Goal: Information Seeking & Learning: Learn about a topic

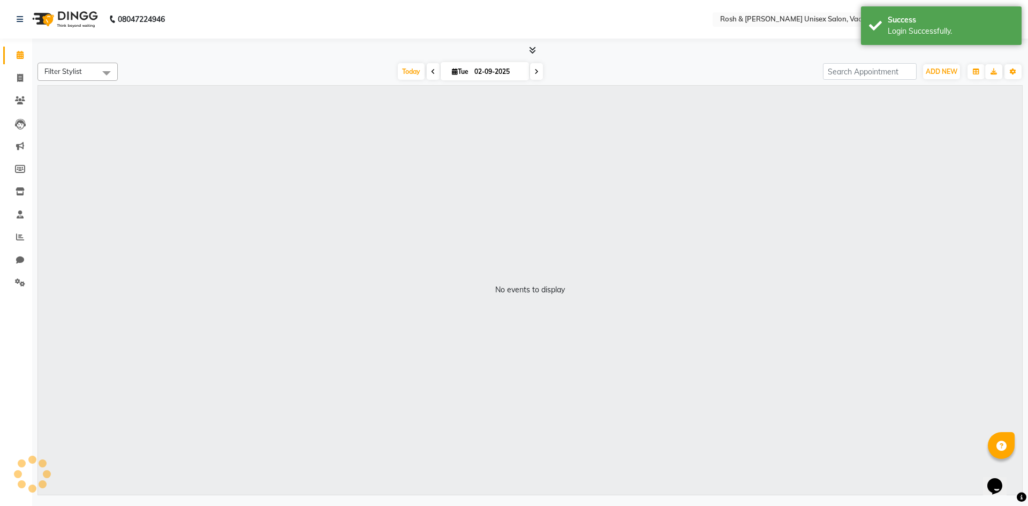
select select "en"
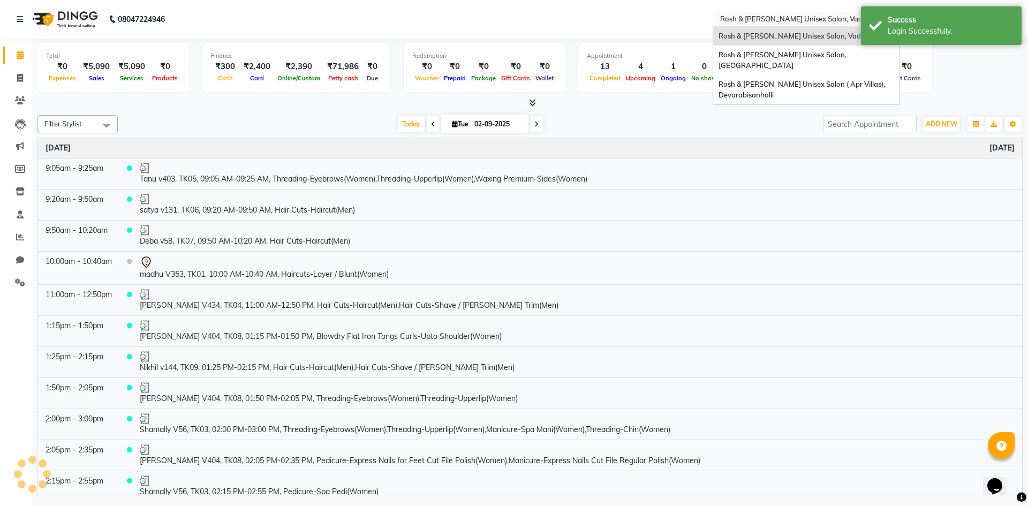
click at [806, 18] on input "text" at bounding box center [795, 20] width 155 height 11
click at [797, 55] on span "Rosh & [PERSON_NAME] Unisex Salon, [GEOGRAPHIC_DATA]" at bounding box center [784, 59] width 130 height 19
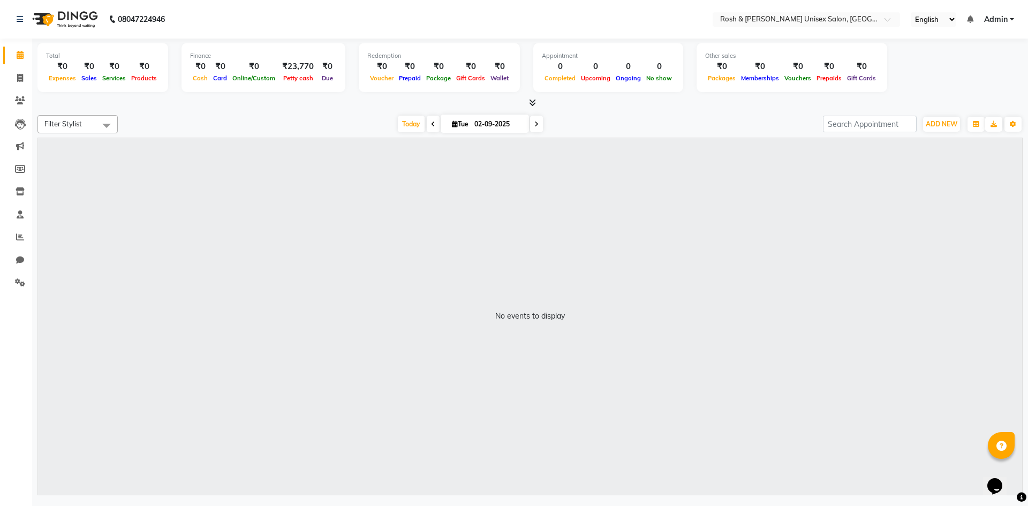
click at [479, 126] on input "02-09-2025" at bounding box center [498, 124] width 54 height 16
select select "9"
select select "2025"
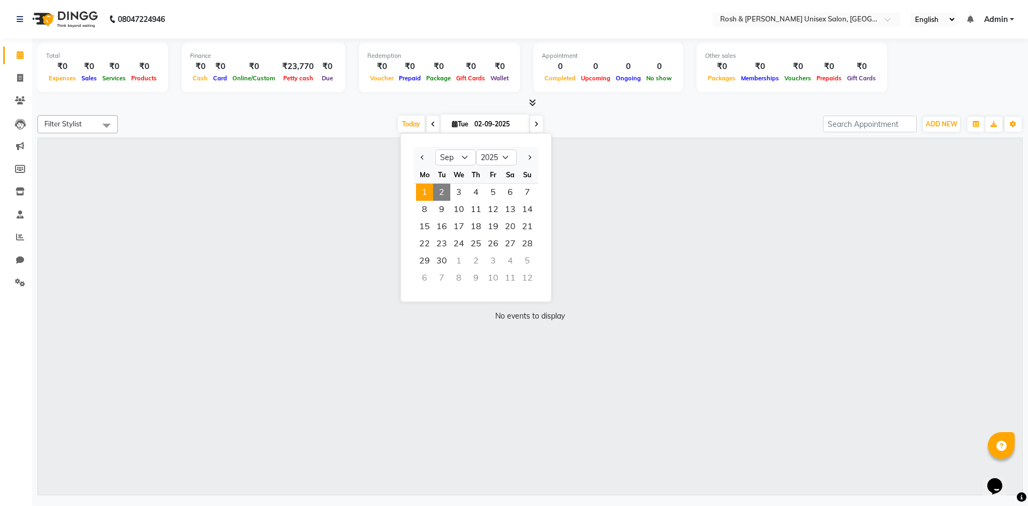
click at [424, 196] on span "1" at bounding box center [424, 192] width 17 height 17
type input "01-09-2025"
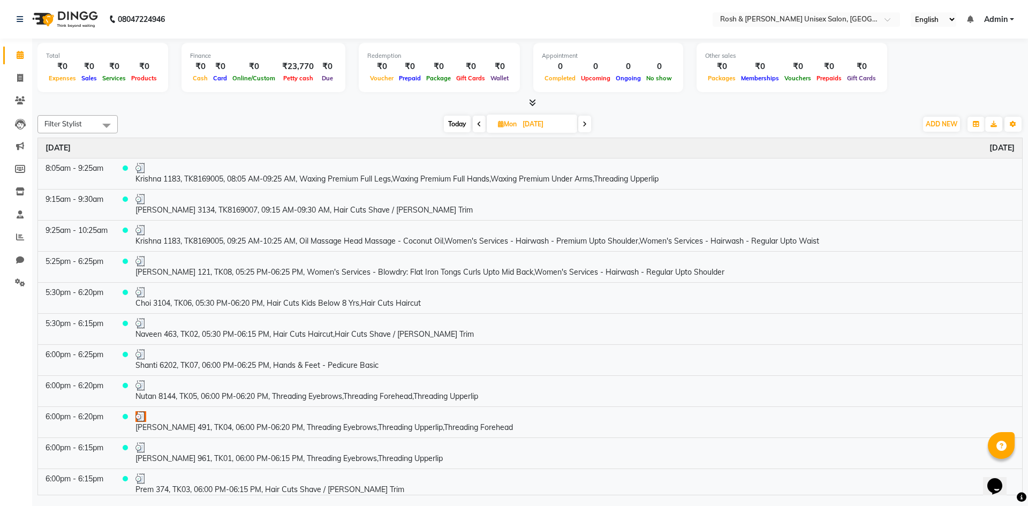
click at [522, 123] on input "01-09-2025" at bounding box center [547, 124] width 54 height 16
select select "9"
select select "2025"
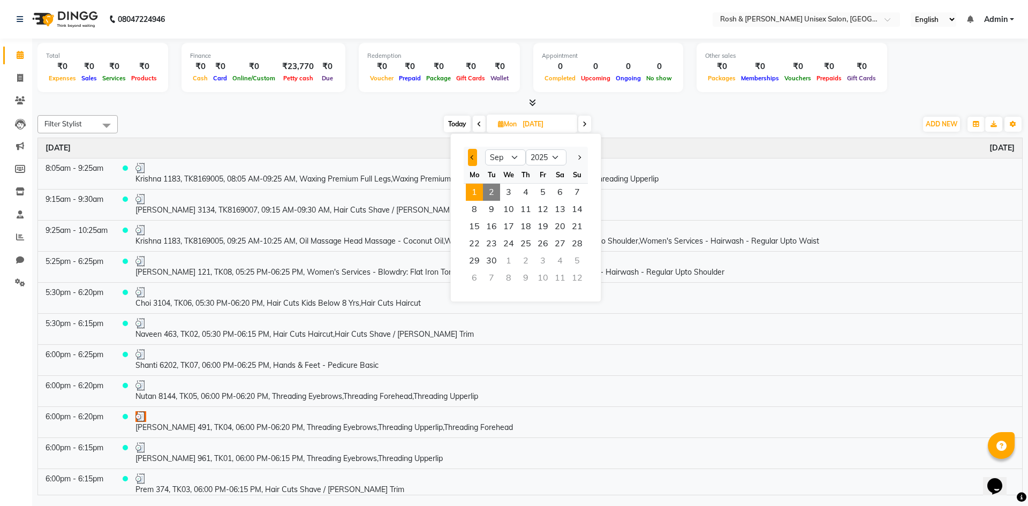
click at [476, 155] on button "Previous month" at bounding box center [472, 157] width 9 height 17
select select "8"
click at [574, 262] on span "31" at bounding box center [577, 260] width 17 height 17
type input "31-08-2025"
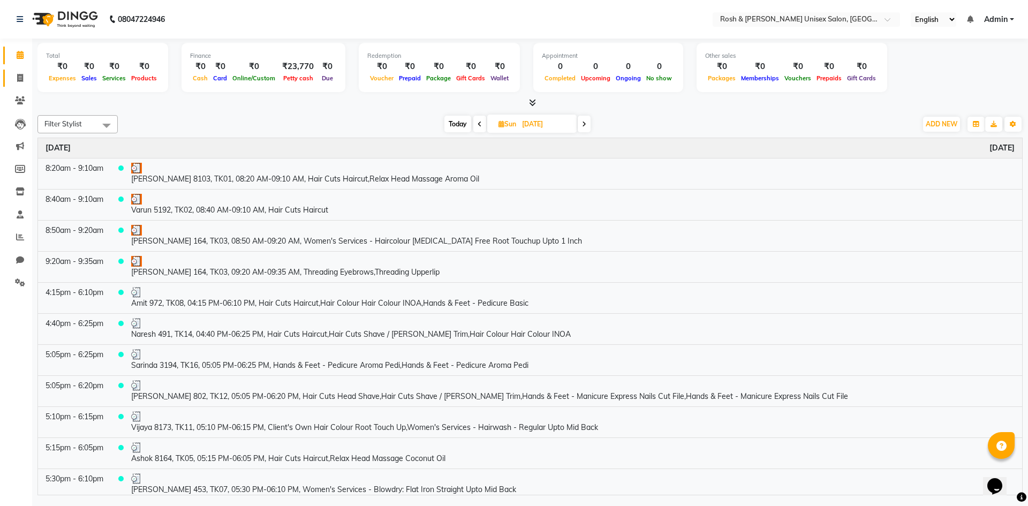
click at [20, 86] on link "Invoice" at bounding box center [16, 79] width 26 height 18
select select "8757"
select select "service"
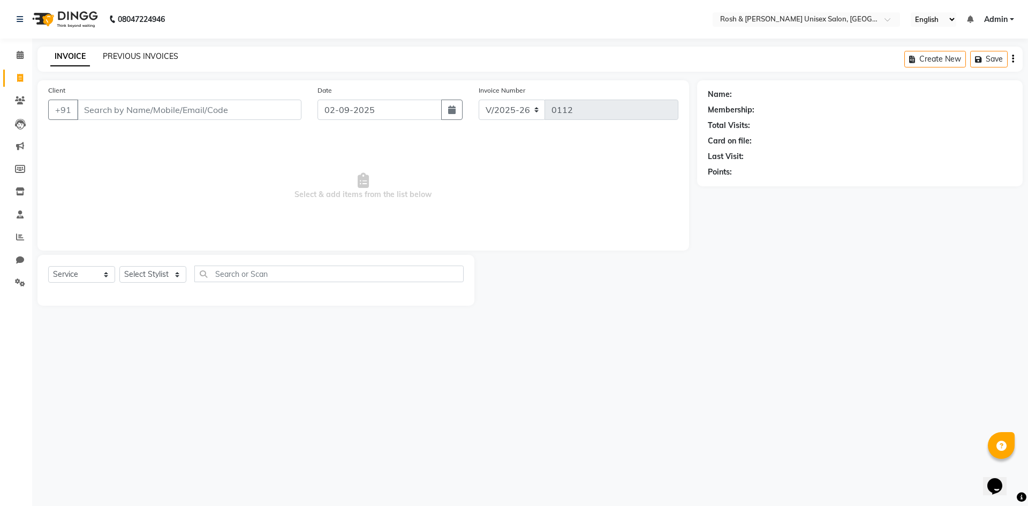
click at [126, 55] on link "PREVIOUS INVOICES" at bounding box center [141, 56] width 76 height 10
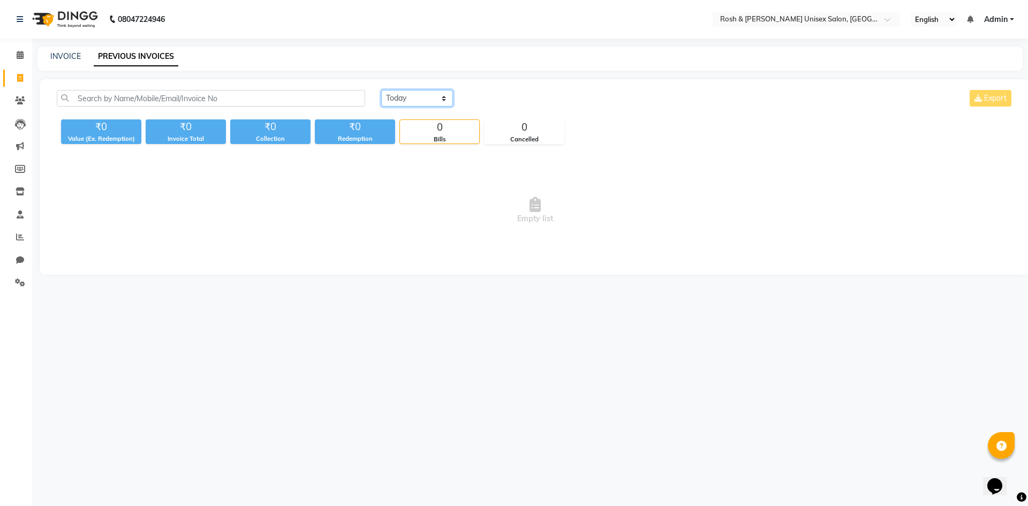
click at [431, 98] on select "Today Yesterday Custom Range" at bounding box center [417, 98] width 72 height 17
select select "range"
click at [381, 90] on select "Today Yesterday Custom Range" at bounding box center [417, 98] width 72 height 17
click at [516, 101] on input "02-09-2025" at bounding box center [504, 98] width 75 height 15
select select "9"
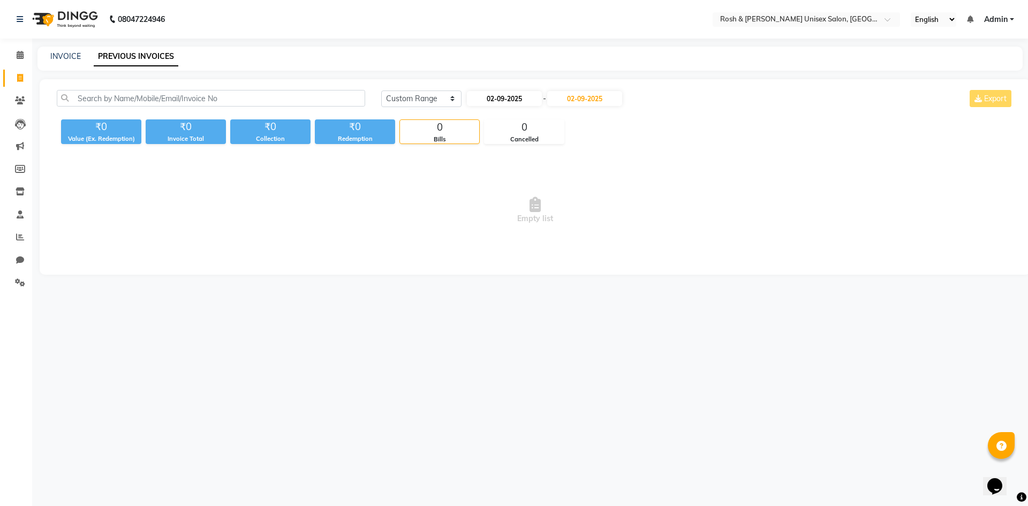
select select "2025"
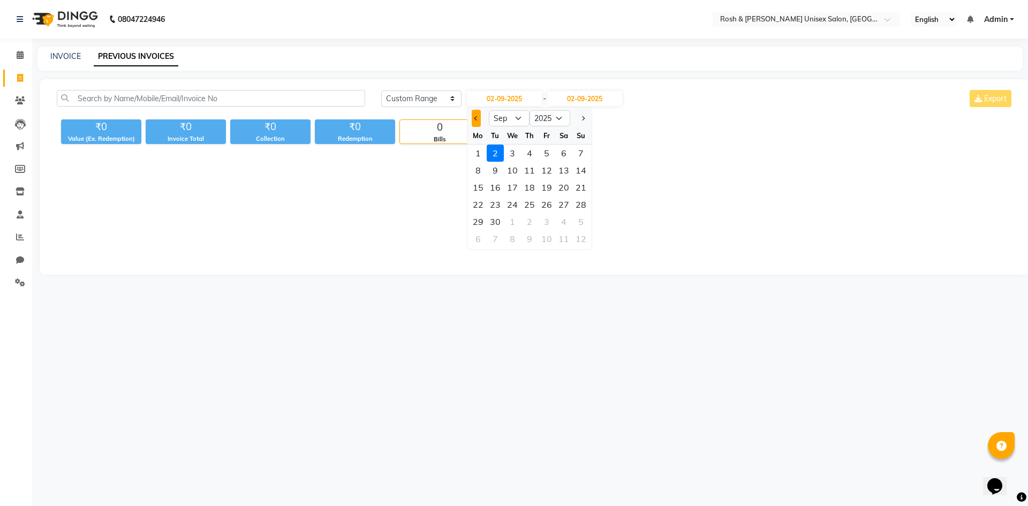
click at [479, 119] on button "Previous month" at bounding box center [476, 118] width 9 height 17
select select "8"
click at [579, 221] on div "31" at bounding box center [581, 221] width 17 height 17
type input "31-08-2025"
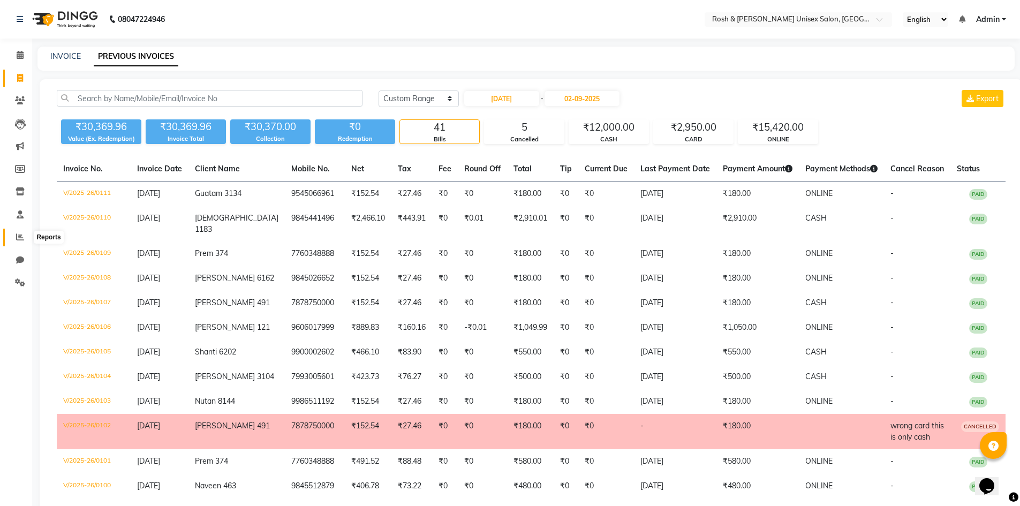
click at [19, 232] on span at bounding box center [20, 237] width 19 height 12
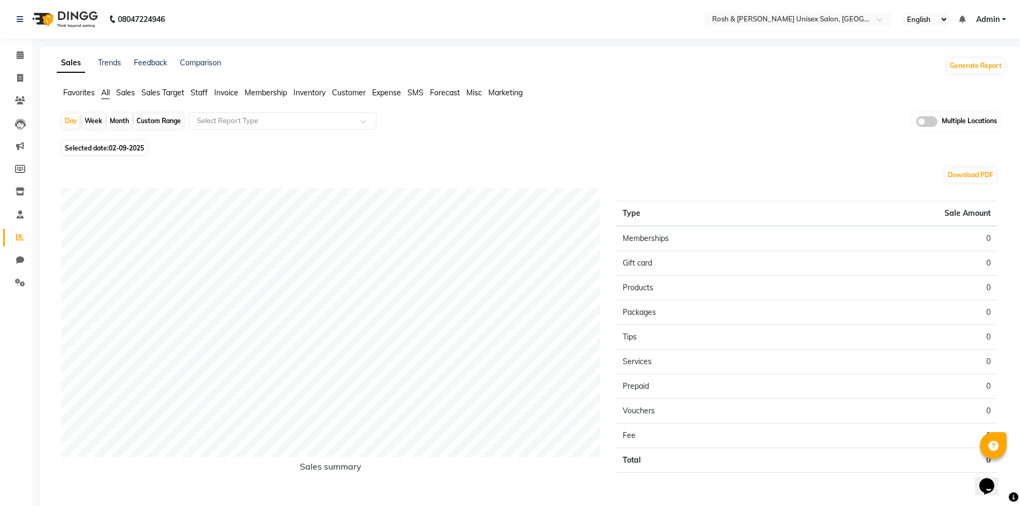
click at [129, 92] on span "Sales" at bounding box center [125, 93] width 19 height 10
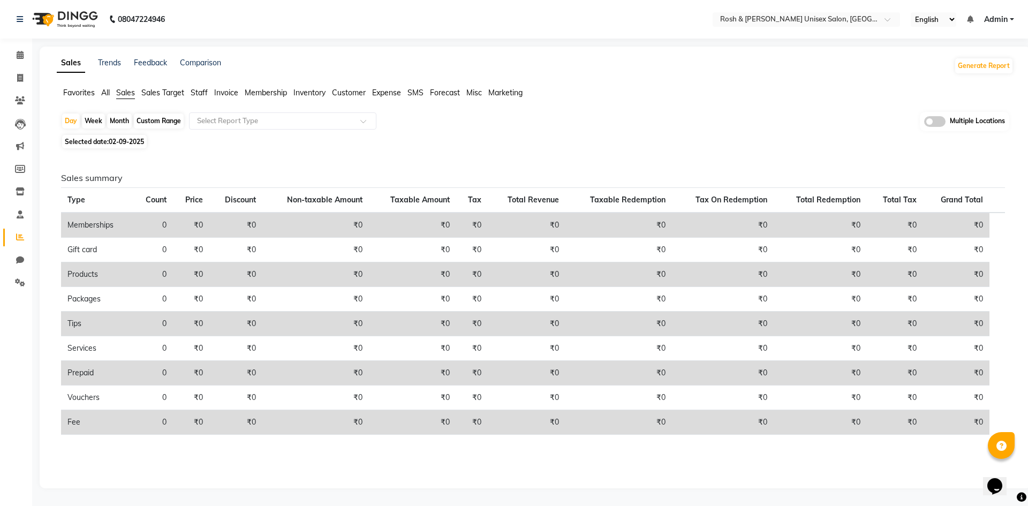
click at [122, 144] on span "02-09-2025" at bounding box center [126, 142] width 35 height 8
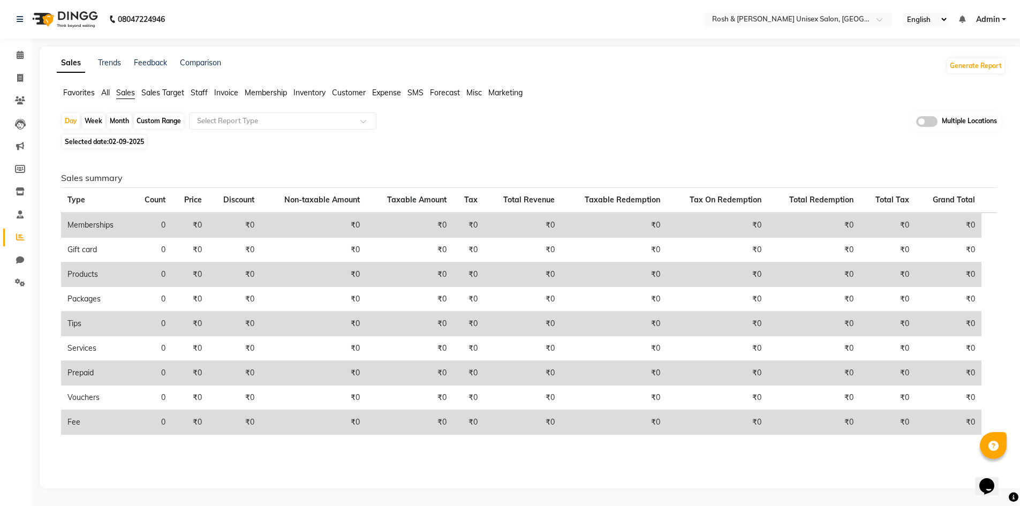
select select "9"
select select "2025"
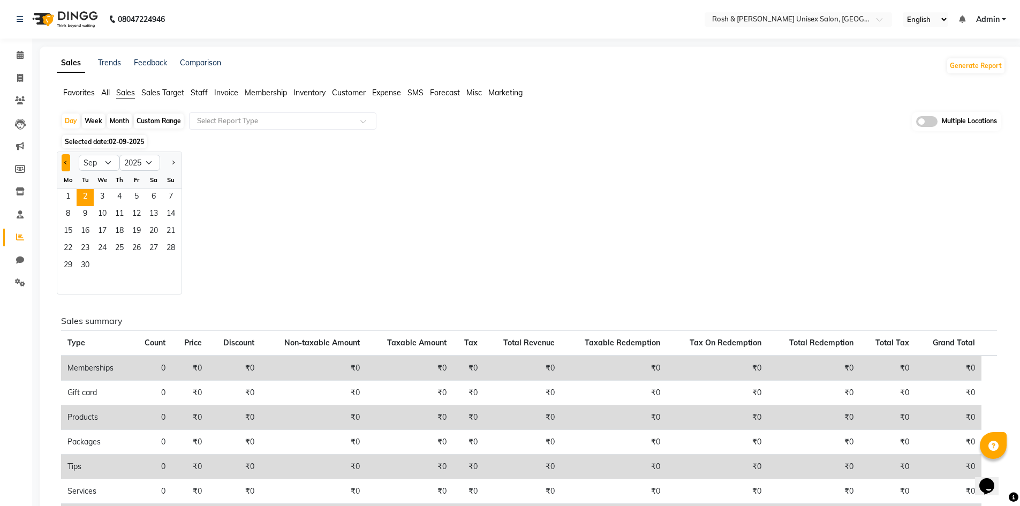
click at [66, 165] on button "Previous month" at bounding box center [66, 162] width 9 height 17
select select "8"
click at [136, 198] on span "1" at bounding box center [136, 197] width 17 height 17
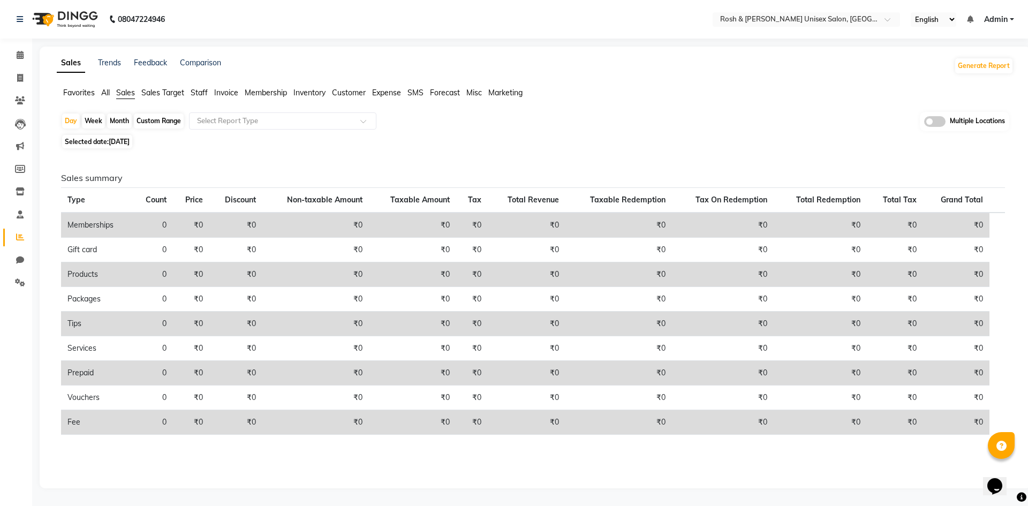
click at [130, 145] on span "01-08-2025" at bounding box center [119, 142] width 21 height 8
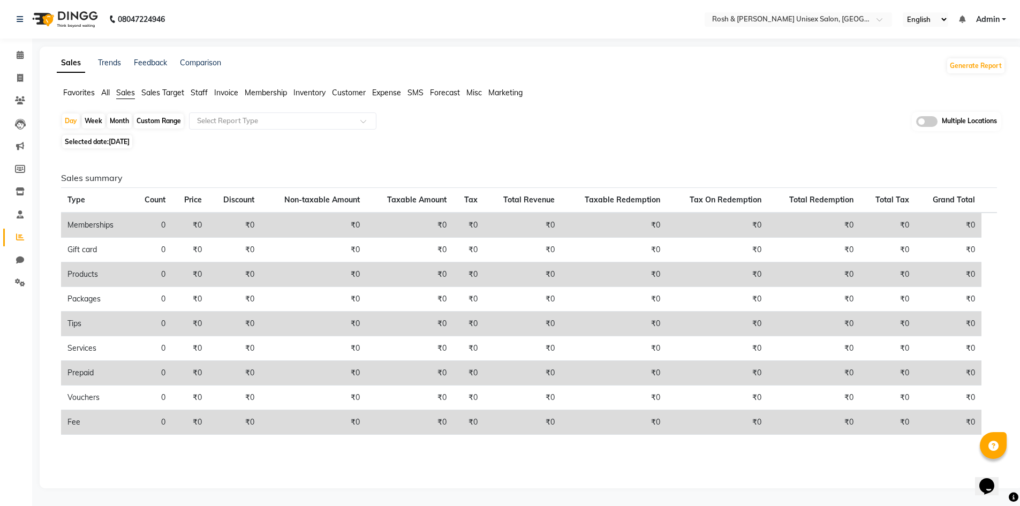
select select "8"
select select "2025"
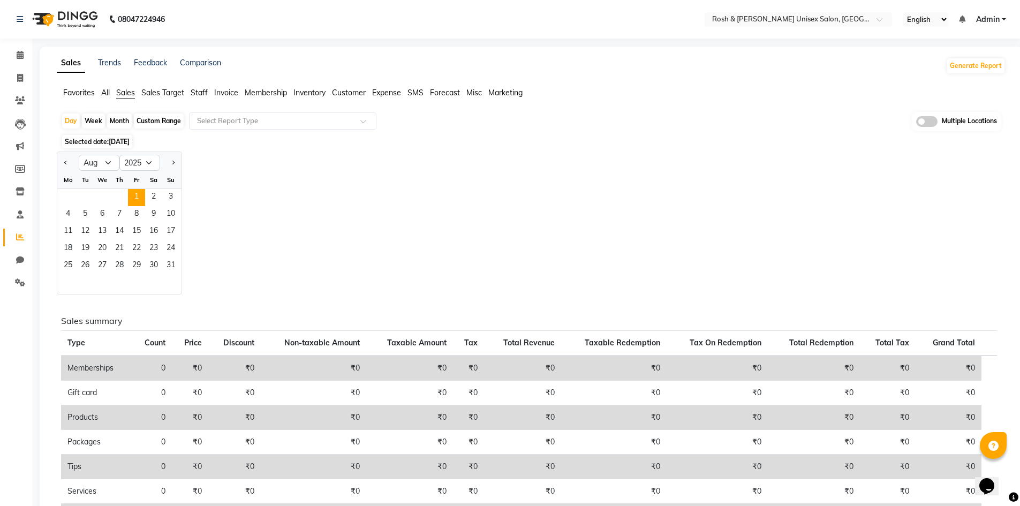
click at [159, 121] on div "Custom Range" at bounding box center [159, 121] width 50 height 15
select select "8"
select select "2025"
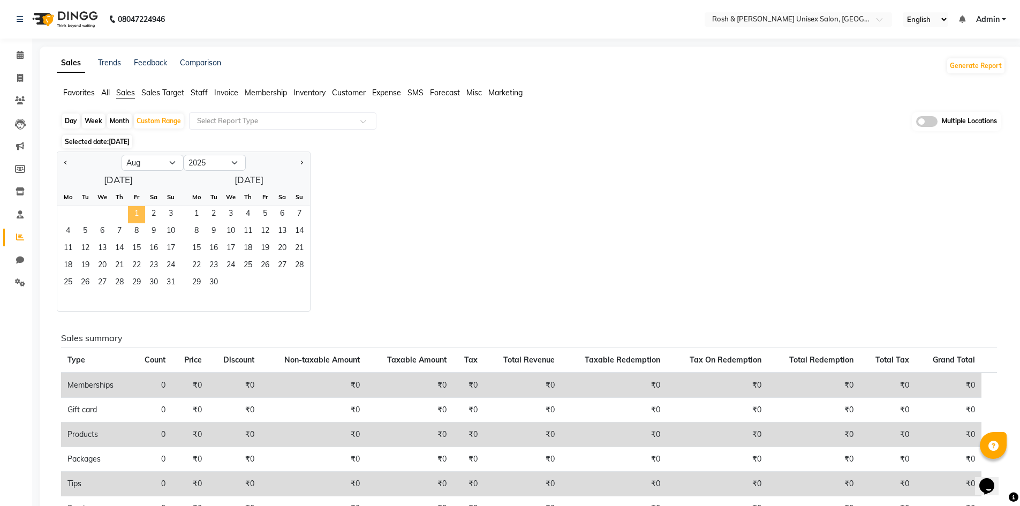
click at [134, 213] on span "1" at bounding box center [136, 214] width 17 height 17
click at [170, 281] on span "31" at bounding box center [170, 283] width 17 height 17
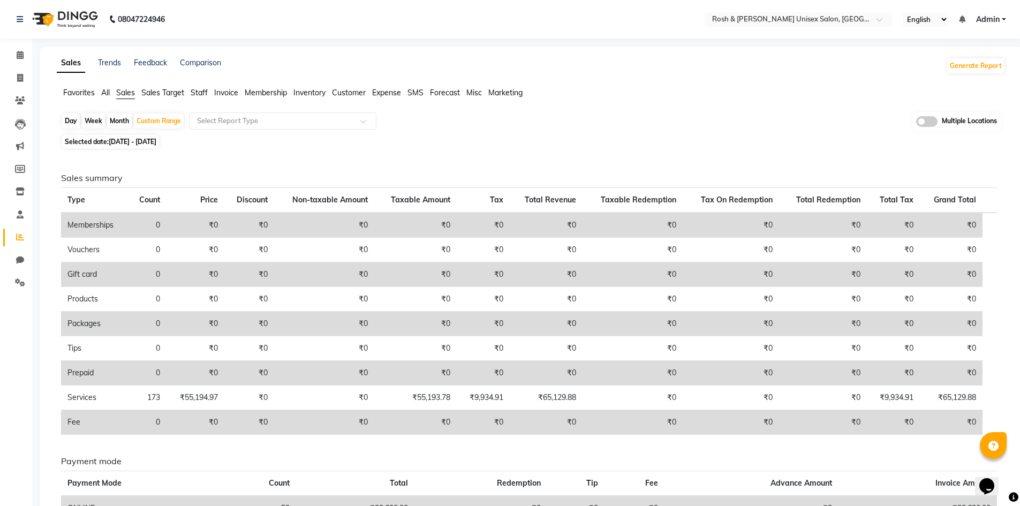
click at [148, 141] on span "[DATE] - [DATE]" at bounding box center [133, 142] width 48 height 8
select select "8"
select select "2025"
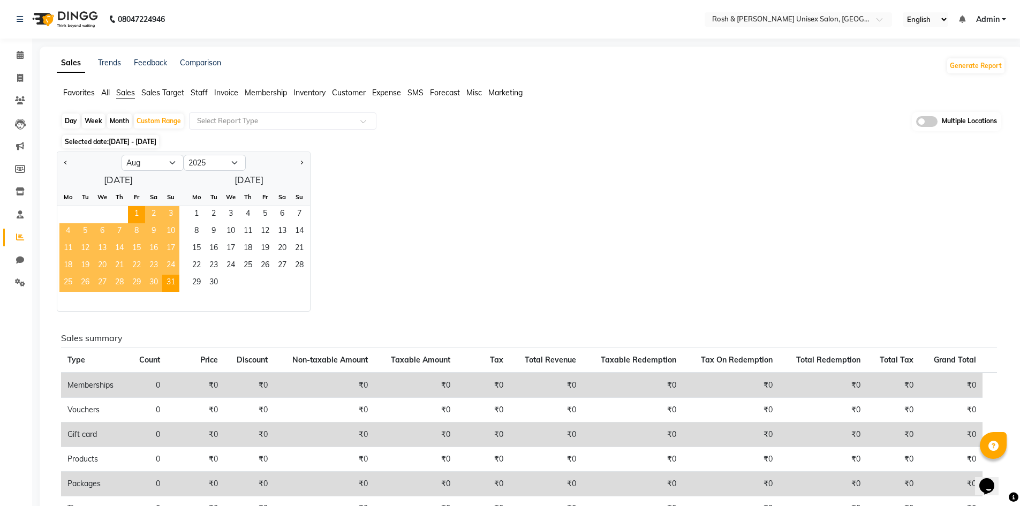
click at [103, 212] on div "1 2 3" at bounding box center [118, 214] width 122 height 17
click at [194, 215] on span "1" at bounding box center [196, 214] width 17 height 17
select select "9"
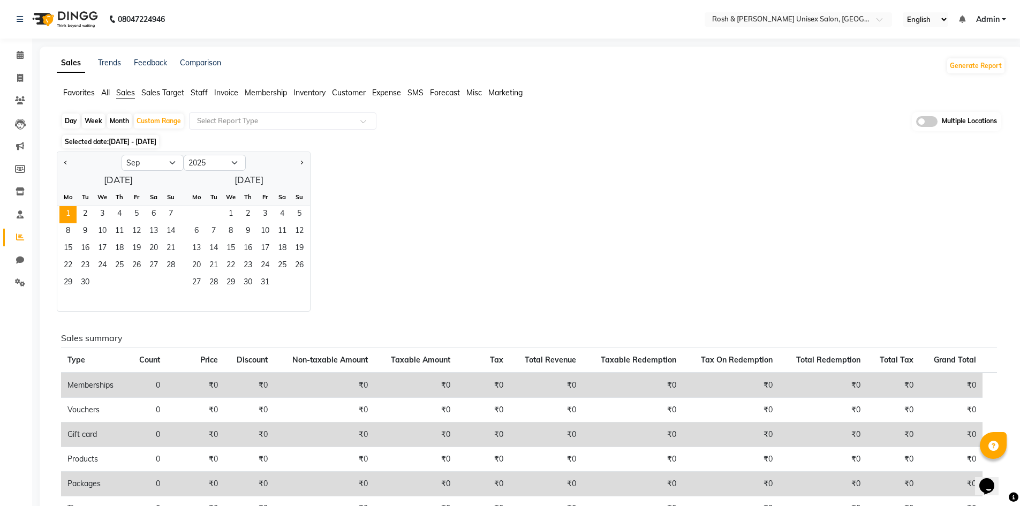
click at [73, 120] on div "Day" at bounding box center [71, 121] width 18 height 15
select select "9"
select select "2025"
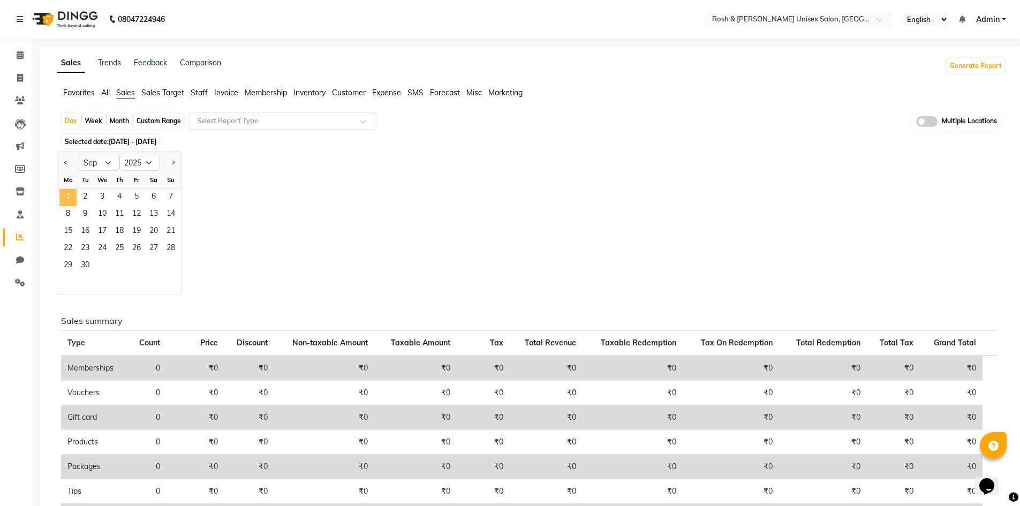
click at [70, 199] on span "1" at bounding box center [67, 197] width 17 height 17
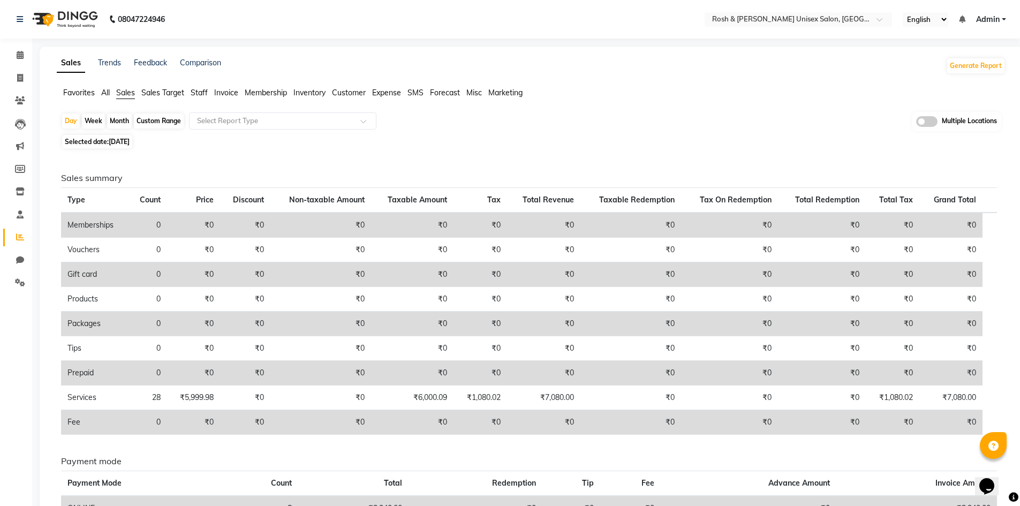
click at [200, 89] on span "Staff" at bounding box center [199, 93] width 17 height 10
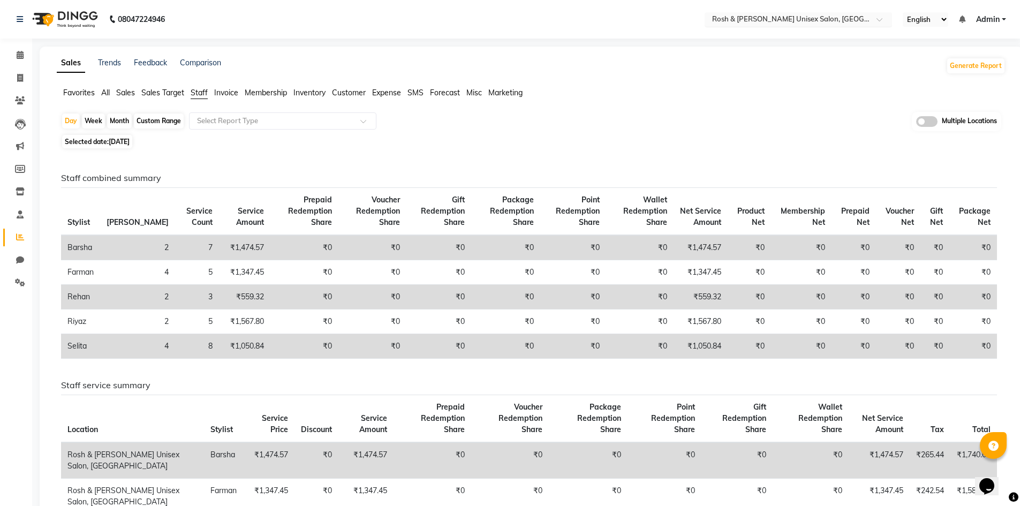
click at [879, 21] on span at bounding box center [883, 22] width 13 height 11
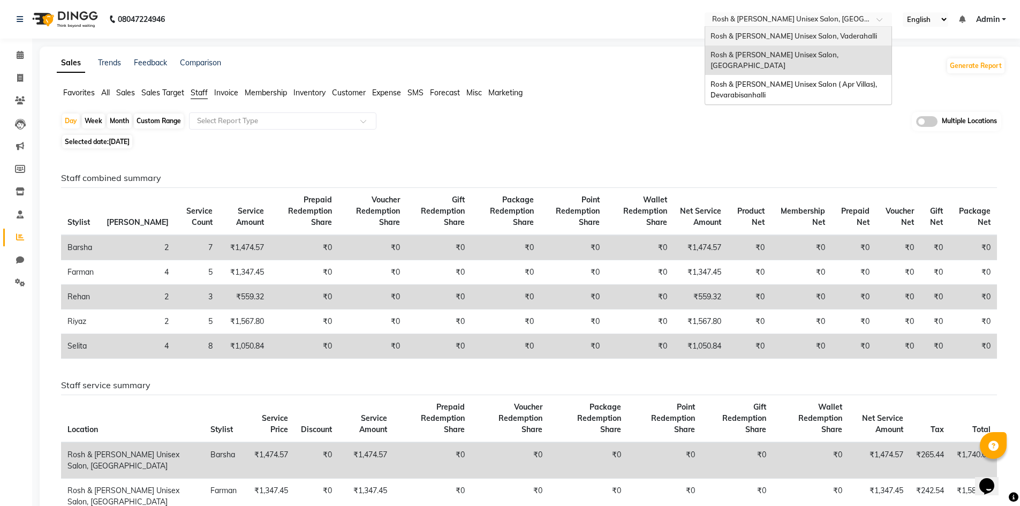
click at [825, 37] on span "Rosh & [PERSON_NAME] Unisex Salon, Vaderahalli" at bounding box center [794, 36] width 167 height 9
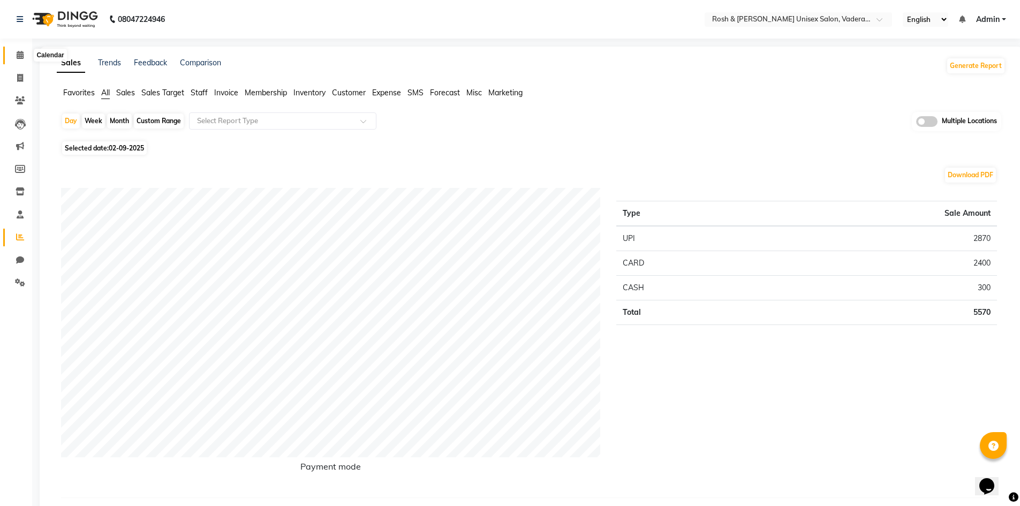
click at [20, 56] on icon at bounding box center [20, 55] width 7 height 8
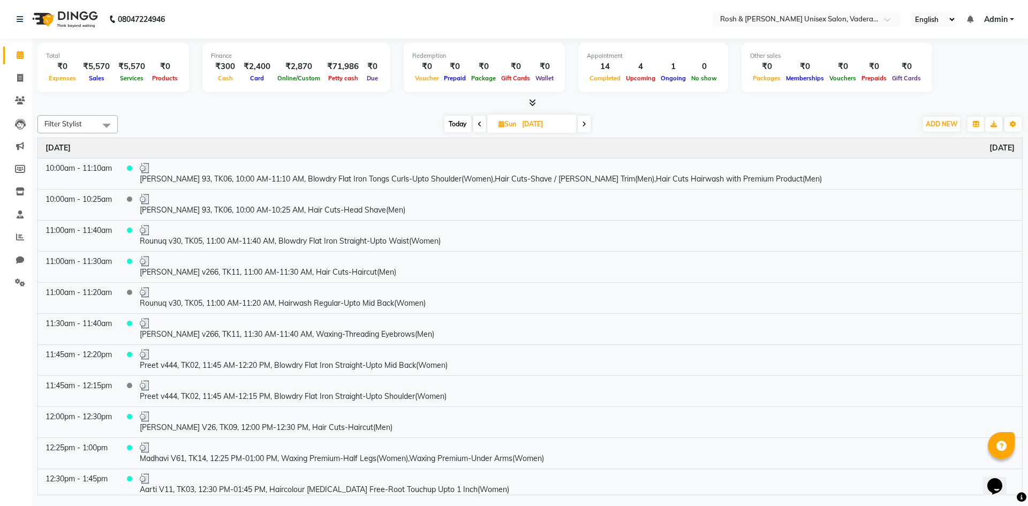
click at [452, 119] on span "Today" at bounding box center [458, 124] width 27 height 17
type input "02-09-2025"
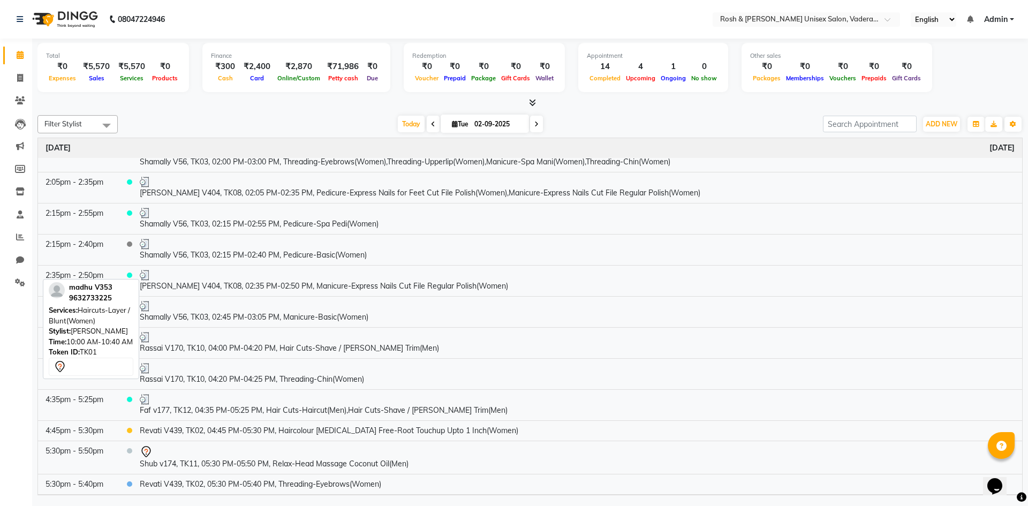
scroll to position [288, 0]
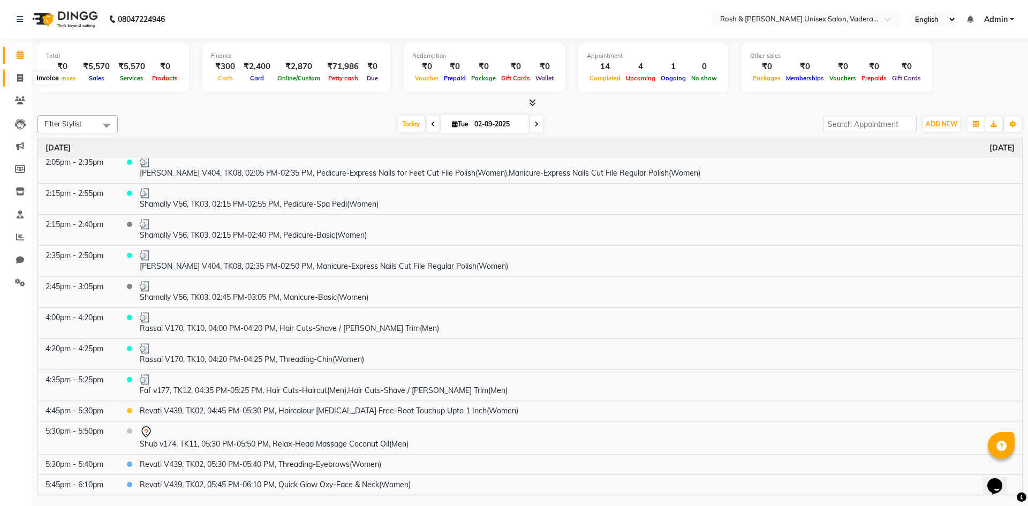
click at [19, 73] on span at bounding box center [20, 78] width 19 height 12
select select "8657"
select select "service"
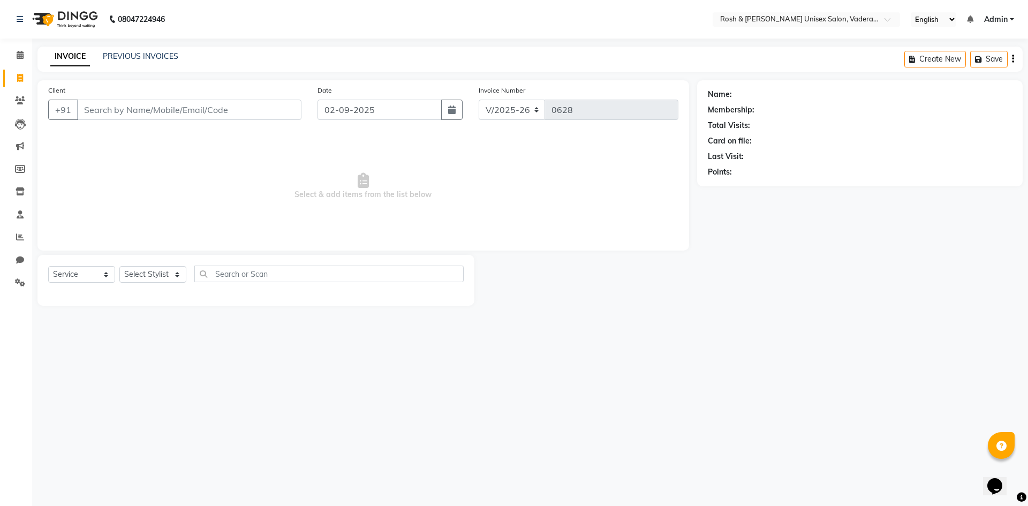
click at [19, 73] on span at bounding box center [20, 78] width 19 height 12
select select "8657"
select select "service"
click at [505, 175] on span "Select & add items from the list below" at bounding box center [363, 186] width 630 height 107
click at [151, 54] on link "PREVIOUS INVOICES" at bounding box center [141, 56] width 76 height 10
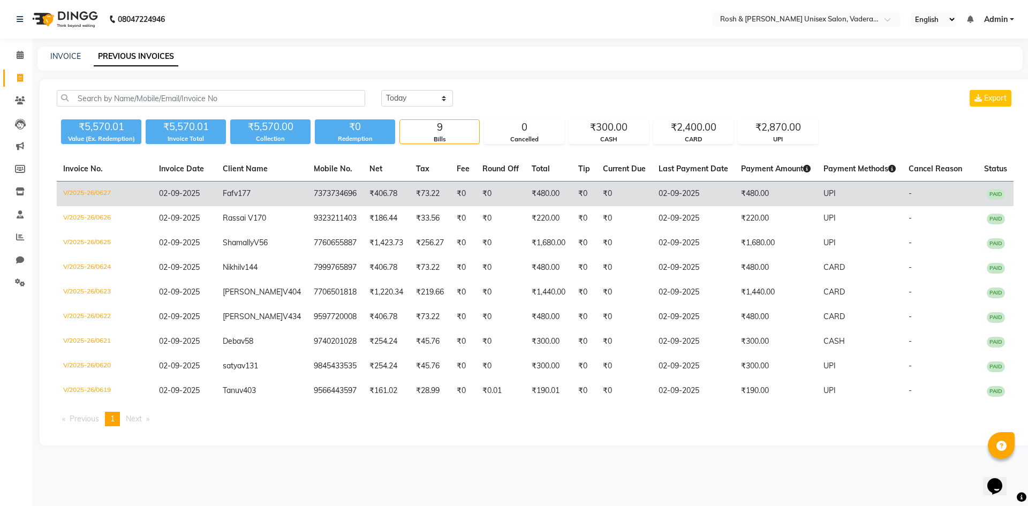
click at [269, 191] on td "Faf v177" at bounding box center [261, 194] width 91 height 25
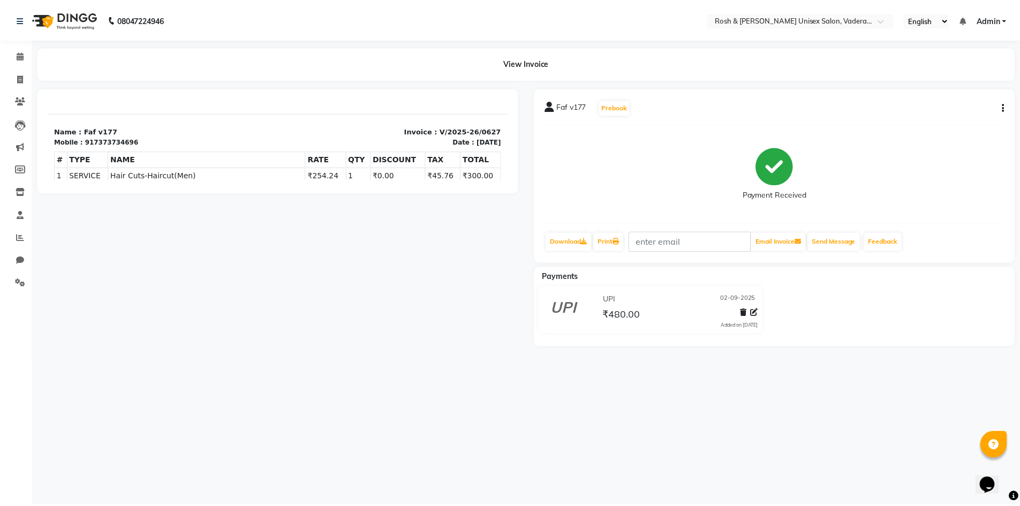
scroll to position [71, 0]
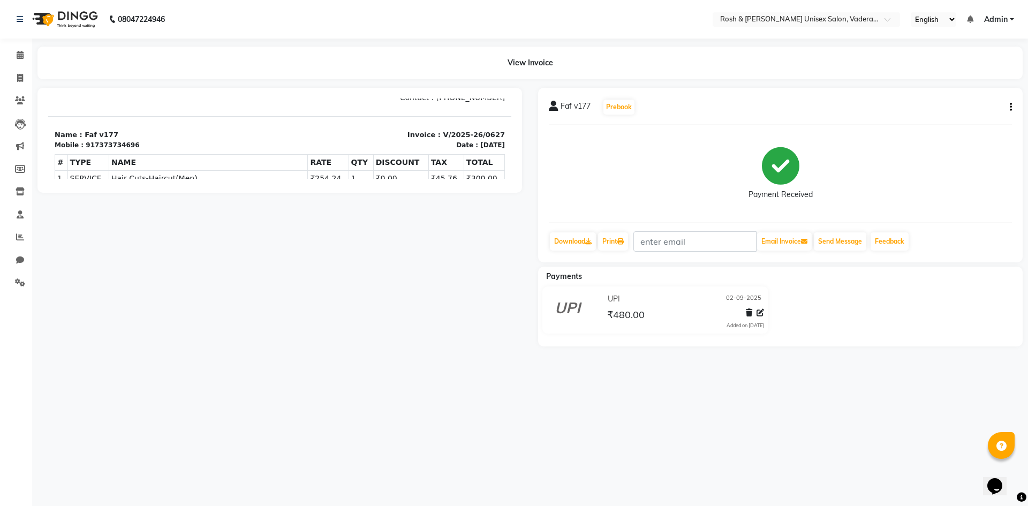
click at [427, 247] on div at bounding box center [279, 217] width 501 height 259
click at [24, 236] on icon at bounding box center [20, 237] width 8 height 8
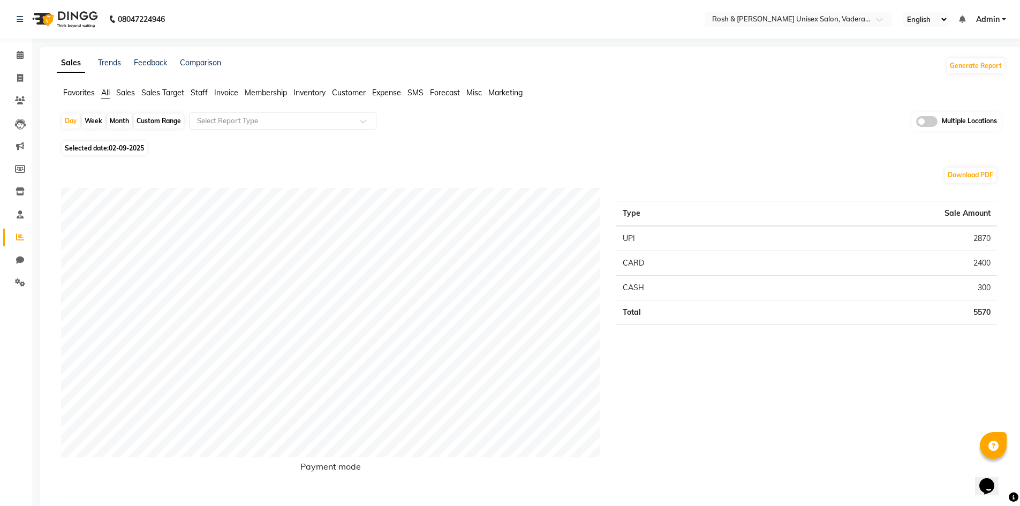
click at [198, 91] on span "Staff" at bounding box center [199, 93] width 17 height 10
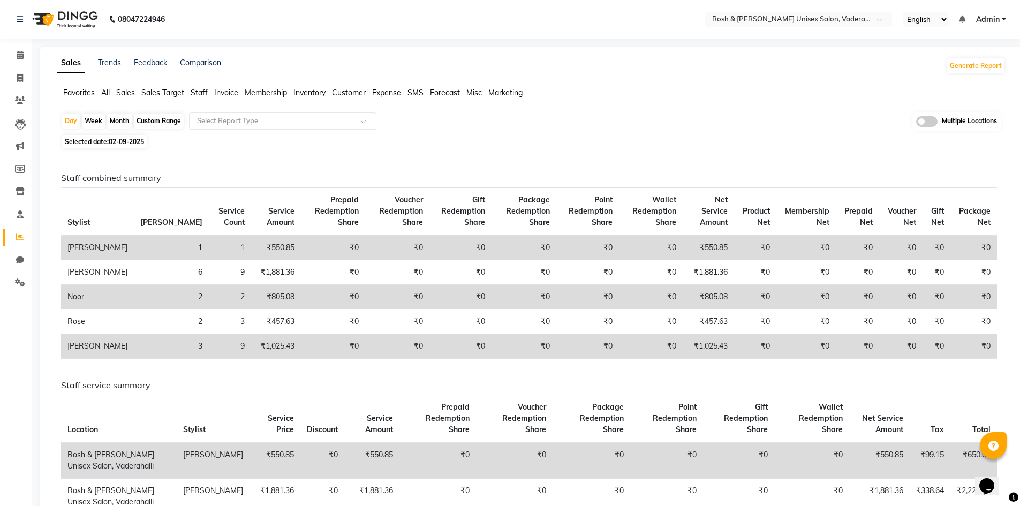
click at [363, 120] on span at bounding box center [366, 124] width 13 height 11
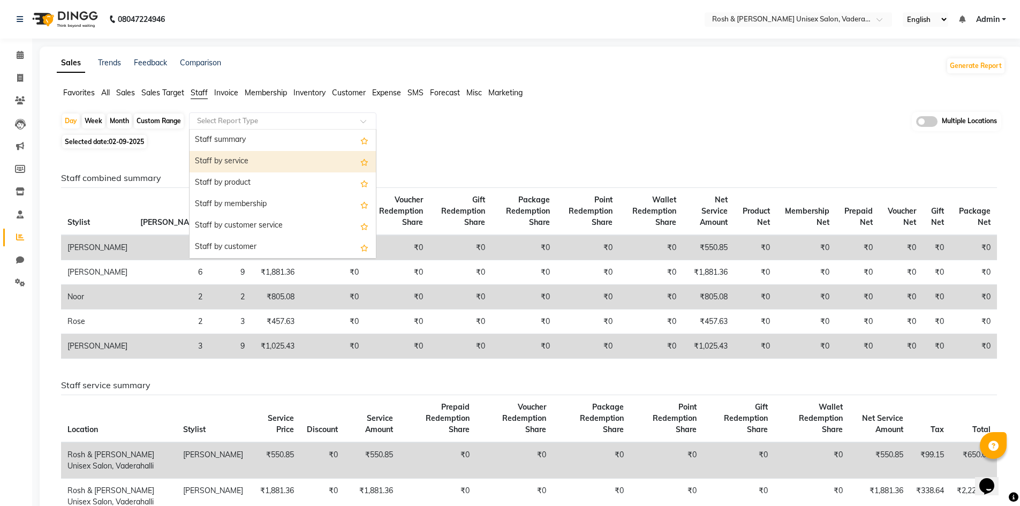
click at [277, 161] on div "Staff by service" at bounding box center [283, 161] width 186 height 21
select select "full_report"
select select "csv"
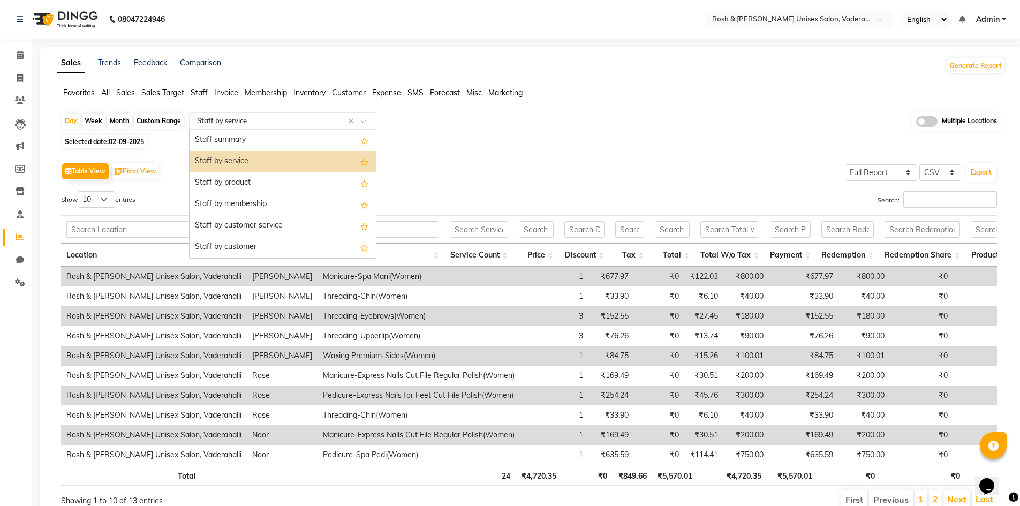
click at [233, 119] on input "text" at bounding box center [272, 121] width 154 height 11
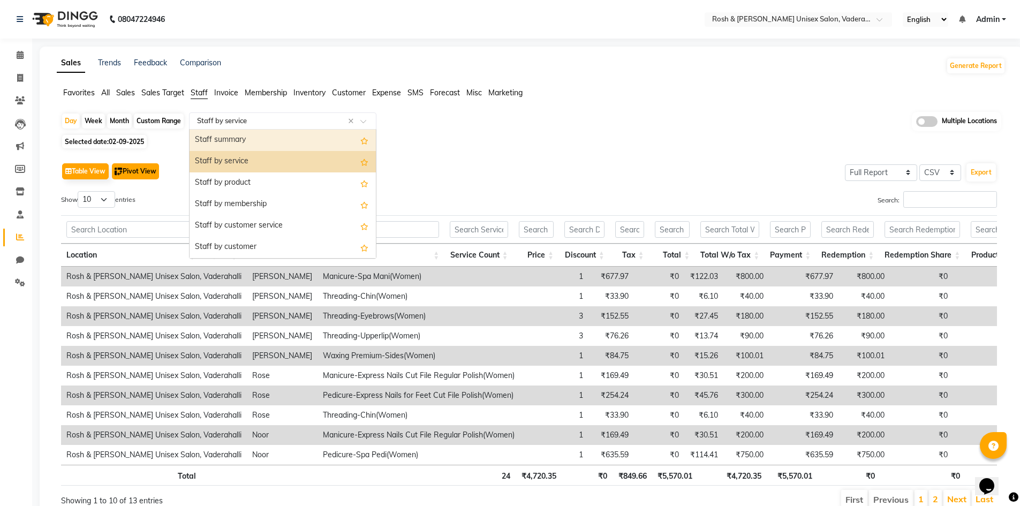
click at [142, 171] on button "Pivot View" at bounding box center [135, 171] width 47 height 16
select select "full_report"
select select "csv"
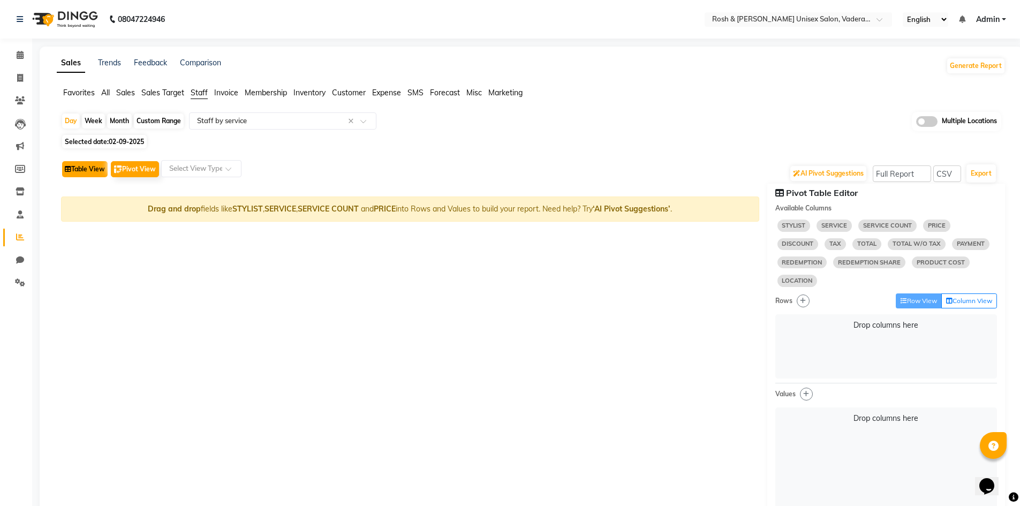
click at [91, 174] on button "Table View" at bounding box center [85, 169] width 46 height 16
select select "full_report"
select select "csv"
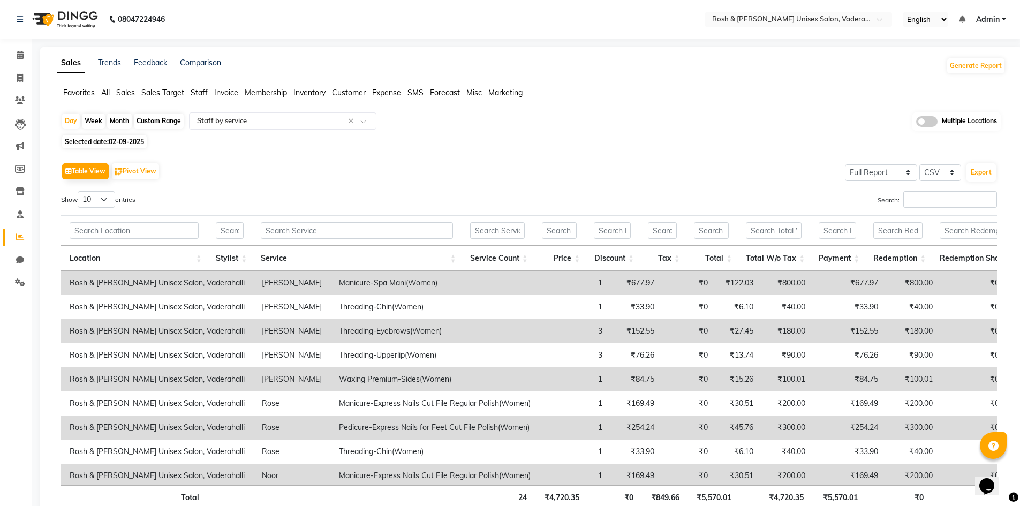
click at [132, 141] on span "02-09-2025" at bounding box center [126, 142] width 35 height 8
select select "9"
select select "2025"
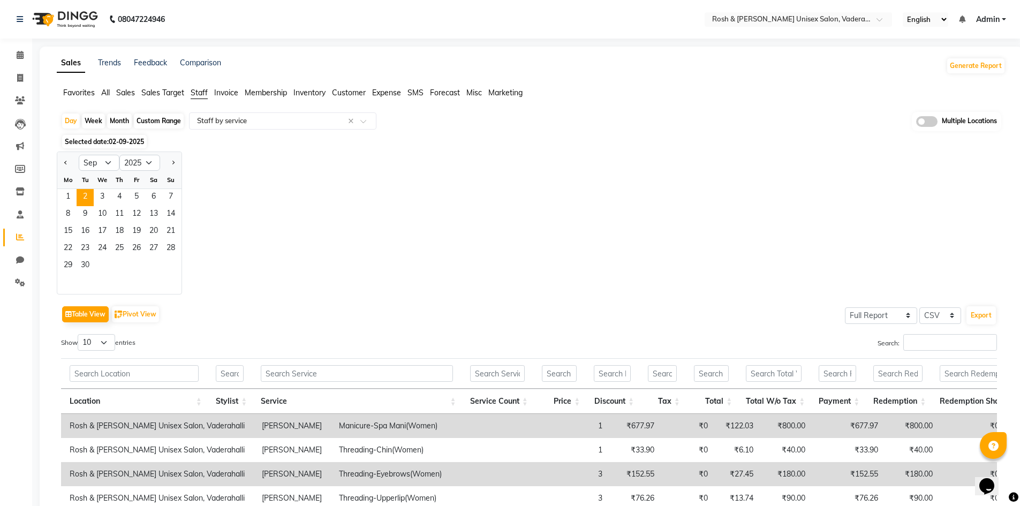
click at [155, 122] on div "Custom Range" at bounding box center [159, 121] width 50 height 15
select select "9"
select select "2025"
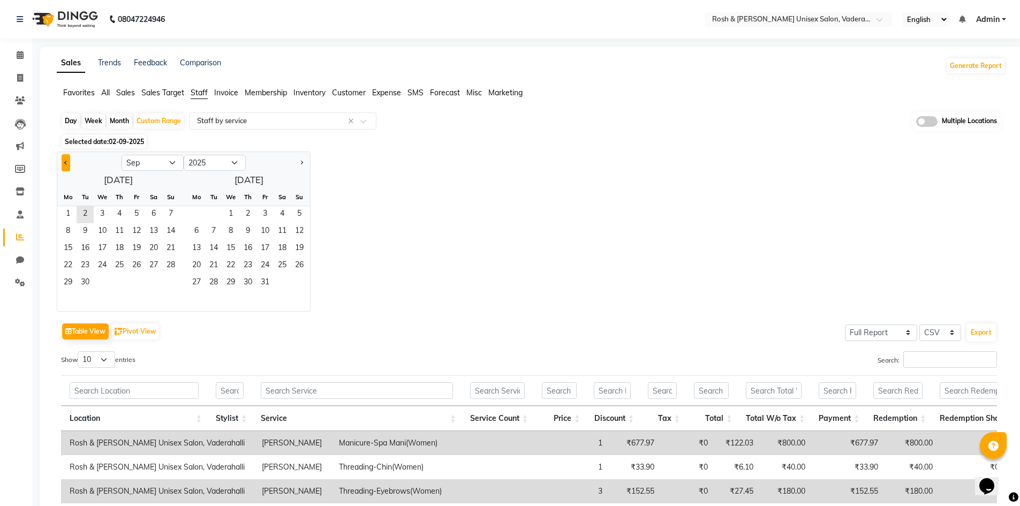
click at [67, 163] on span "Previous month" at bounding box center [66, 162] width 4 height 4
select select "8"
click at [138, 213] on span "1" at bounding box center [136, 214] width 17 height 17
click at [171, 284] on span "31" at bounding box center [170, 283] width 17 height 17
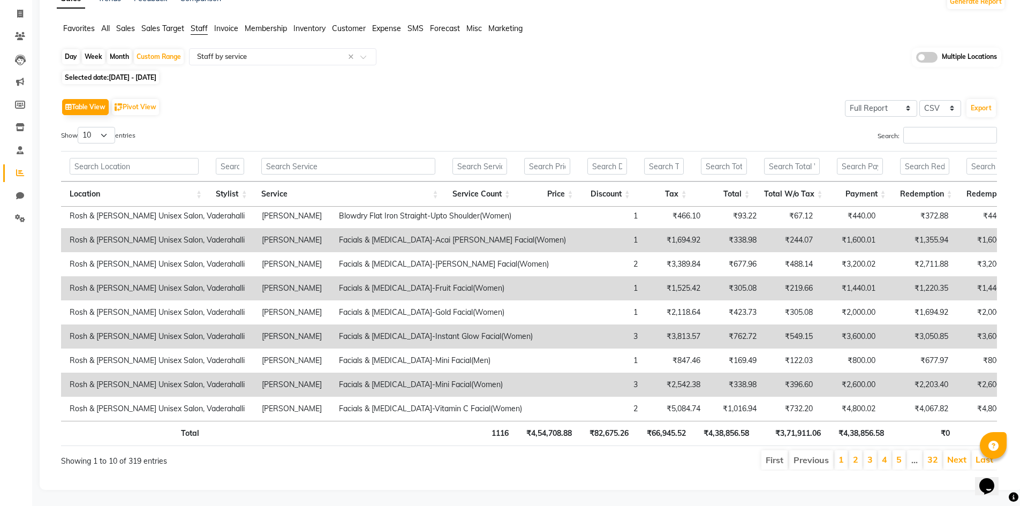
scroll to position [19, 0]
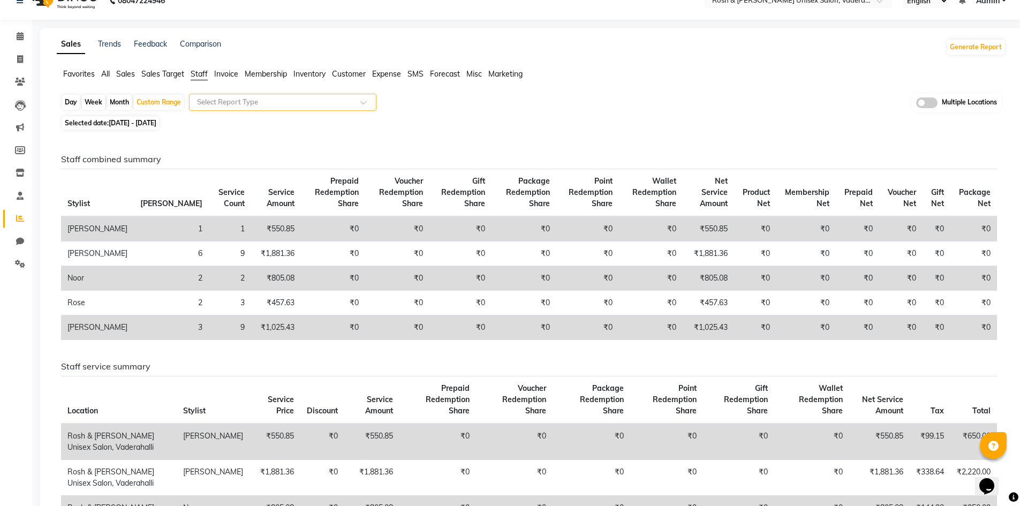
click at [368, 101] on span at bounding box center [366, 105] width 13 height 11
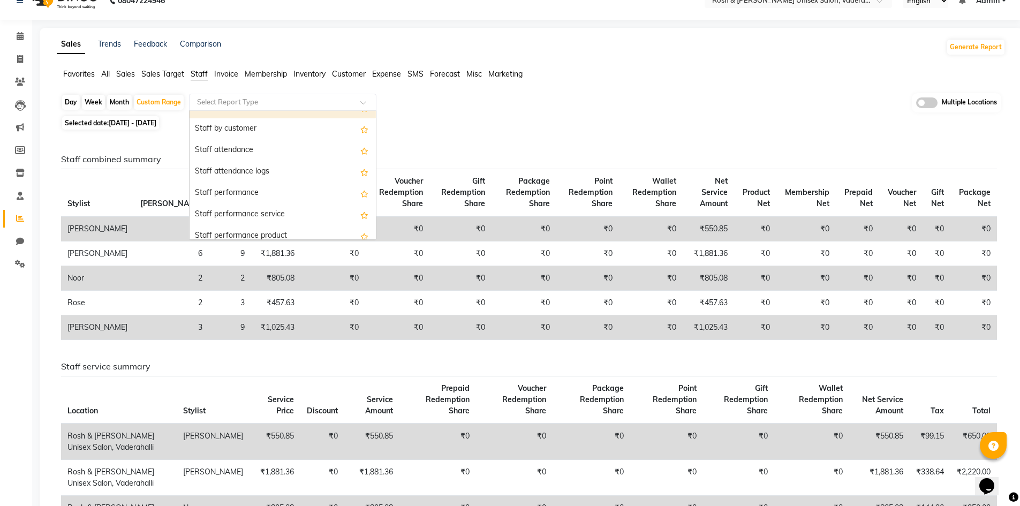
scroll to position [107, 0]
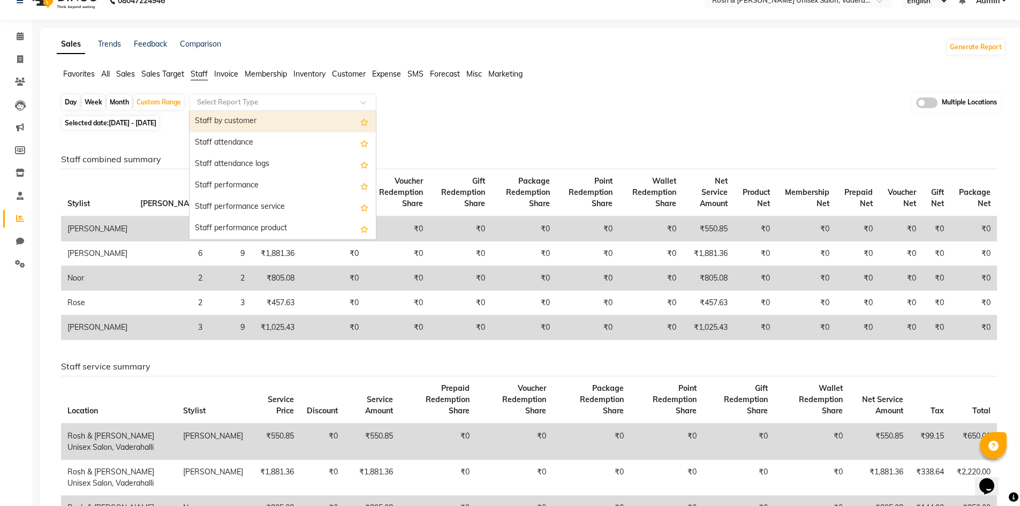
click at [258, 126] on div "Staff by customer" at bounding box center [283, 121] width 186 height 21
select select "full_report"
select select "csv"
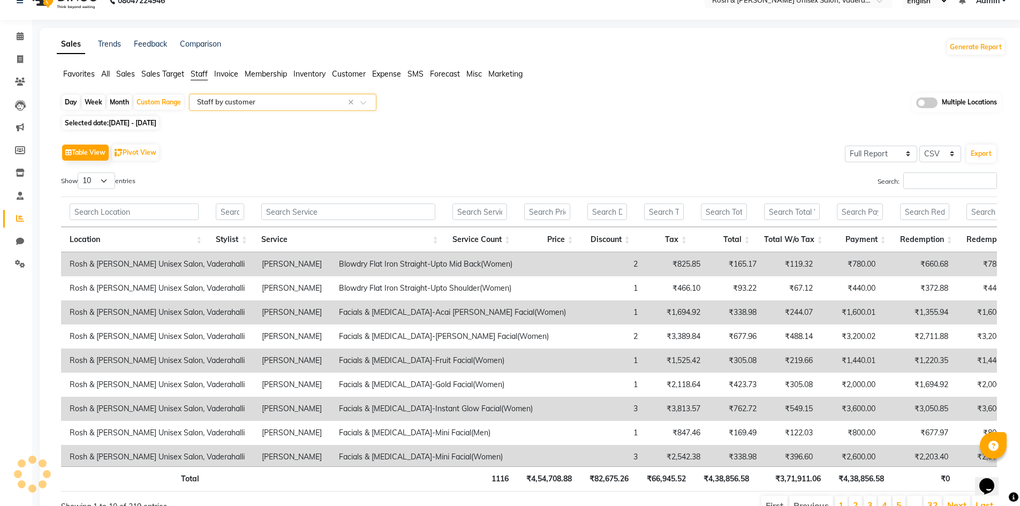
scroll to position [0, 0]
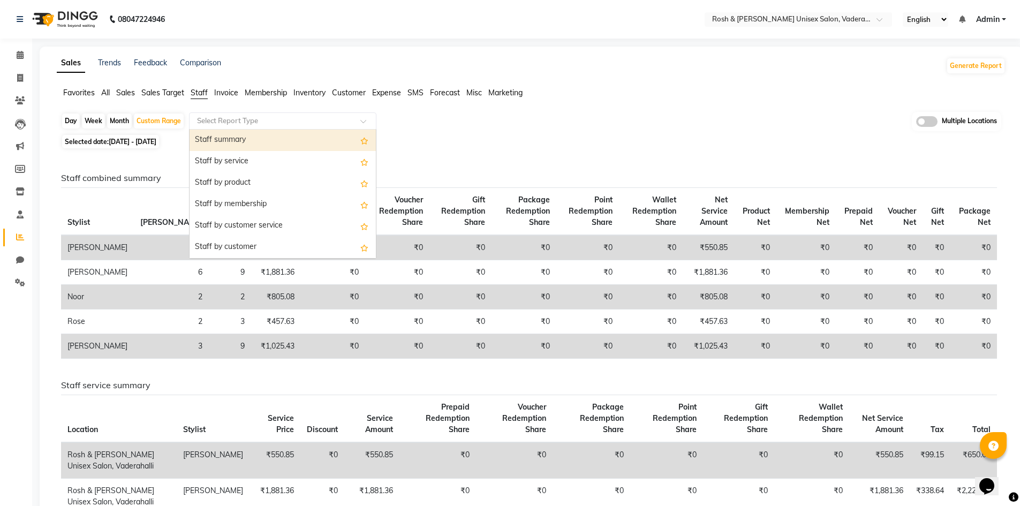
click at [364, 125] on span at bounding box center [366, 124] width 13 height 11
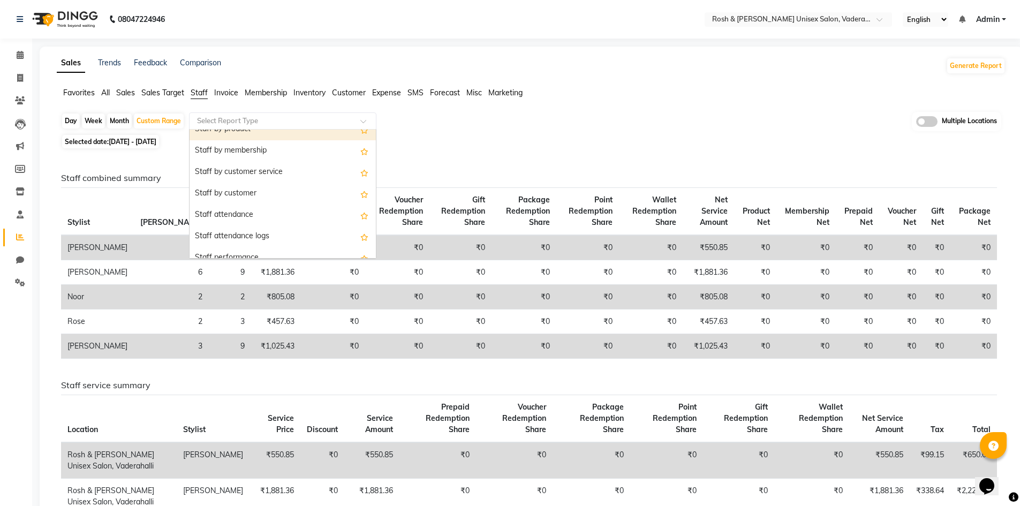
scroll to position [107, 0]
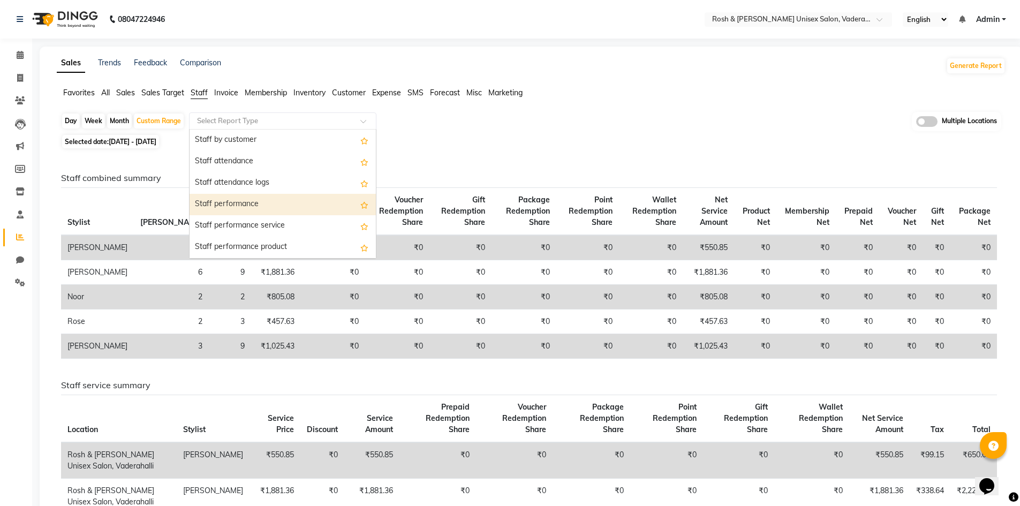
click at [317, 204] on div "Staff performance" at bounding box center [283, 204] width 186 height 21
select select "full_report"
select select "csv"
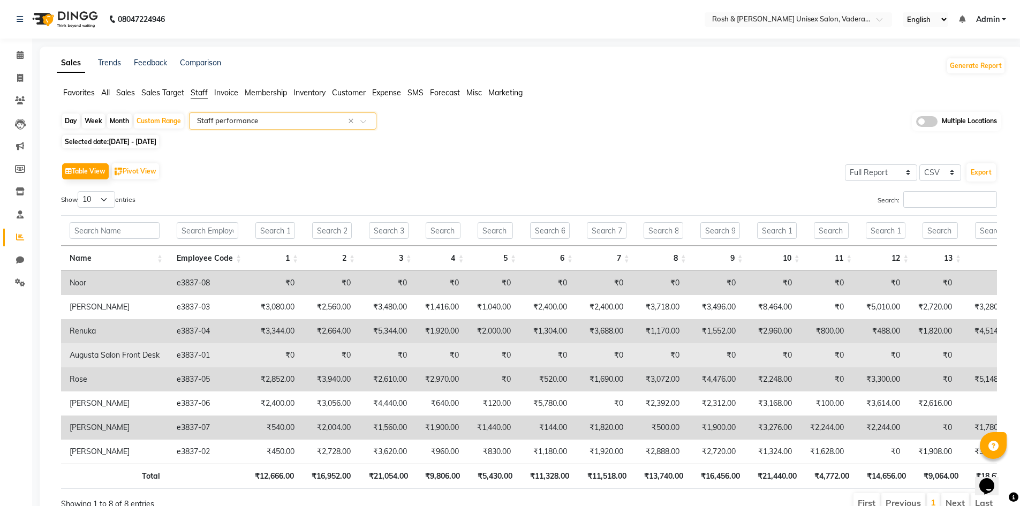
scroll to position [59, 0]
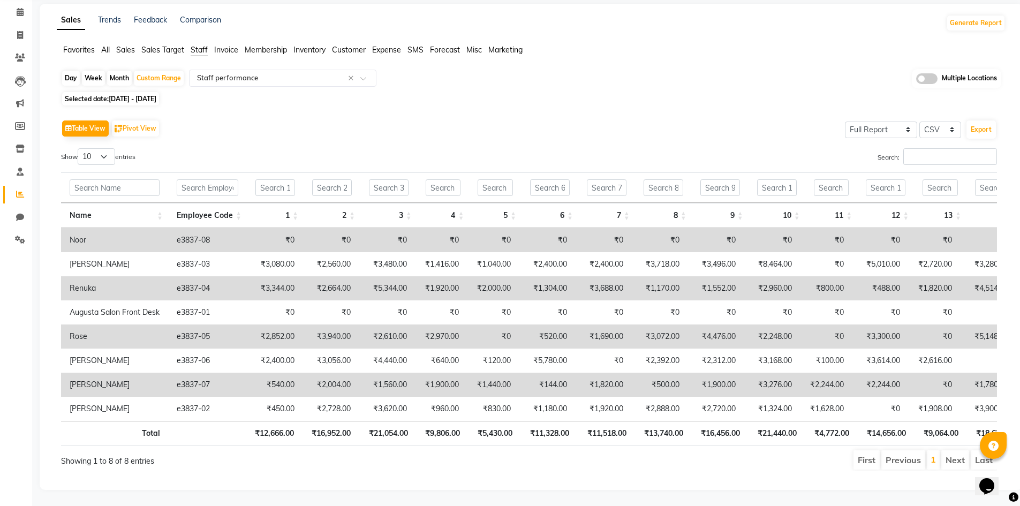
click at [962, 450] on li "Next" at bounding box center [956, 459] width 28 height 19
click at [977, 454] on li "Last" at bounding box center [984, 459] width 26 height 19
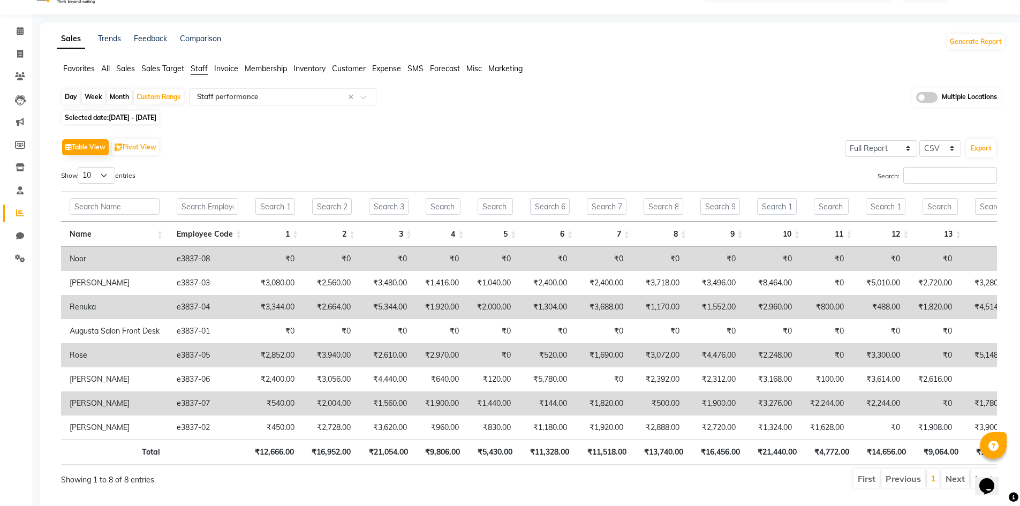
scroll to position [5, 0]
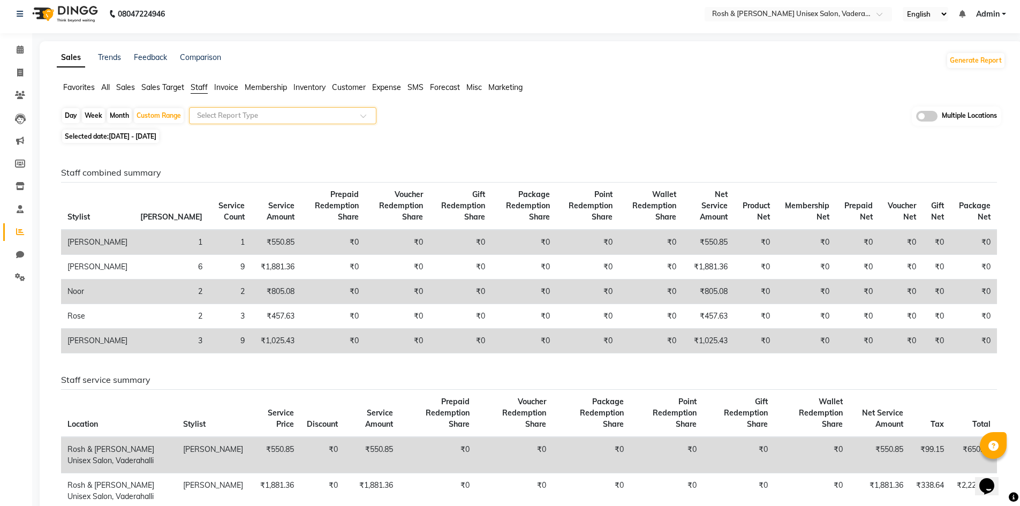
click at [363, 115] on span at bounding box center [366, 119] width 13 height 11
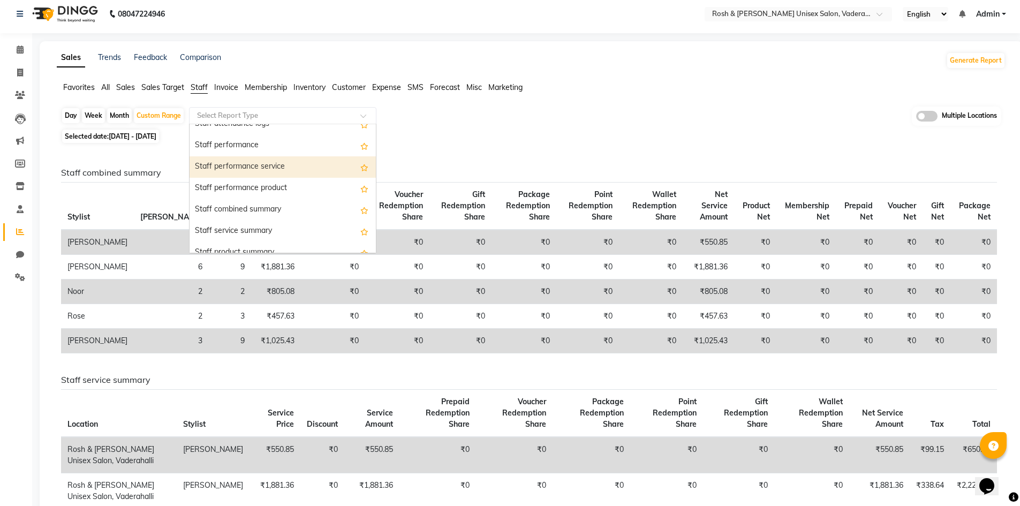
scroll to position [214, 0]
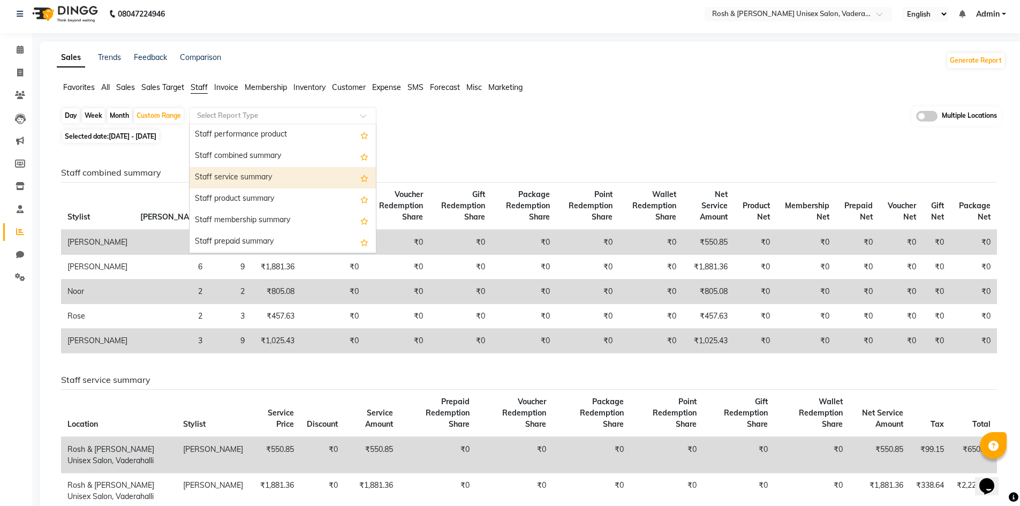
click at [285, 178] on div "Staff service summary" at bounding box center [283, 177] width 186 height 21
select select "full_report"
select select "csv"
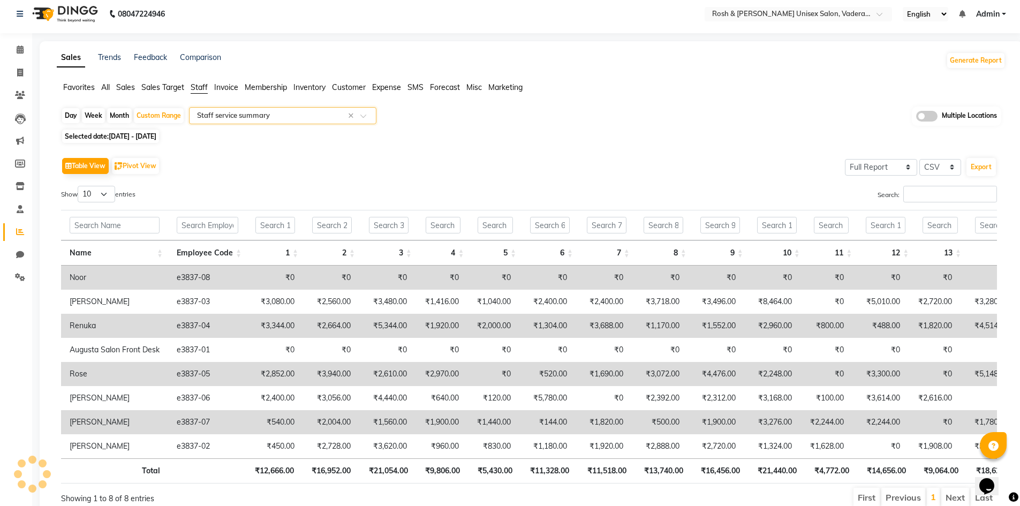
scroll to position [0, 0]
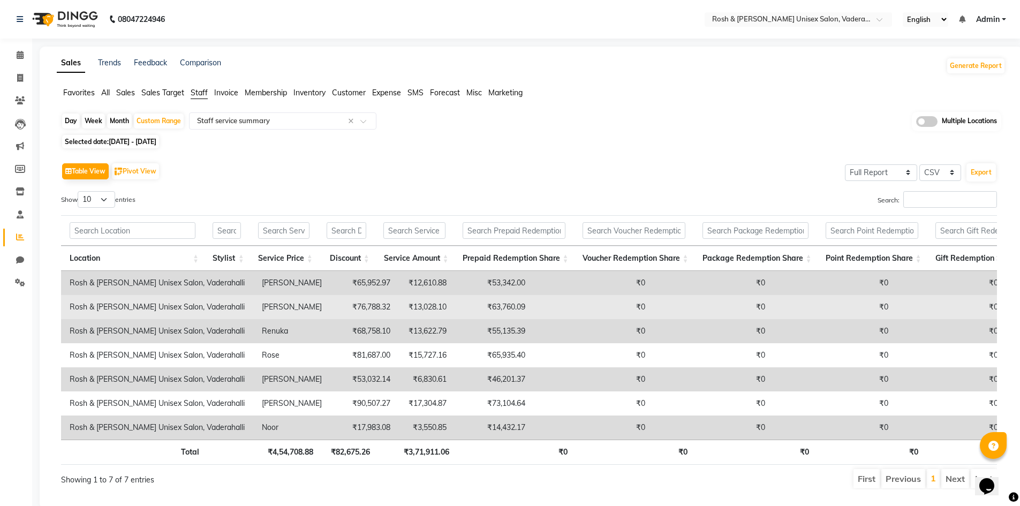
click at [330, 307] on td "₹76,788.32" at bounding box center [364, 307] width 69 height 24
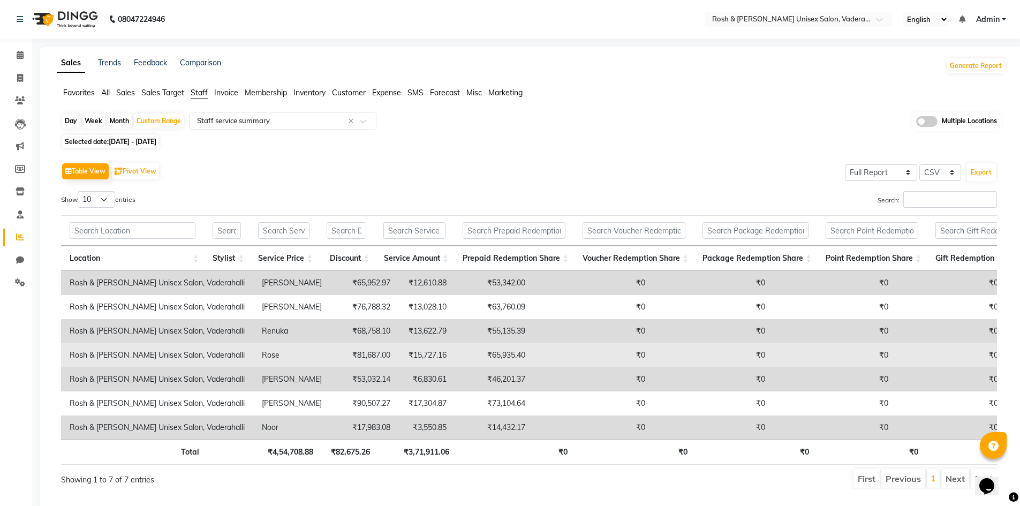
click at [330, 358] on td "₹81,687.00" at bounding box center [364, 355] width 69 height 24
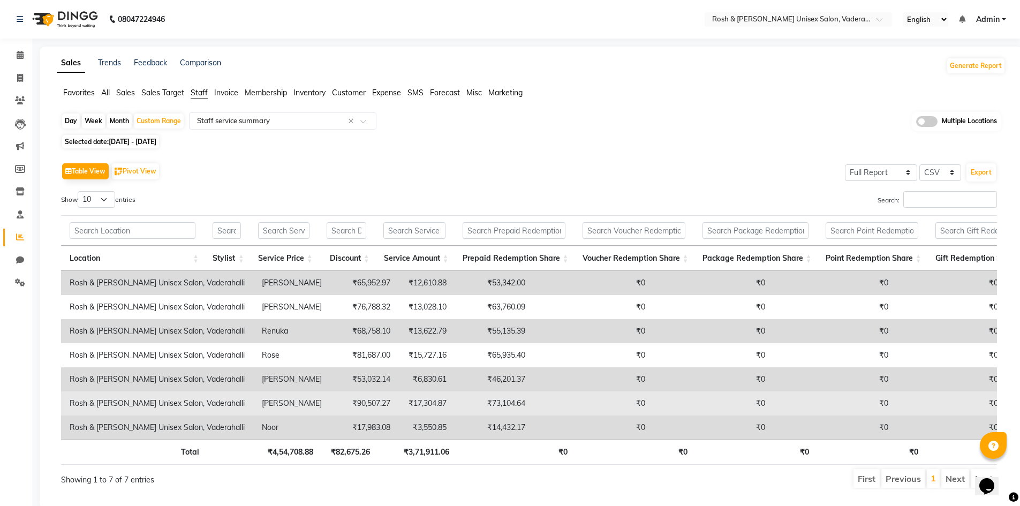
click at [330, 410] on td "₹90,507.27" at bounding box center [364, 404] width 69 height 24
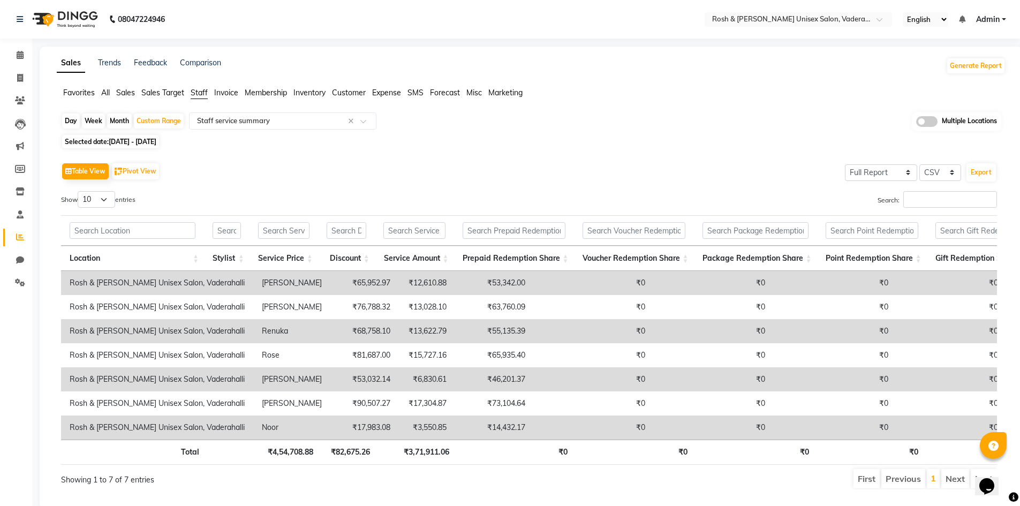
click at [330, 335] on td "₹68,758.10" at bounding box center [364, 331] width 69 height 24
click at [144, 173] on button "Pivot View" at bounding box center [135, 171] width 47 height 16
select select "full_report"
select select "csv"
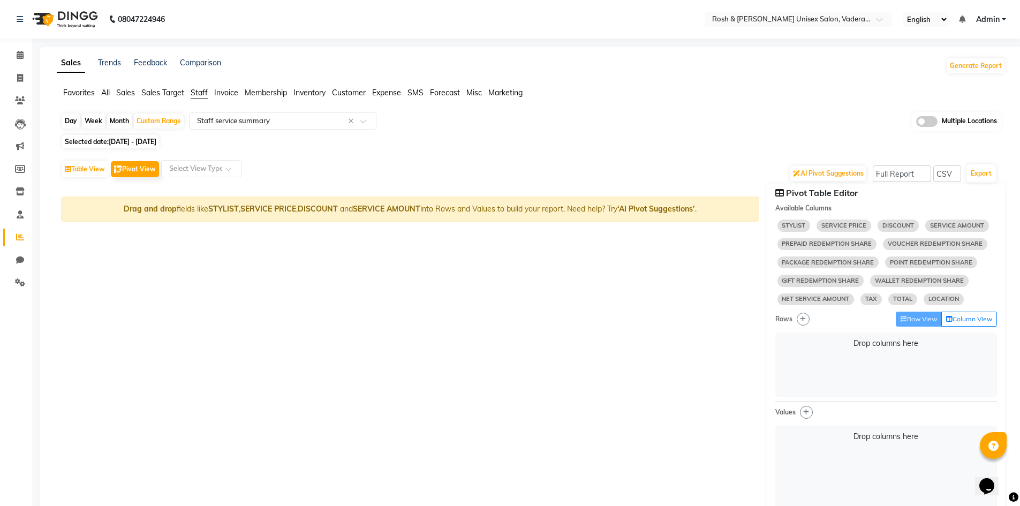
click at [798, 227] on span "STYLIST" at bounding box center [794, 226] width 33 height 12
select select "10"
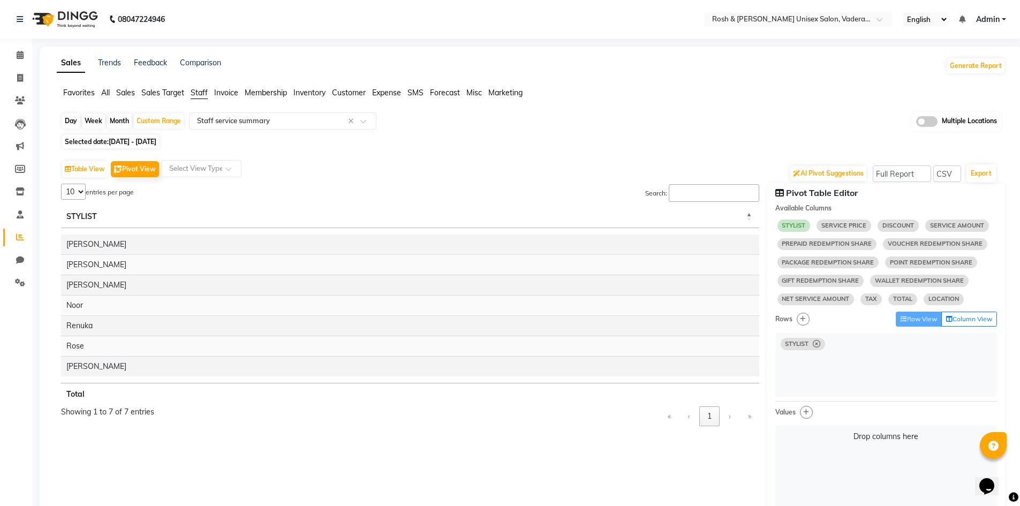
select select "10"
select select "sum"
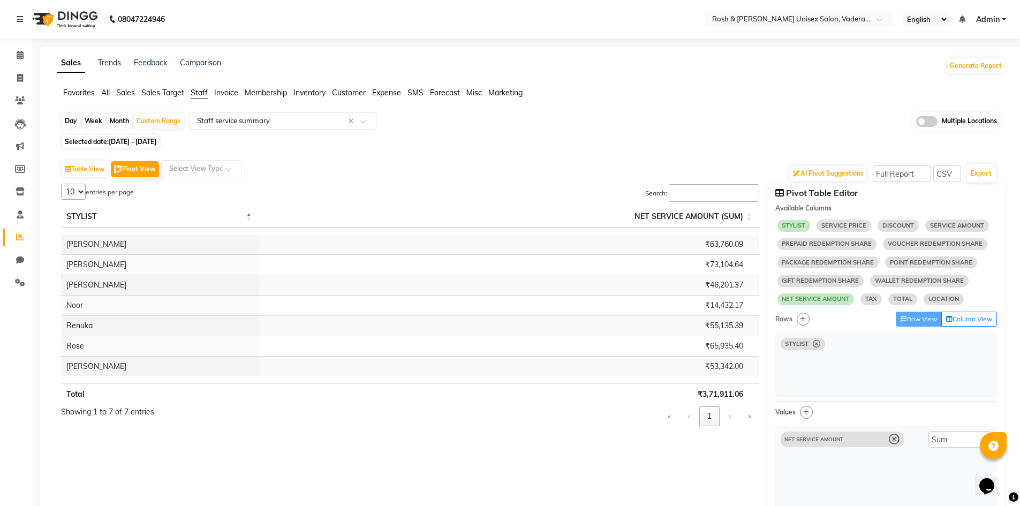
select select "10"
select select "sum"
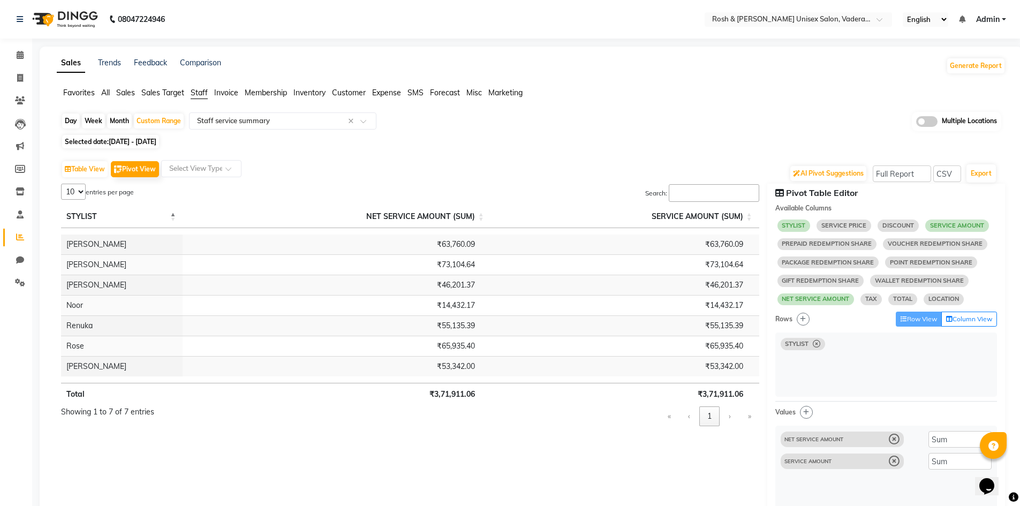
click at [899, 467] on span "SERVICE AMOUNT" at bounding box center [842, 462] width 123 height 16
click at [895, 465] on icon at bounding box center [894, 461] width 11 height 11
select select "10"
select select "sum"
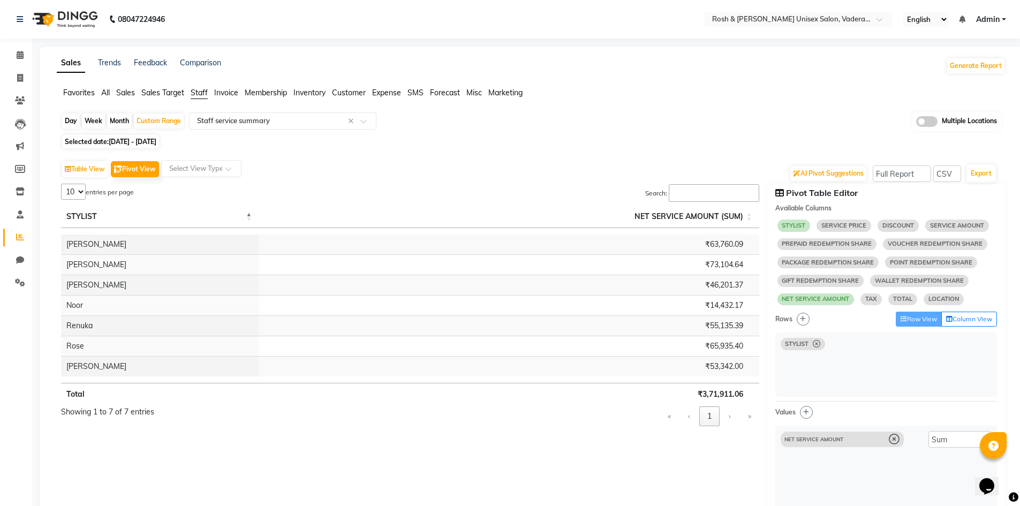
click at [727, 418] on button "›" at bounding box center [730, 417] width 18 height 20
click at [733, 419] on button "›" at bounding box center [730, 417] width 18 height 20
click at [230, 169] on span at bounding box center [232, 172] width 13 height 11
click at [974, 67] on button "Generate Report" at bounding box center [976, 65] width 57 height 15
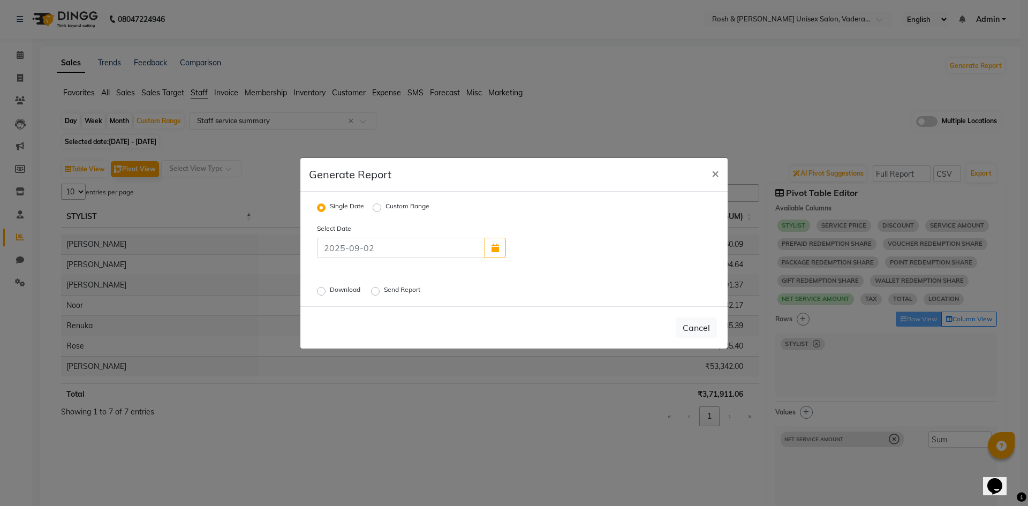
click at [386, 207] on label "Custom Range" at bounding box center [408, 207] width 44 height 13
click at [377, 207] on input "Custom Range" at bounding box center [378, 207] width 7 height 7
radio input "true"
select select "9"
select select "2025"
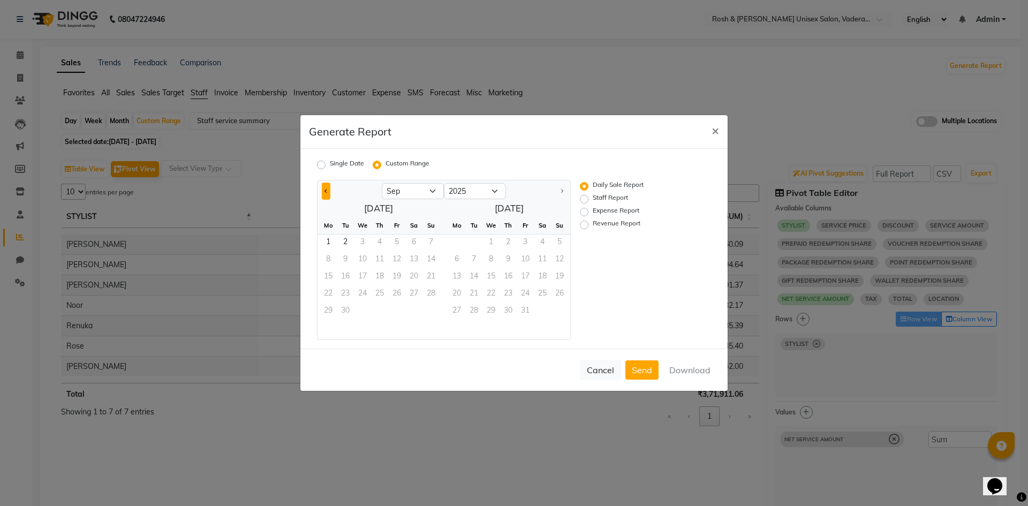
click at [325, 190] on span "Previous month" at bounding box center [327, 191] width 4 height 4
select select "8"
click at [396, 244] on span "1" at bounding box center [396, 243] width 17 height 17
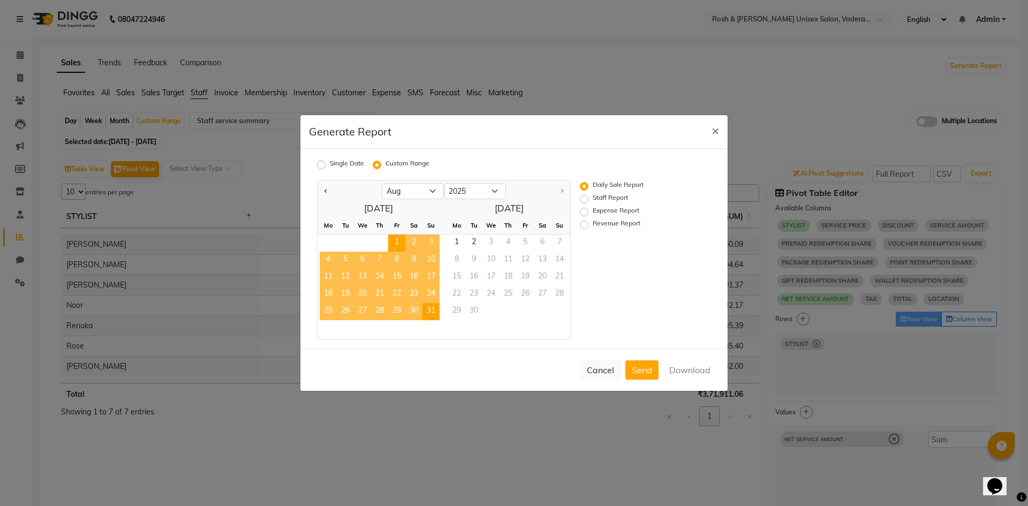
click at [429, 309] on span "31" at bounding box center [431, 311] width 17 height 17
click at [593, 198] on label "Staff Report" at bounding box center [610, 199] width 35 height 13
click at [585, 198] on input "Staff Report" at bounding box center [585, 199] width 7 height 7
radio input "true"
click at [690, 371] on button "Download" at bounding box center [690, 369] width 54 height 19
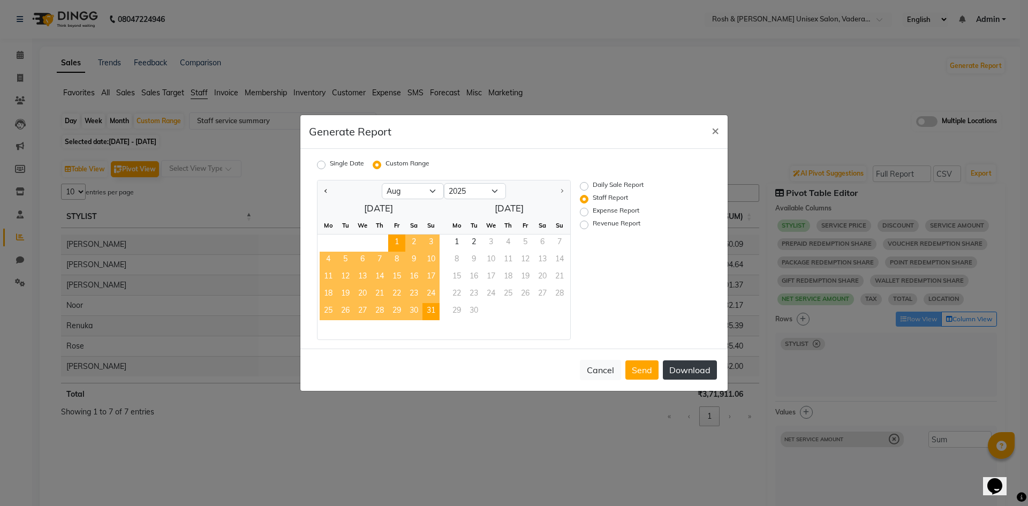
click at [692, 371] on button "Download" at bounding box center [690, 369] width 54 height 19
click at [718, 131] on span "×" at bounding box center [715, 130] width 7 height 16
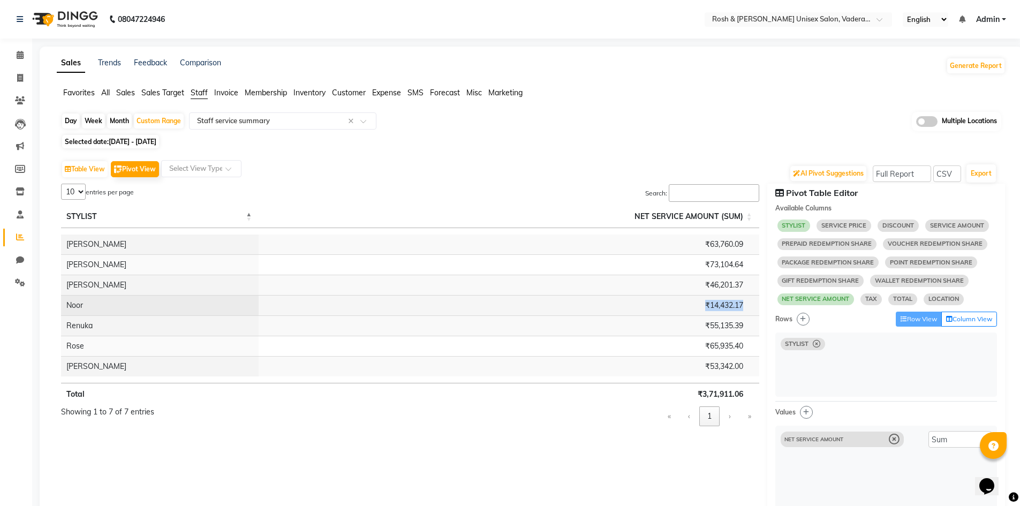
drag, startPoint x: 705, startPoint y: 305, endPoint x: 747, endPoint y: 305, distance: 41.8
click at [747, 305] on td "₹14,432.17" at bounding box center [509, 305] width 500 height 20
click at [564, 423] on div "5 10 25 50 7 entries per page Search: STYLIST NET SERVICE AMOUNT (SUM) Total ₹3…" at bounding box center [410, 456] width 715 height 544
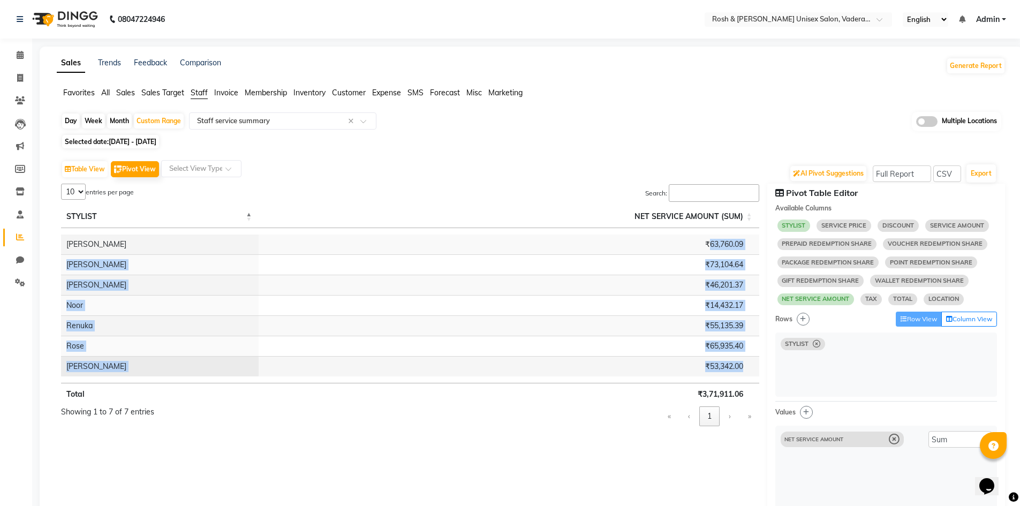
drag, startPoint x: 707, startPoint y: 244, endPoint x: 749, endPoint y: 365, distance: 128.2
click at [749, 365] on tbody "Jessy ₹63,760.09 Jittu ₹73,104.64 Milton ₹46,201.37 Noor ₹14,432.17 Renuka ₹55,…" at bounding box center [410, 306] width 698 height 142
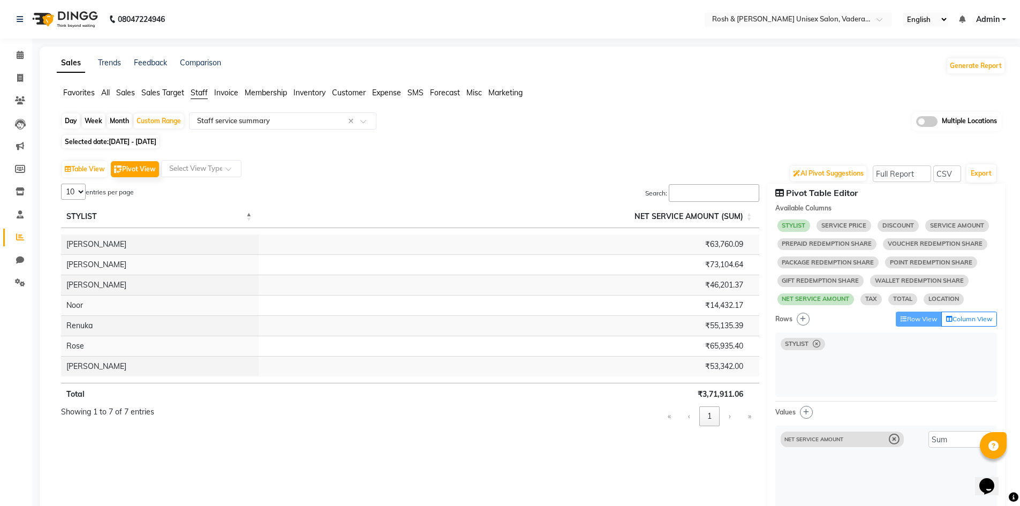
click at [424, 426] on div "5 10 25 50 7 entries per page Search: STYLIST NET SERVICE AMOUNT (SUM) Total ₹3…" at bounding box center [410, 456] width 715 height 544
select select "10"
select select "sum"
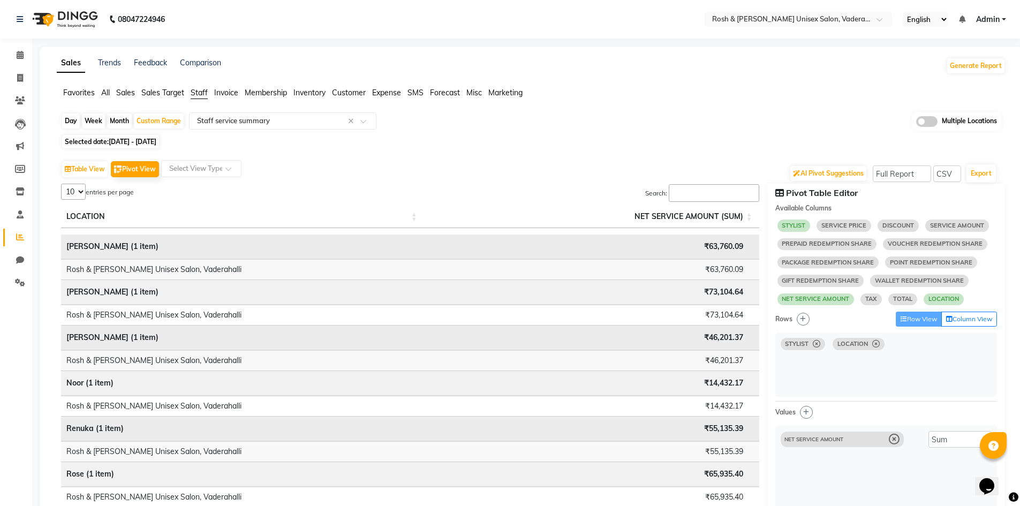
select select "10"
select select "sum"
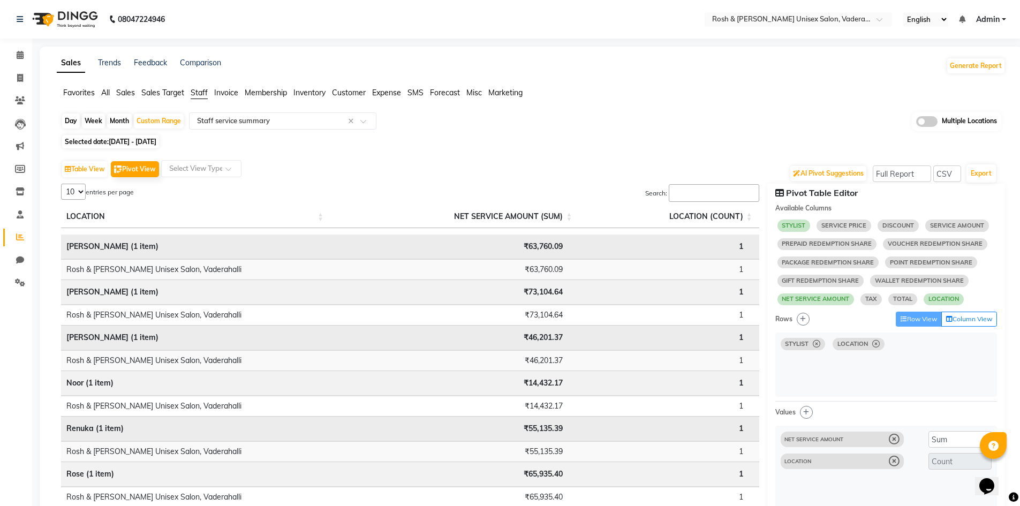
click at [896, 466] on icon at bounding box center [894, 461] width 11 height 11
select select "10"
select select "sum"
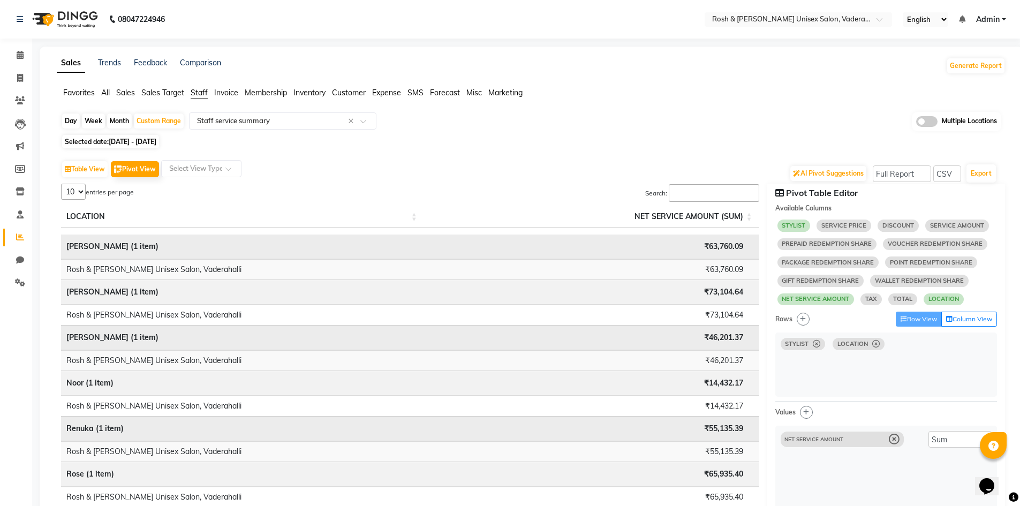
select select "10"
select select "sum"
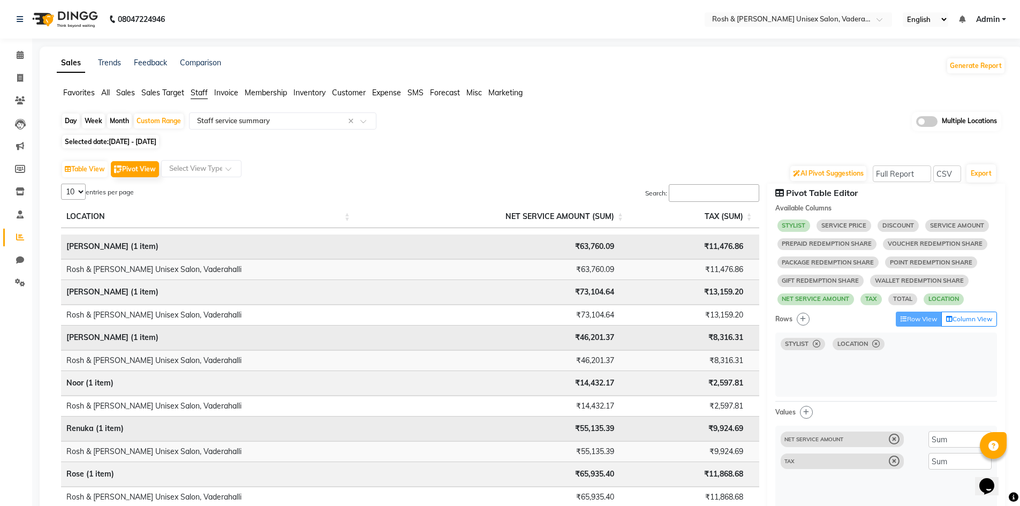
select select "10"
select select "sum"
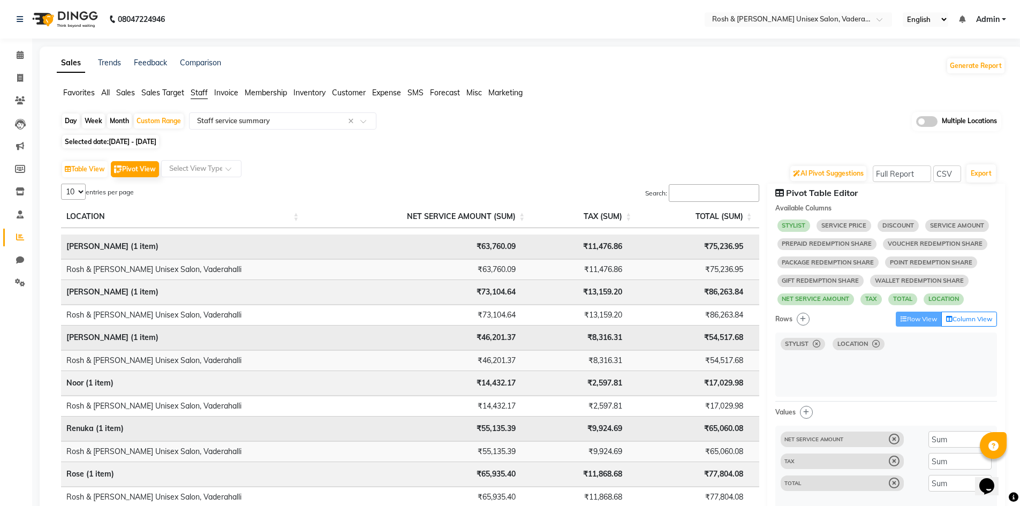
click at [880, 344] on icon at bounding box center [876, 344] width 7 height 1
select select "10"
select select "sum"
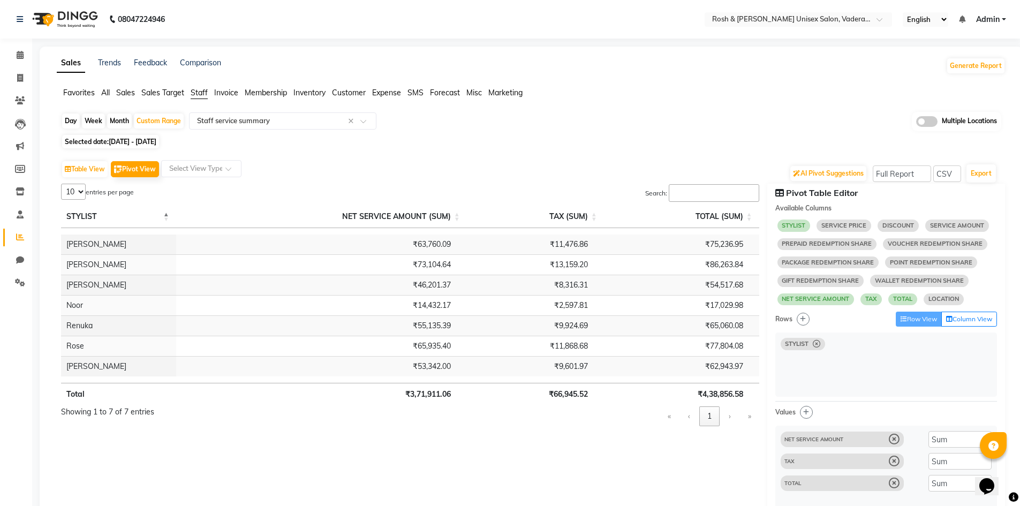
click at [967, 317] on button "Column View" at bounding box center [970, 319] width 56 height 15
select select "10"
select select "sum"
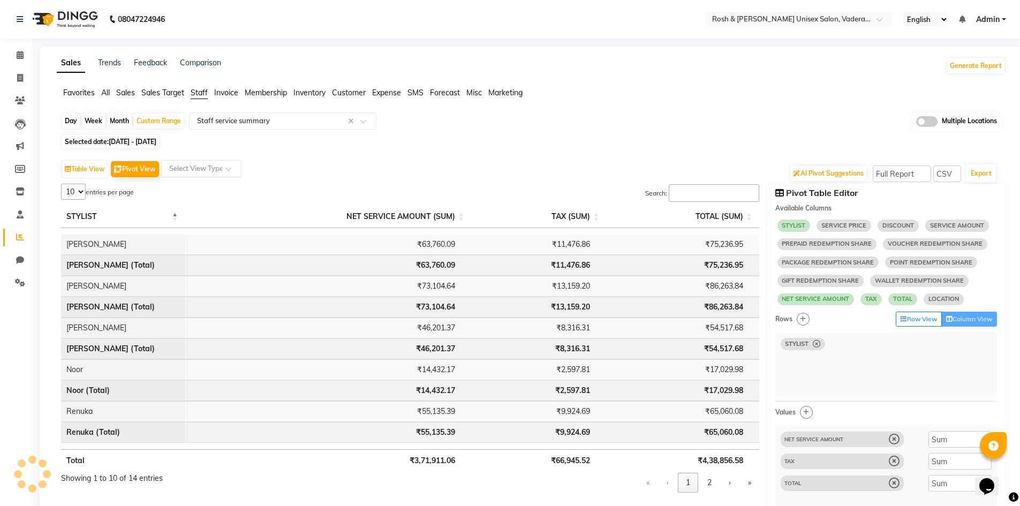
click at [230, 170] on span at bounding box center [232, 172] width 13 height 11
click at [76, 169] on button "Table View" at bounding box center [85, 169] width 46 height 16
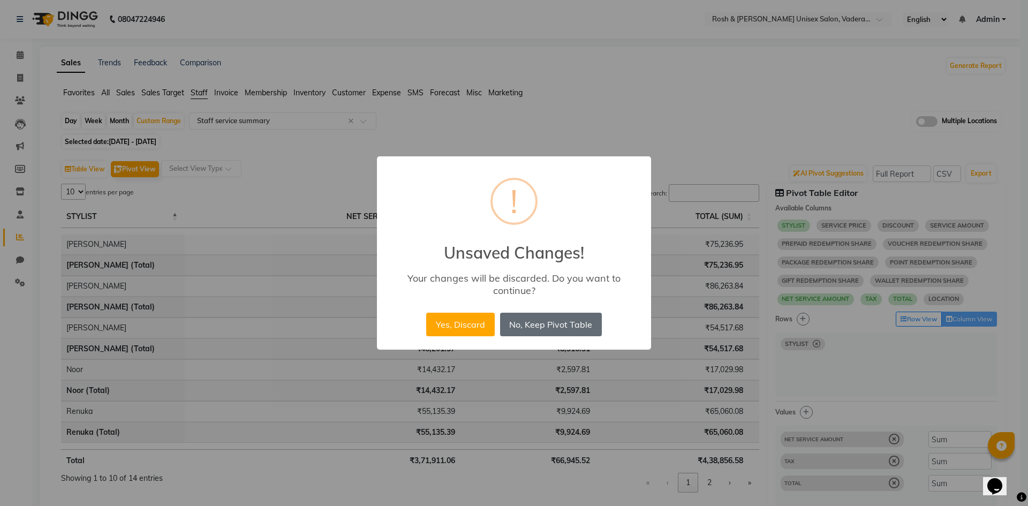
click at [550, 330] on button "No, Keep Pivot Table" at bounding box center [551, 325] width 102 height 24
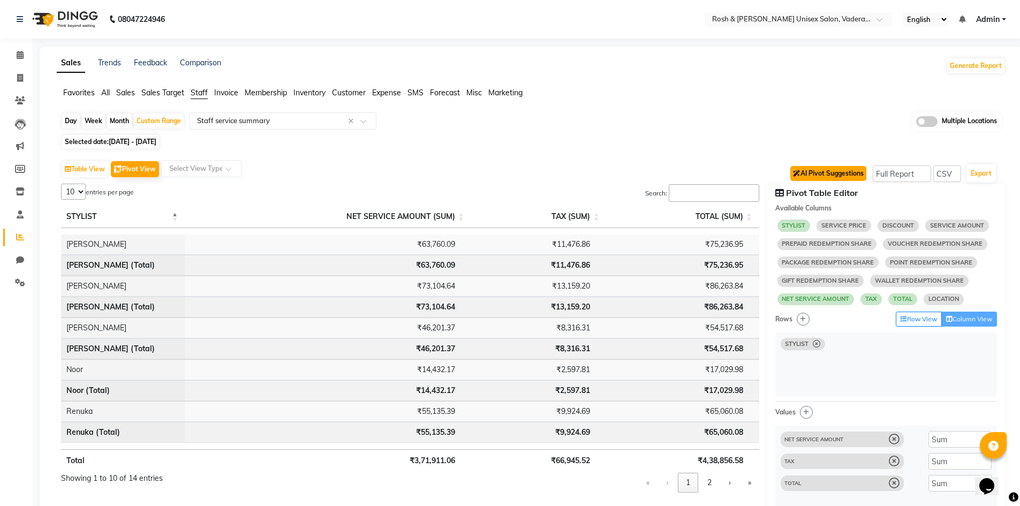
click at [844, 174] on button "AI Pivot Suggestions" at bounding box center [829, 173] width 76 height 15
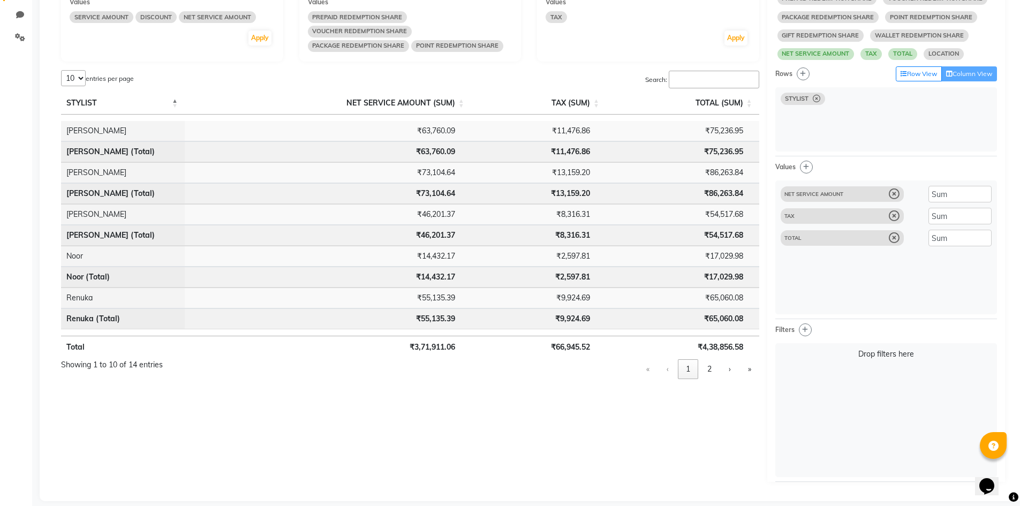
scroll to position [257, 0]
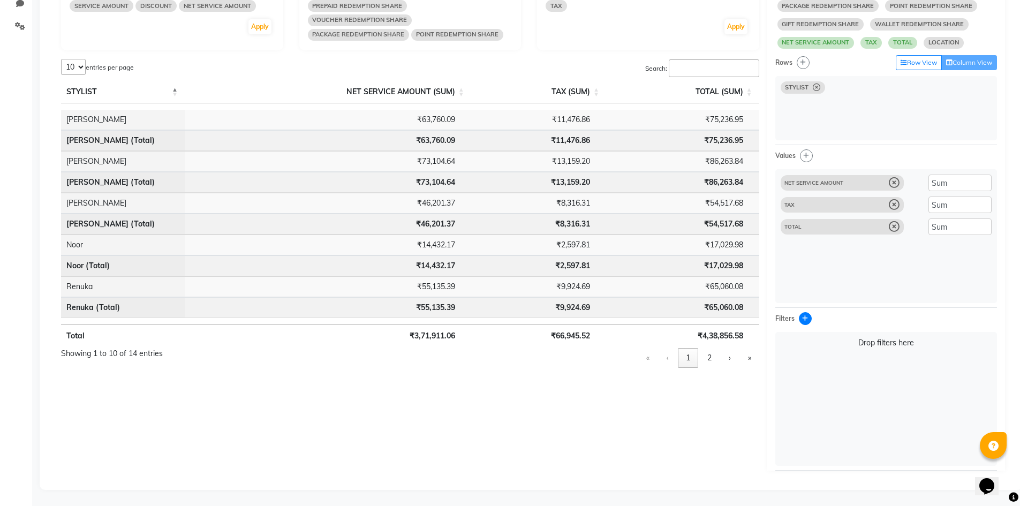
click at [803, 318] on icon "button" at bounding box center [805, 318] width 6 height 6
click at [957, 366] on div "Drop filters here" at bounding box center [887, 399] width 222 height 134
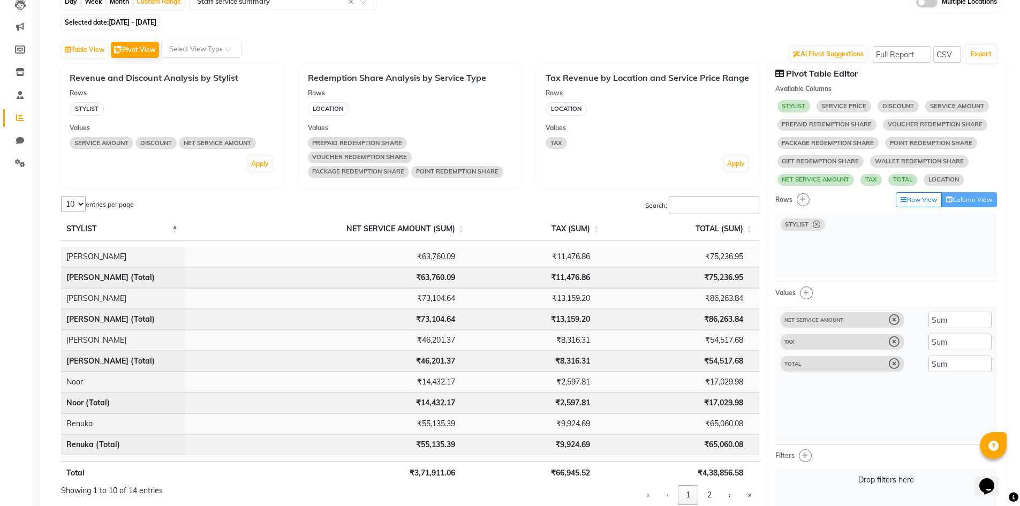
scroll to position [96, 0]
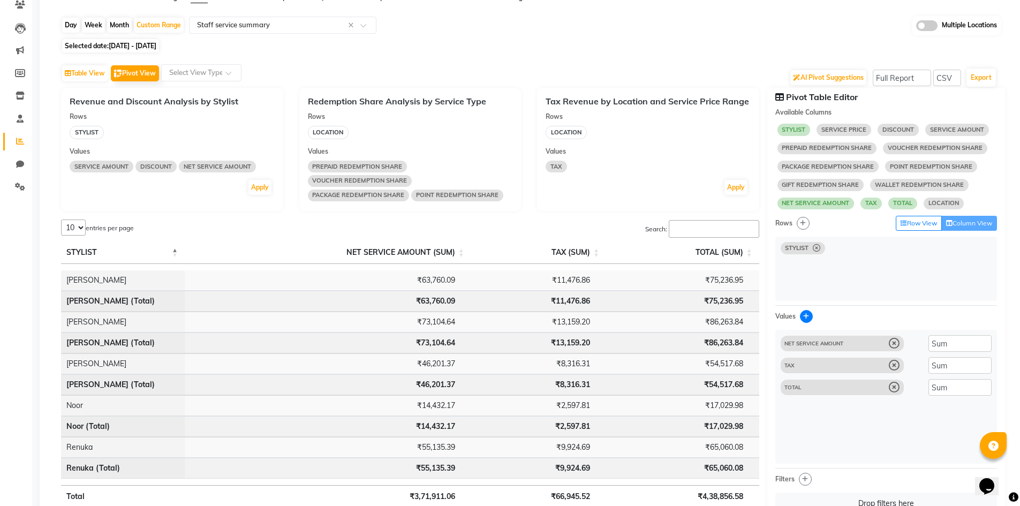
click at [809, 317] on icon "button" at bounding box center [806, 316] width 6 height 6
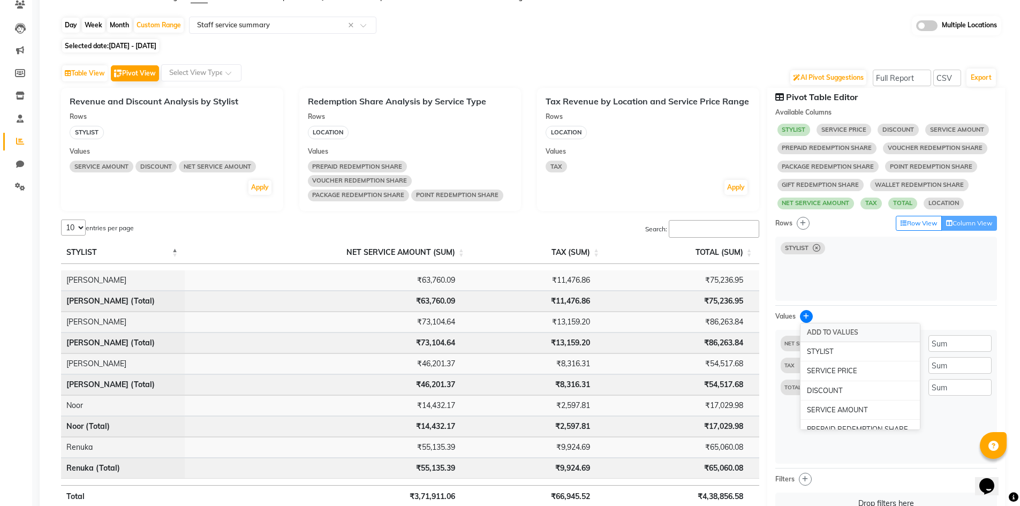
click at [809, 317] on icon "button" at bounding box center [806, 316] width 6 height 6
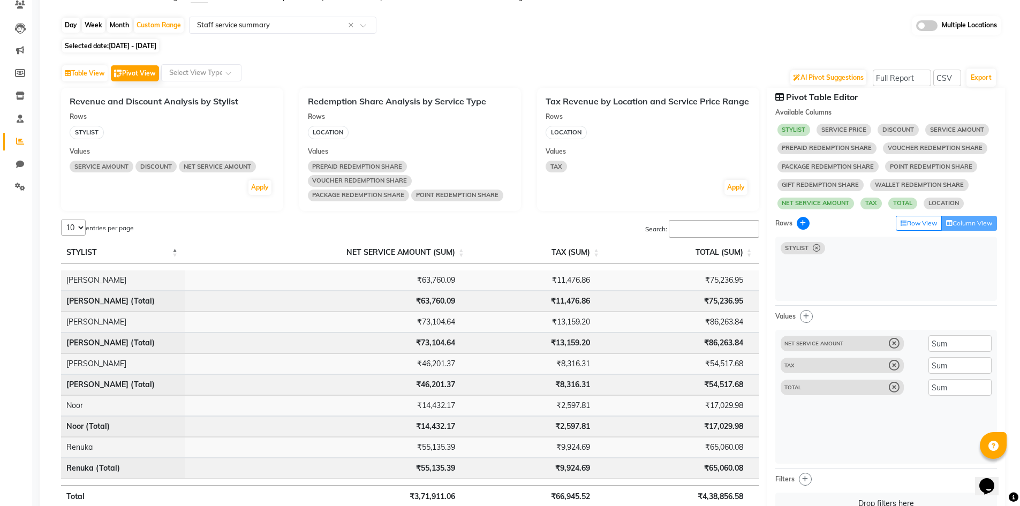
click at [805, 223] on icon "button" at bounding box center [803, 223] width 6 height 6
click at [961, 270] on div "STYLIST" at bounding box center [887, 269] width 222 height 64
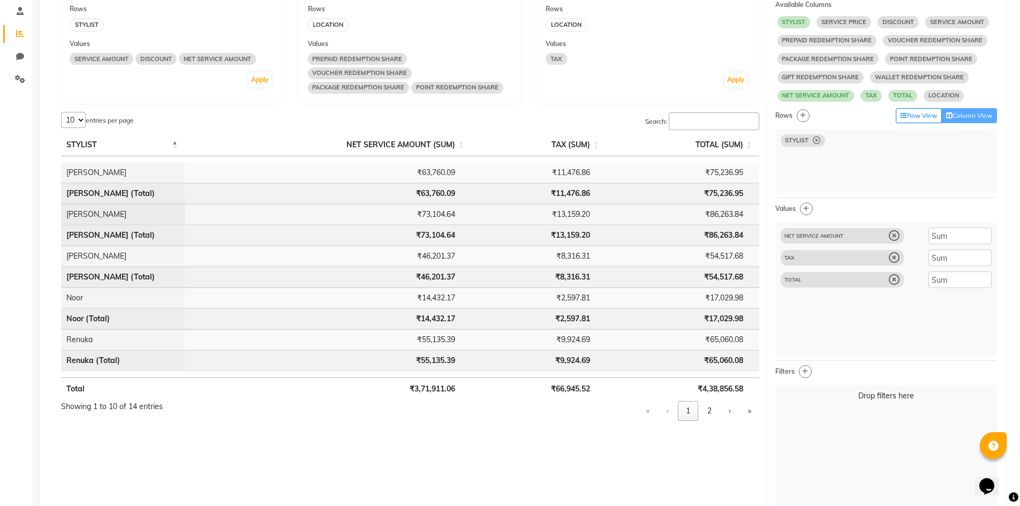
scroll to position [257, 0]
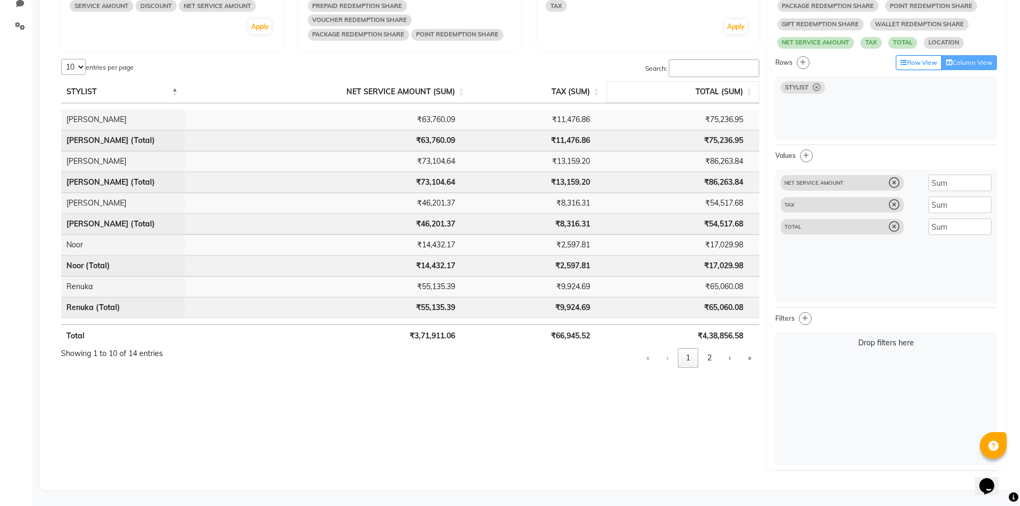
click at [752, 94] on span "TOTAL (SUM): Activate to sort" at bounding box center [750, 92] width 6 height 22
click at [752, 94] on span "TOTAL (SUM): Activate to invert sorting" at bounding box center [750, 92] width 6 height 22
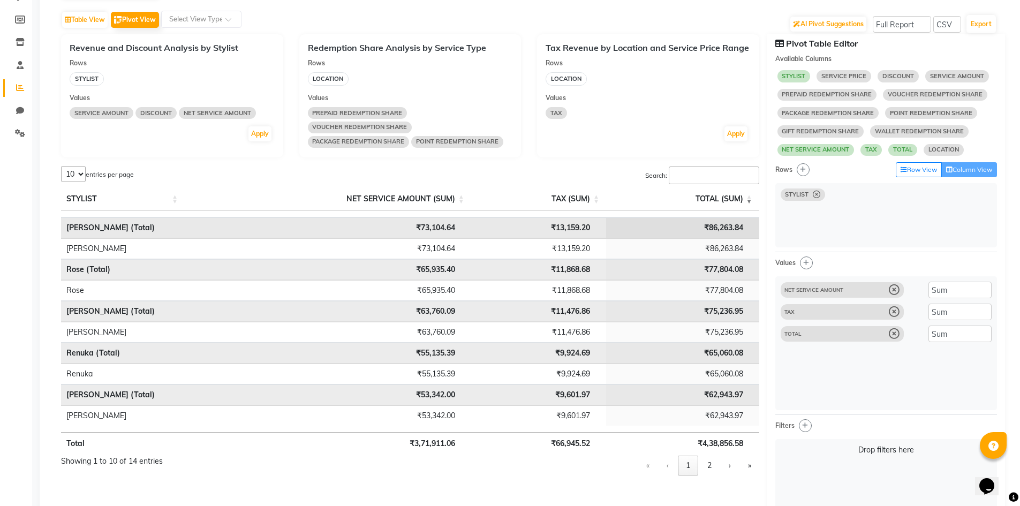
scroll to position [203, 0]
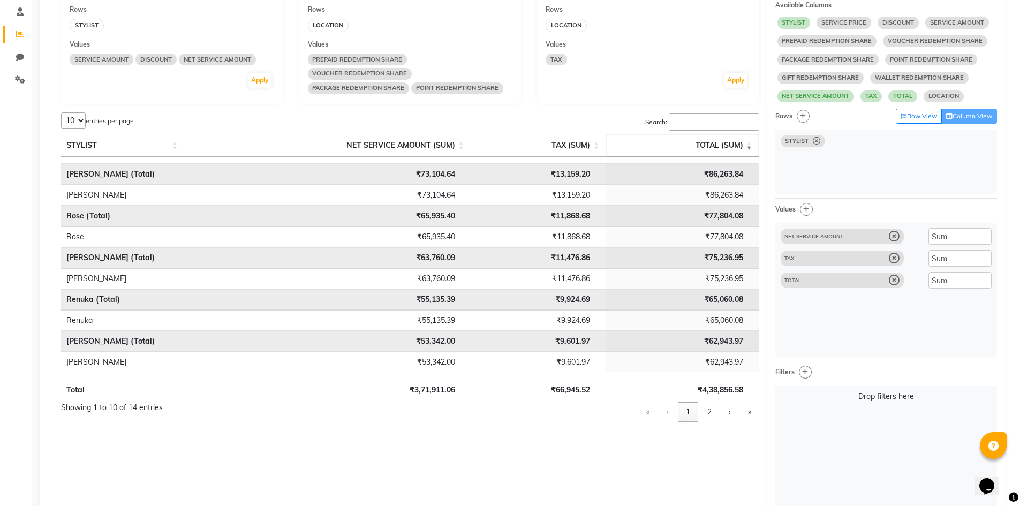
click at [748, 144] on span "TOTAL (SUM): Activate to remove sorting" at bounding box center [750, 145] width 6 height 22
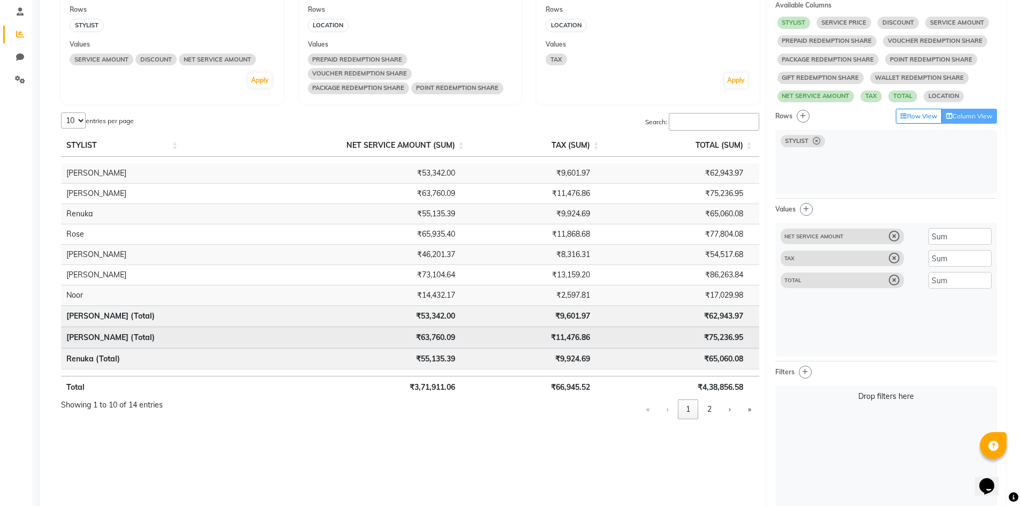
click at [896, 283] on icon at bounding box center [894, 280] width 11 height 11
select select "10"
select select "sum"
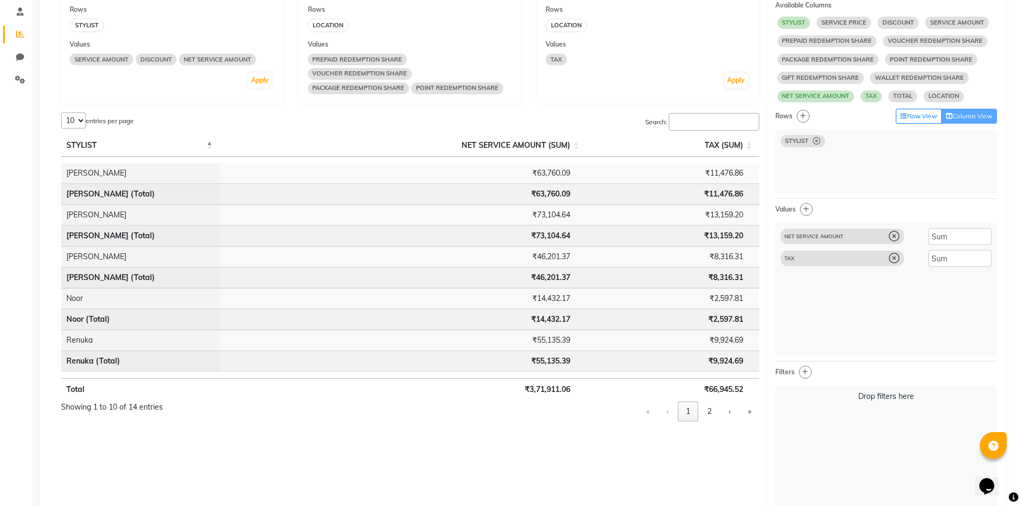
select select "10"
select select "sum"
click at [886, 405] on button "×" at bounding box center [886, 405] width 12 height 14
select select "10"
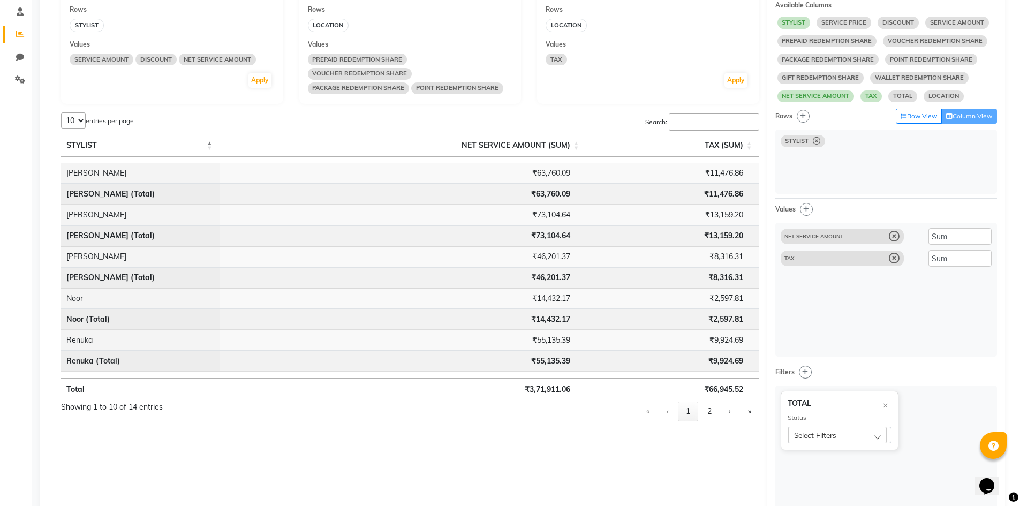
select select "sum"
select select "10"
select select "sum"
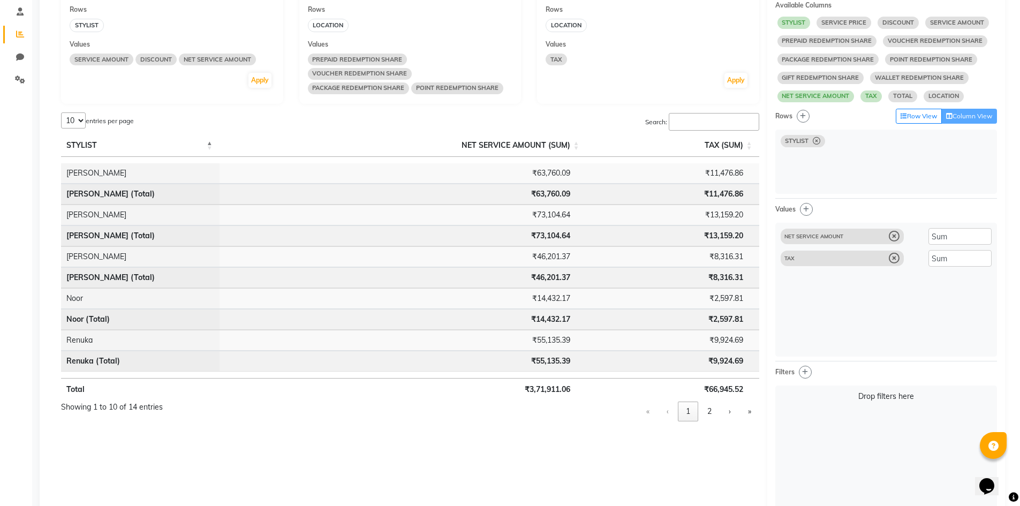
select select "sum"
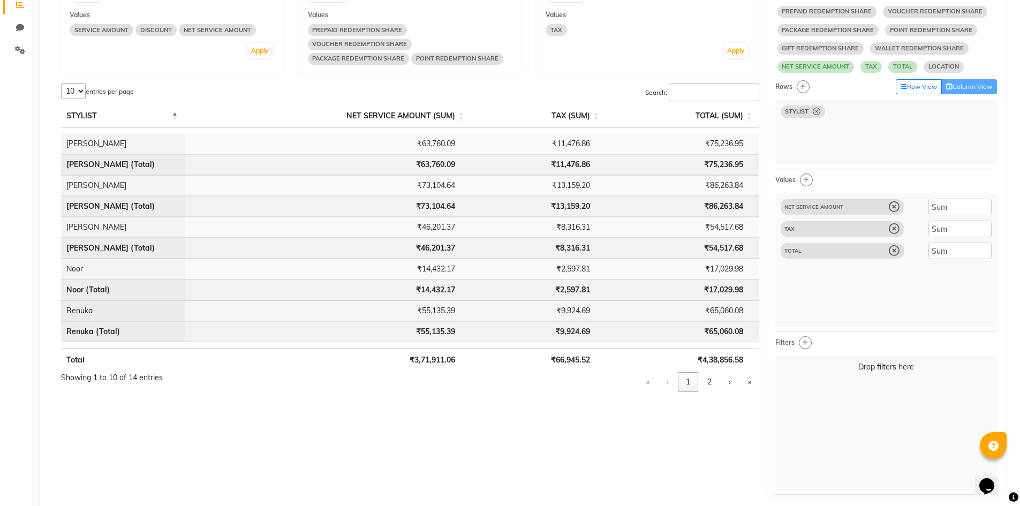
scroll to position [257, 0]
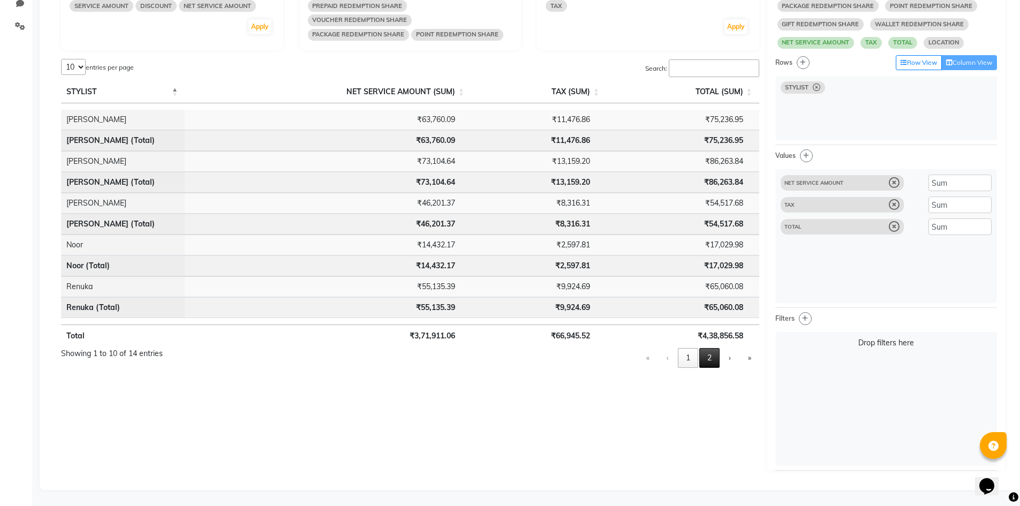
click at [705, 362] on button "2" at bounding box center [710, 358] width 20 height 20
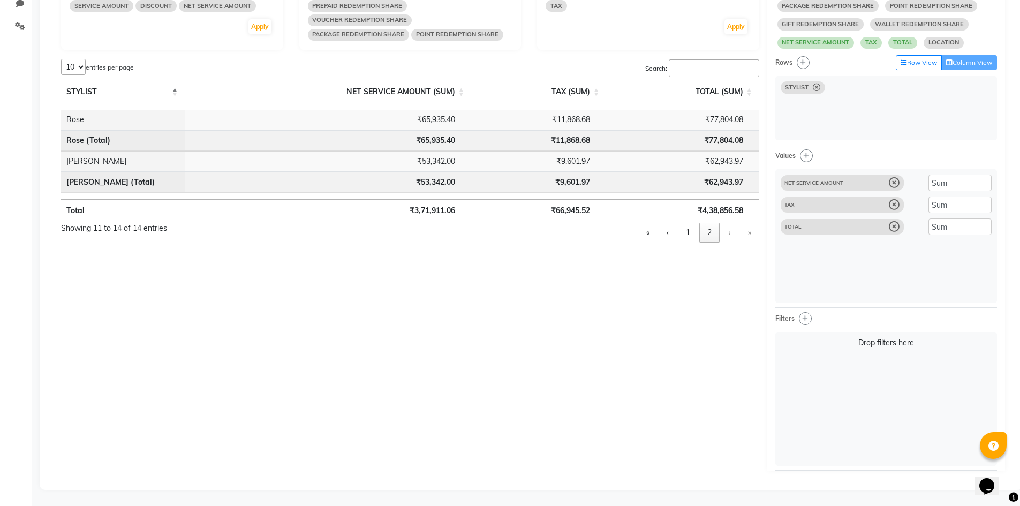
scroll to position [203, 0]
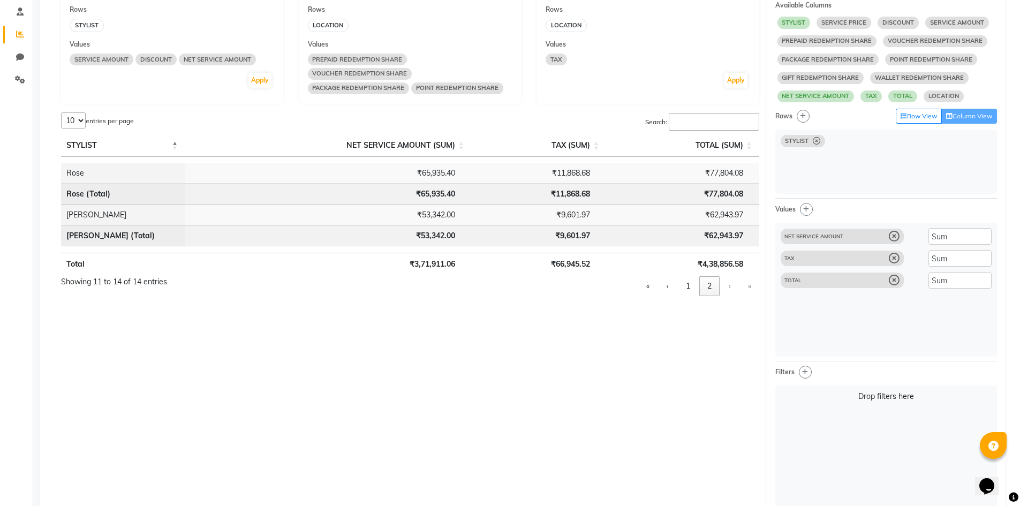
click at [81, 122] on select "5 10 25 50 14" at bounding box center [73, 120] width 25 height 16
select select "25"
click at [61, 112] on select "5 10 25 50 14" at bounding box center [73, 120] width 25 height 16
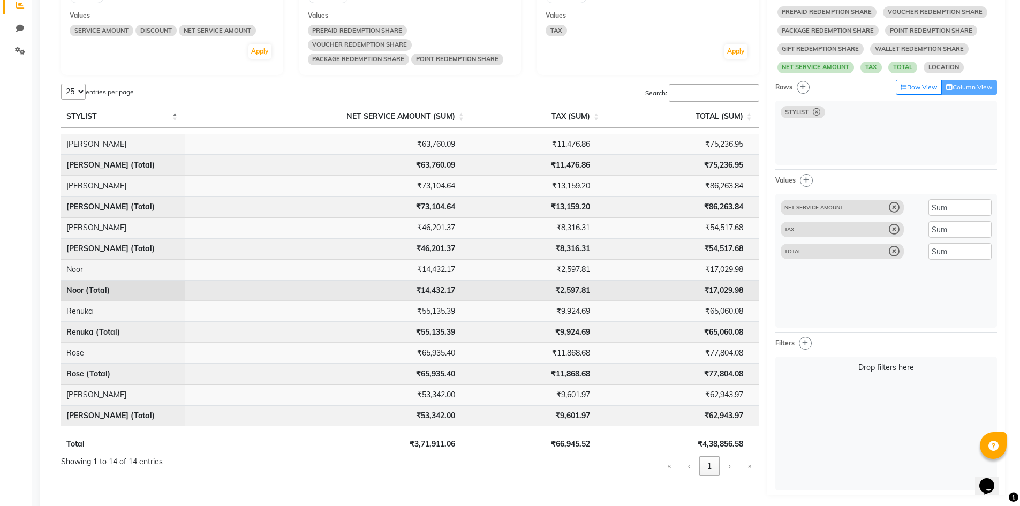
scroll to position [257, 0]
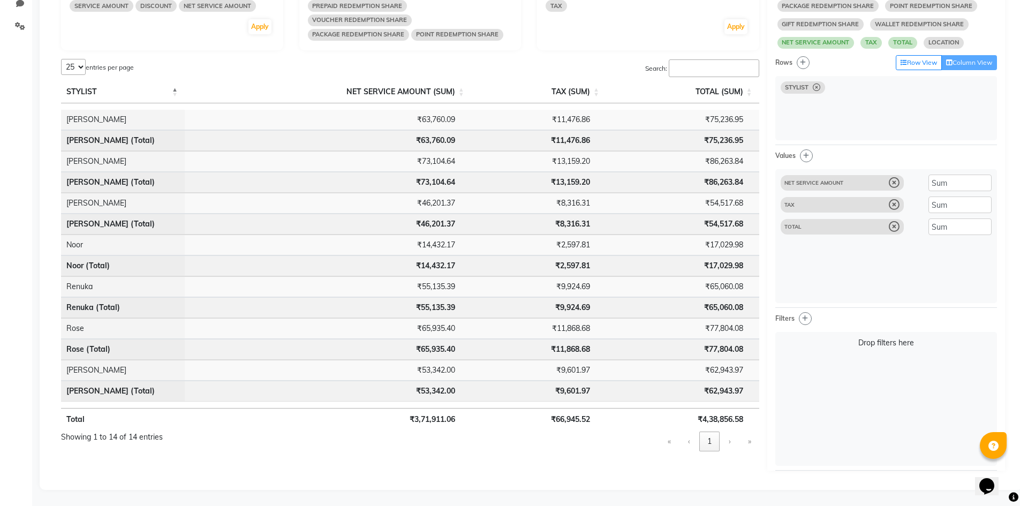
click at [897, 188] on icon at bounding box center [894, 183] width 11 height 11
select select "10"
select select "sum"
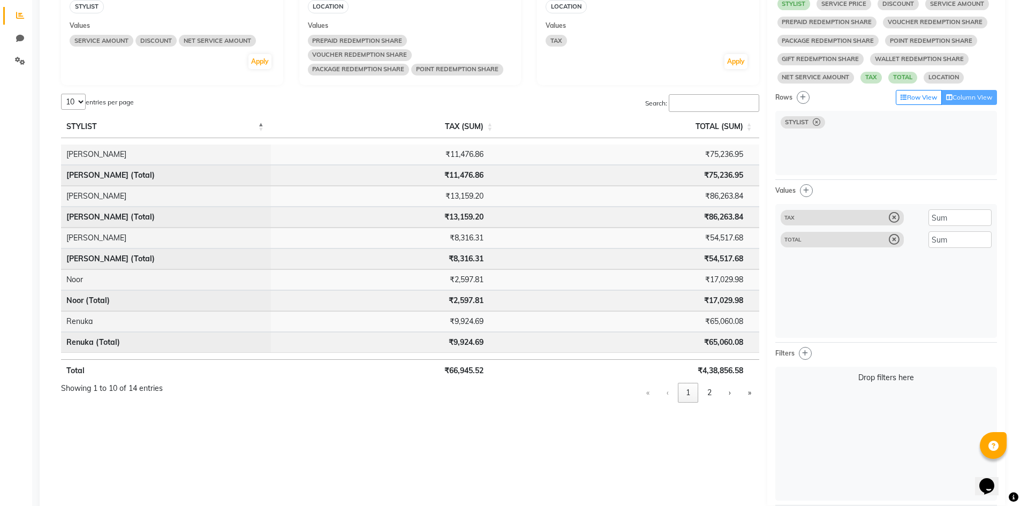
scroll to position [203, 0]
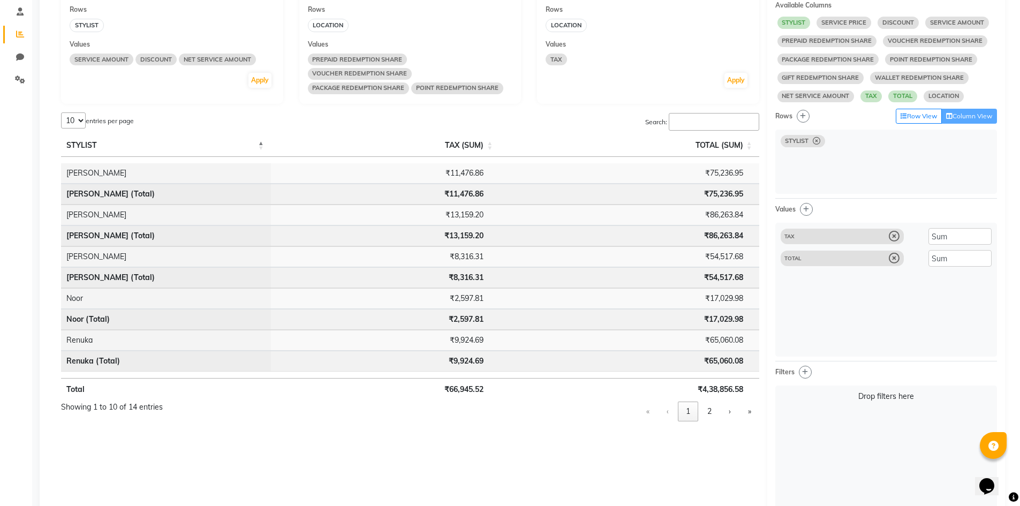
select select "10"
select select "sum"
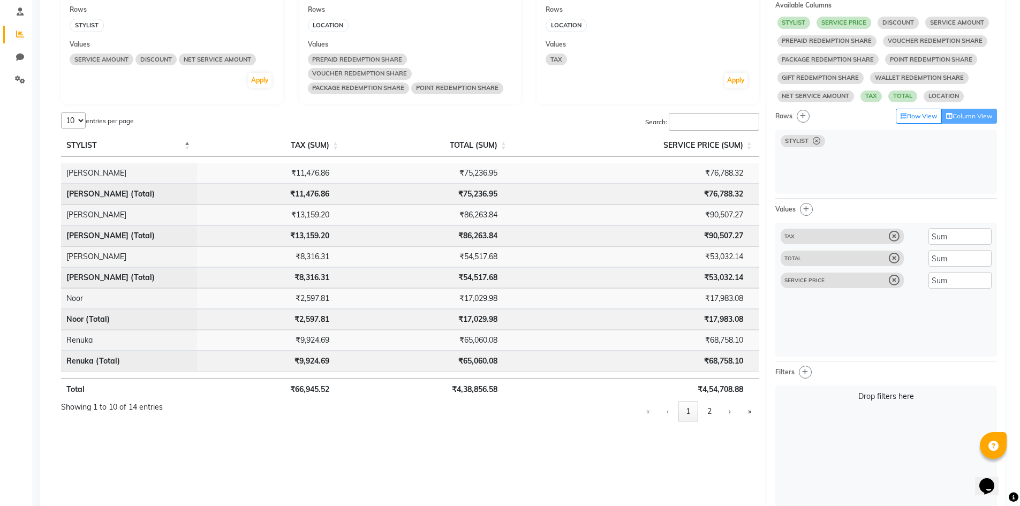
click at [897, 282] on icon at bounding box center [894, 280] width 11 height 11
select select "10"
select select "sum"
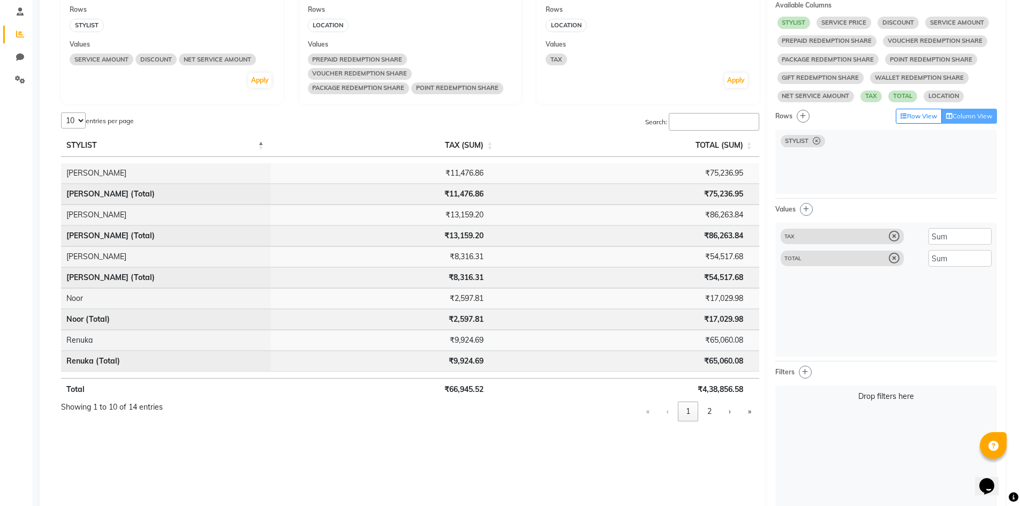
select select "10"
select select "sum"
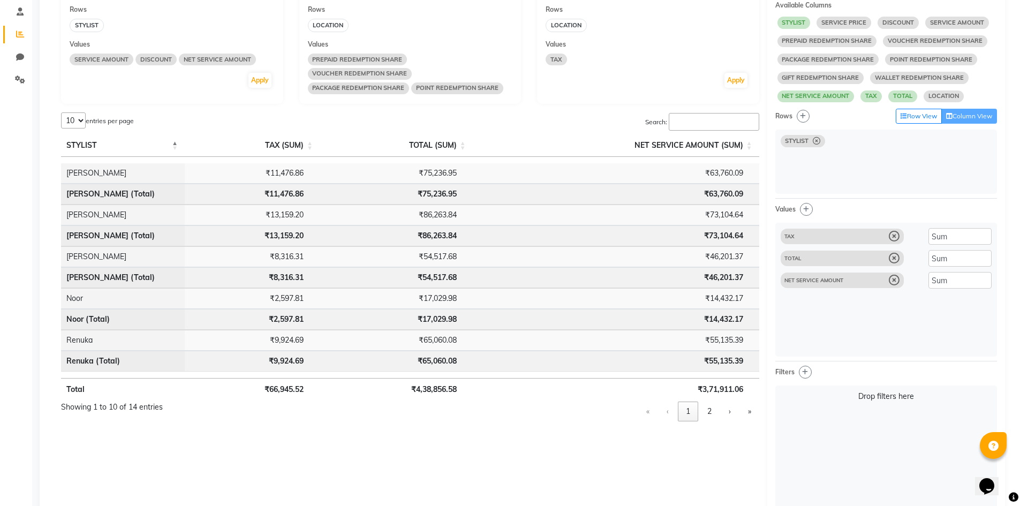
click at [893, 261] on icon at bounding box center [894, 258] width 11 height 11
select select "10"
select select "sum"
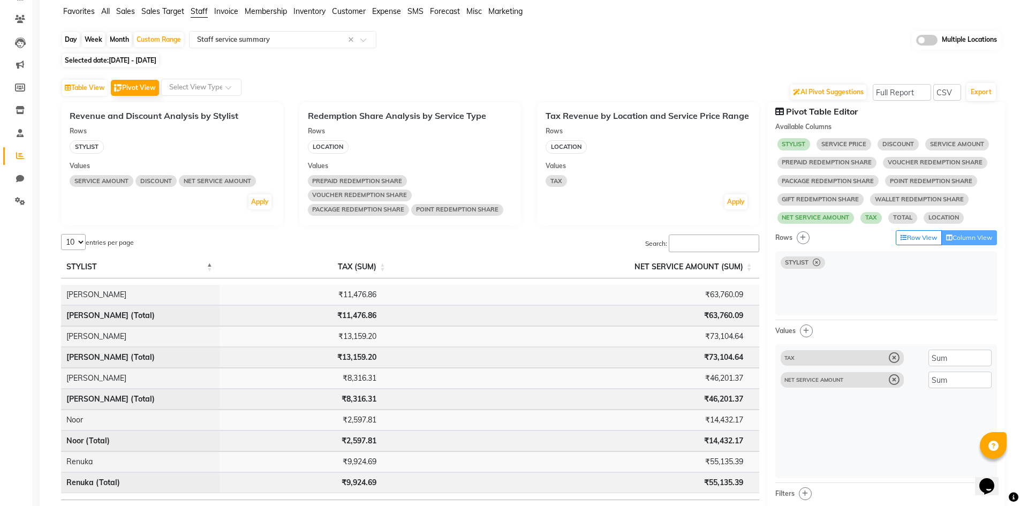
scroll to position [0, 0]
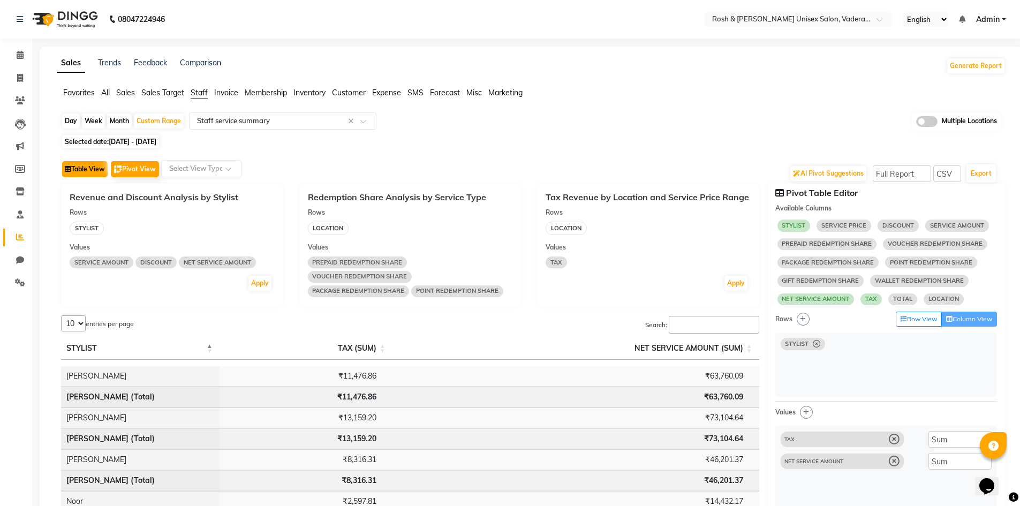
click at [74, 169] on button "Table View" at bounding box center [85, 169] width 46 height 16
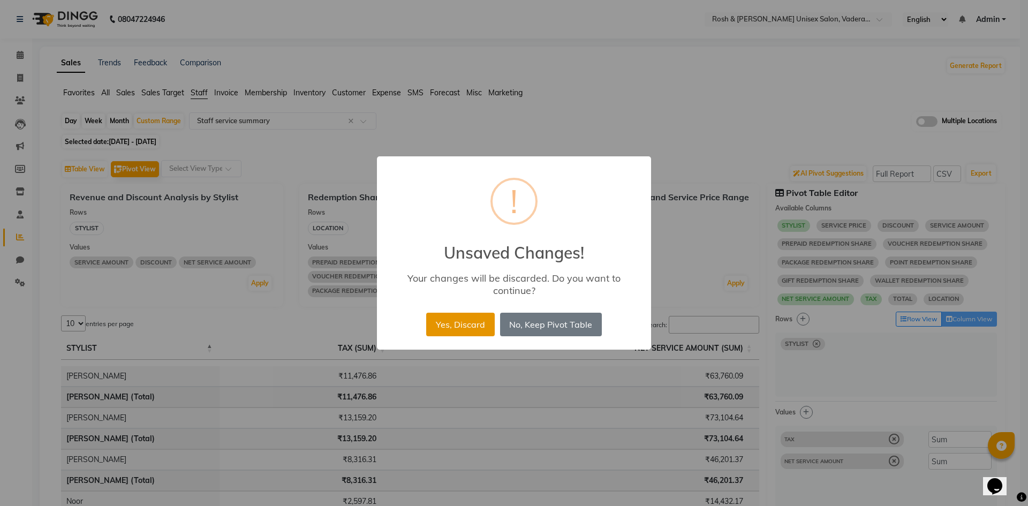
click at [457, 329] on button "Yes, Discard" at bounding box center [460, 325] width 68 height 24
select select "full_report"
select select "csv"
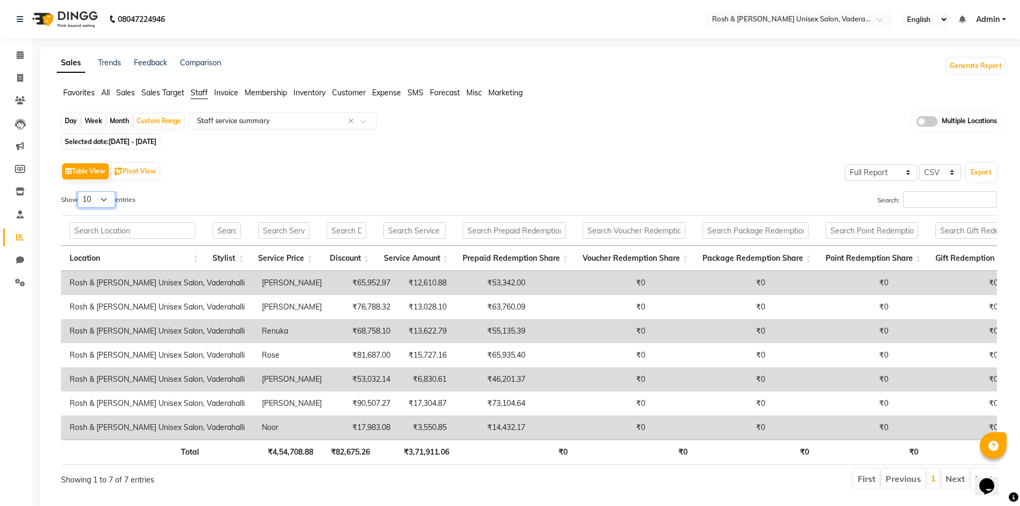
click at [108, 196] on select "10 25 50 100" at bounding box center [96, 199] width 37 height 17
select select "25"
click at [79, 191] on select "10 25 50 100" at bounding box center [96, 199] width 37 height 17
click at [106, 198] on select "10 25 50 100" at bounding box center [96, 199] width 37 height 17
click at [79, 191] on select "10 25 50 100" at bounding box center [96, 199] width 37 height 17
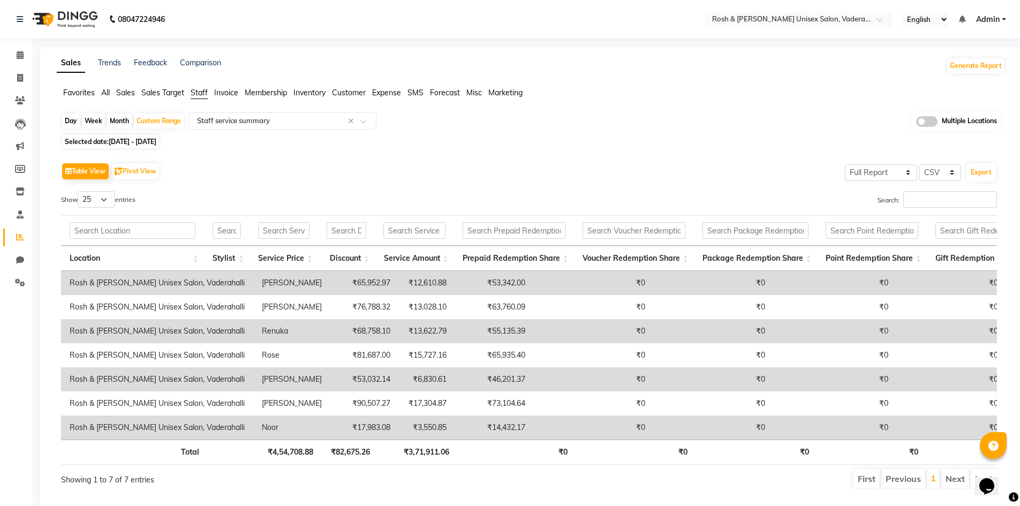
click at [350, 92] on span "Customer" at bounding box center [349, 93] width 34 height 10
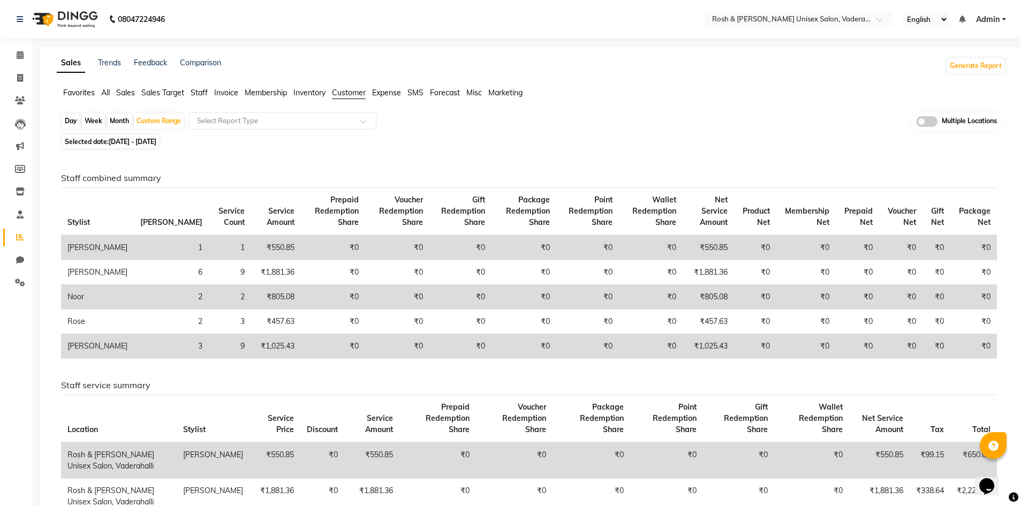
click at [305, 92] on span "Inventory" at bounding box center [310, 93] width 32 height 10
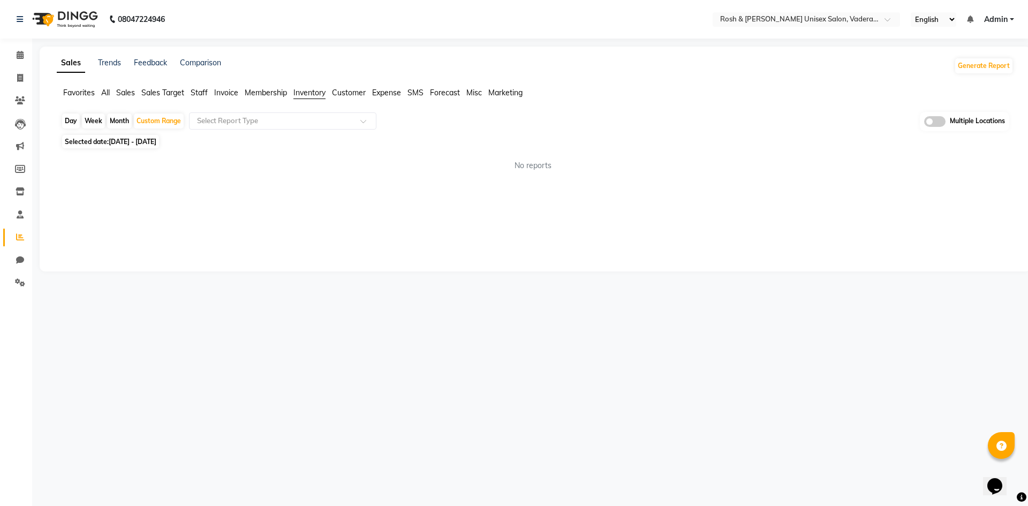
click at [221, 95] on span "Invoice" at bounding box center [226, 93] width 24 height 10
click at [228, 93] on span "Invoice" at bounding box center [226, 93] width 24 height 10
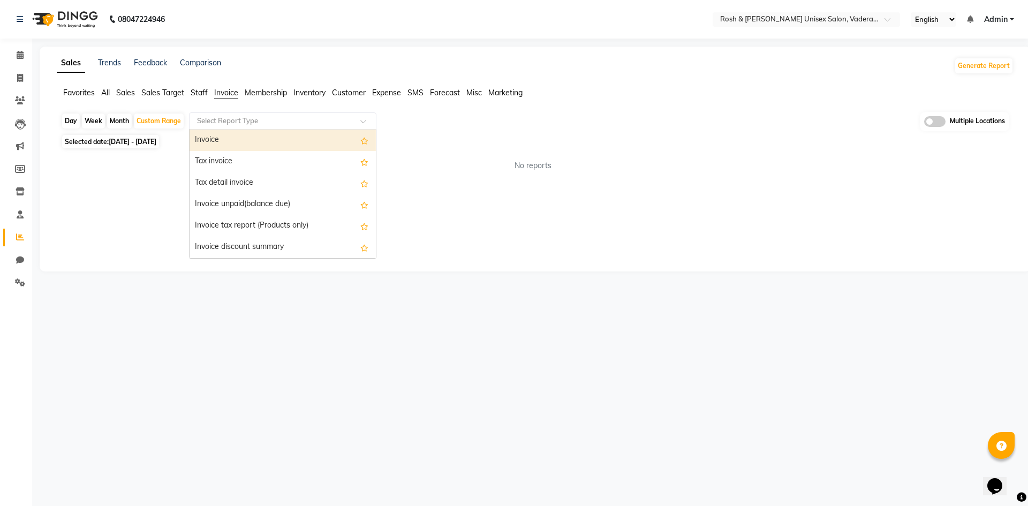
click at [319, 122] on input "text" at bounding box center [272, 121] width 154 height 11
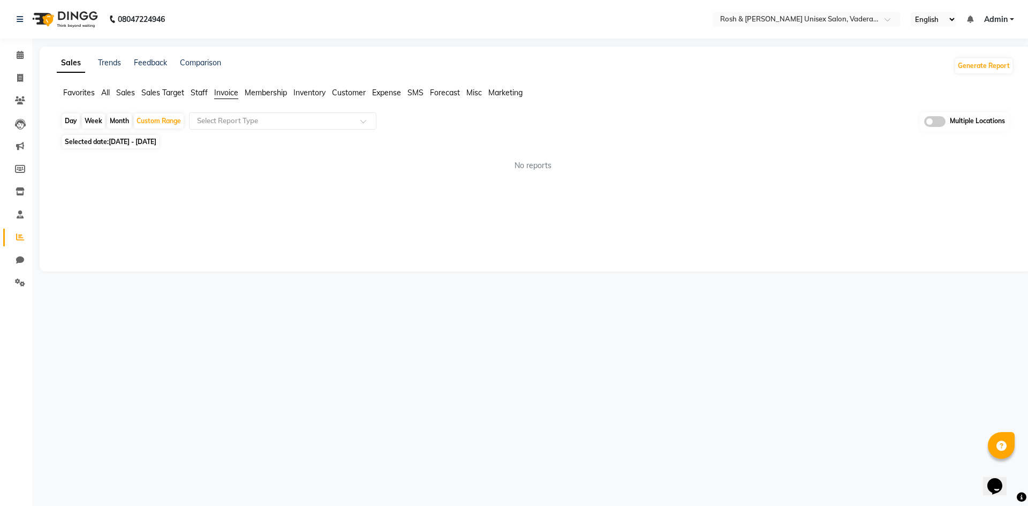
click at [202, 90] on span "Staff" at bounding box center [199, 93] width 17 height 10
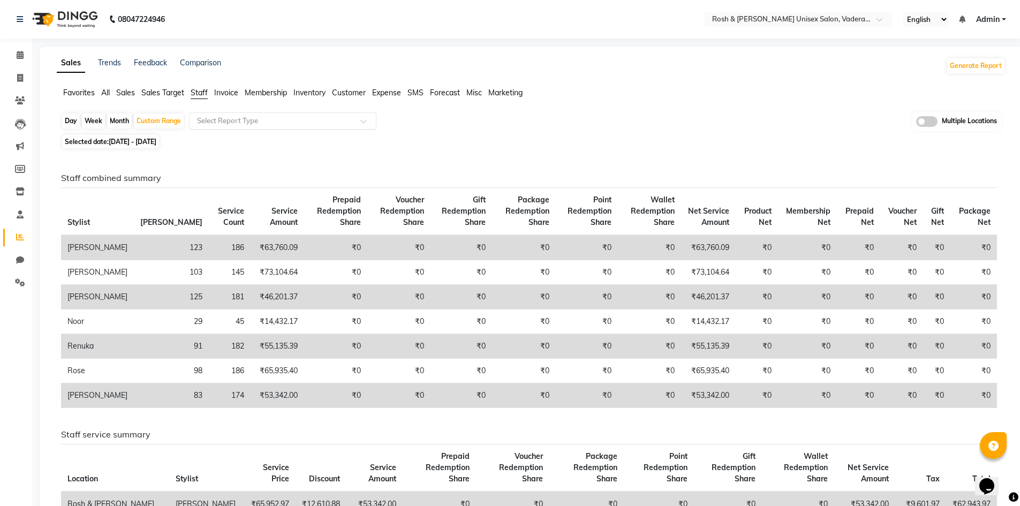
click at [363, 119] on span at bounding box center [366, 124] width 13 height 11
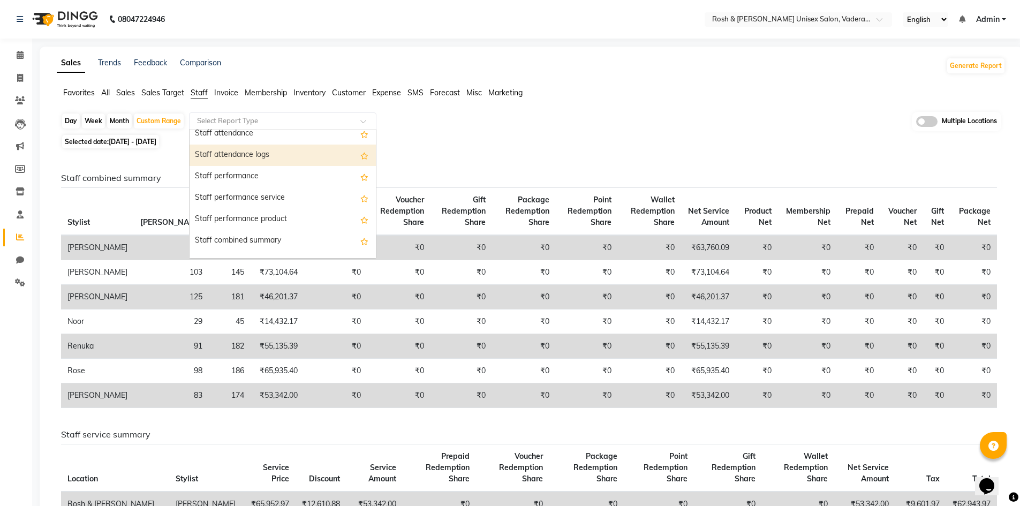
scroll to position [161, 0]
click at [254, 151] on div "Staff performance" at bounding box center [283, 150] width 186 height 21
select select "full_report"
select select "csv"
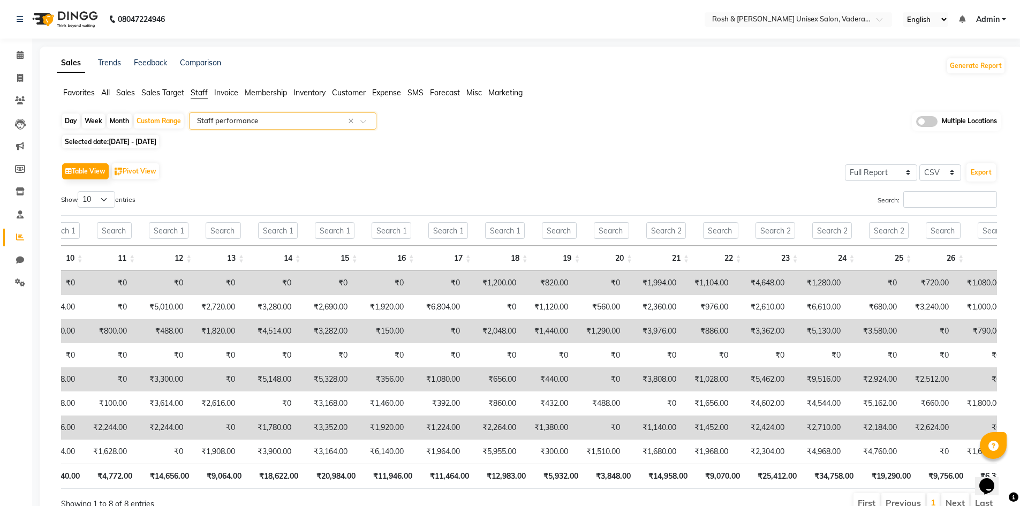
scroll to position [0, 0]
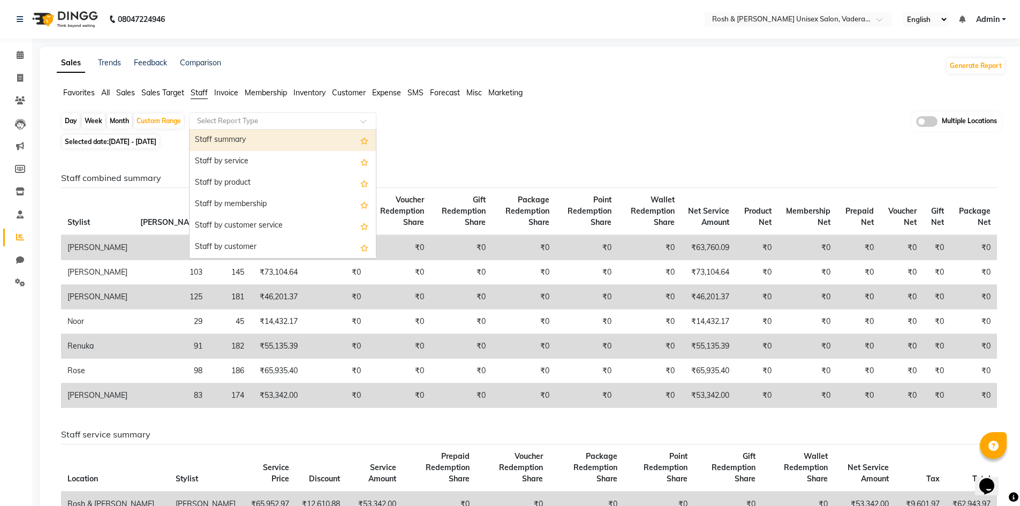
click at [365, 124] on span at bounding box center [366, 124] width 13 height 11
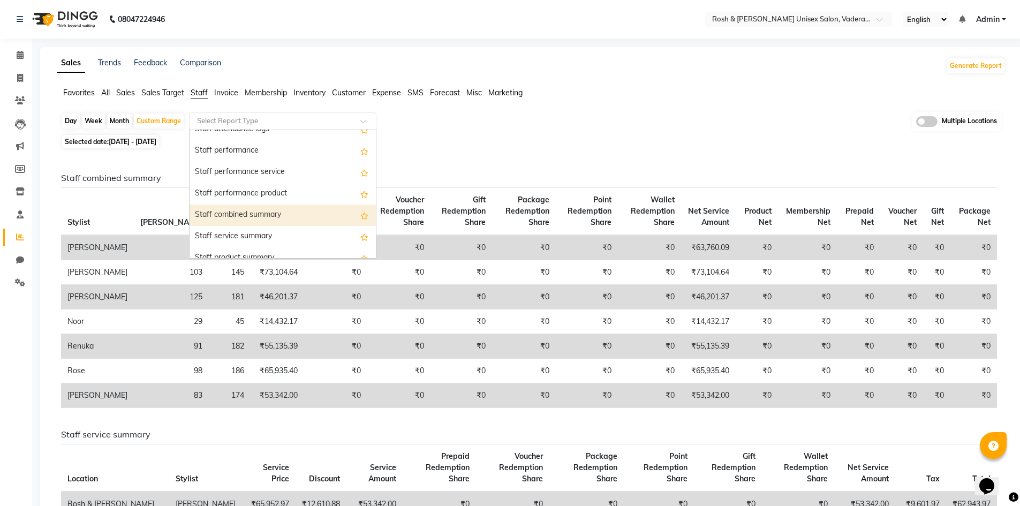
click at [271, 213] on div "Staff combined summary" at bounding box center [283, 215] width 186 height 21
select select "full_report"
select select "csv"
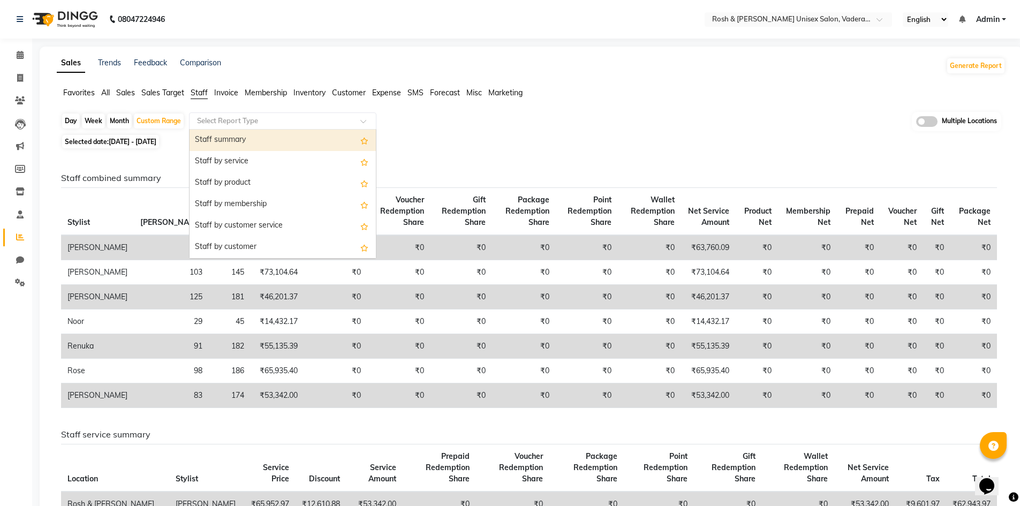
click at [364, 121] on span at bounding box center [366, 124] width 13 height 11
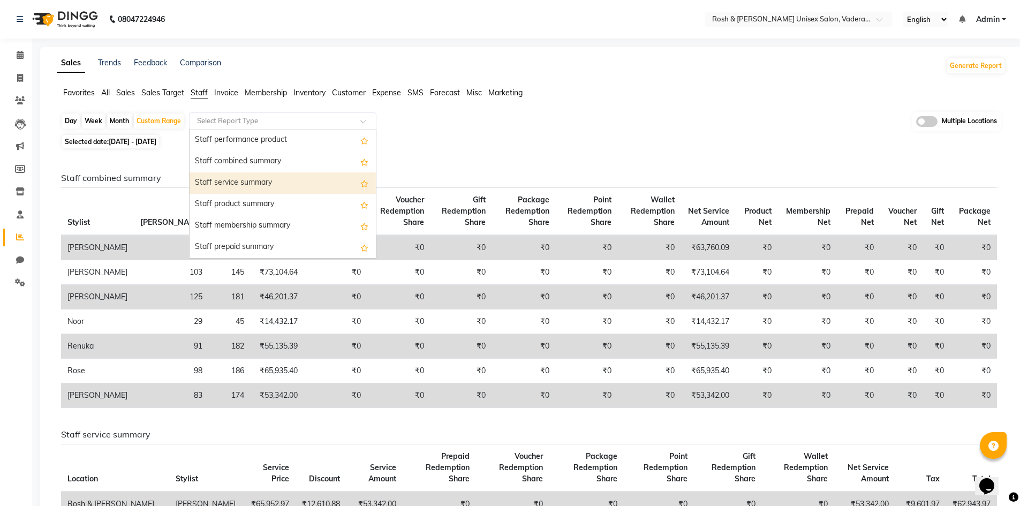
click at [269, 183] on div "Staff service summary" at bounding box center [283, 182] width 186 height 21
select select "full_report"
select select "csv"
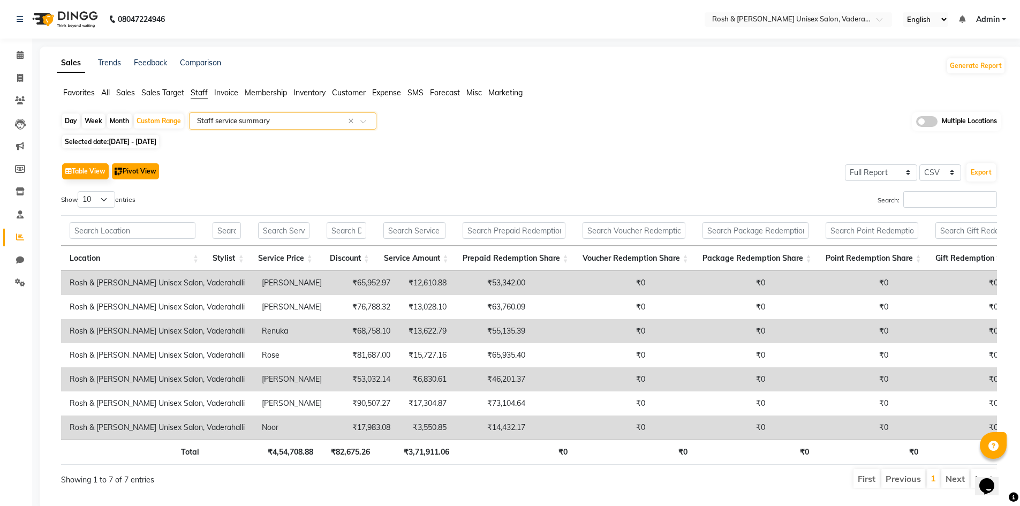
click at [140, 170] on button "Pivot View" at bounding box center [135, 171] width 47 height 16
select select "full_report"
select select "csv"
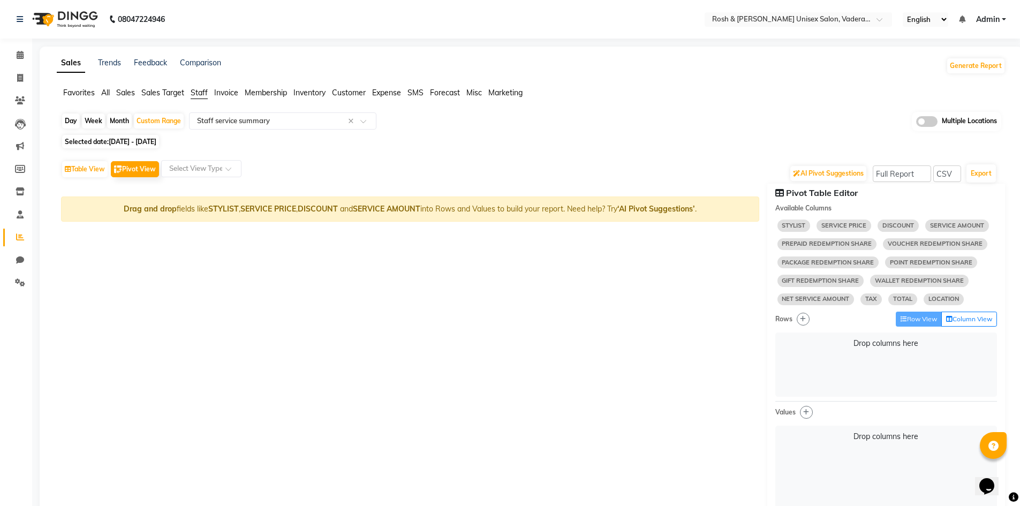
select select "10"
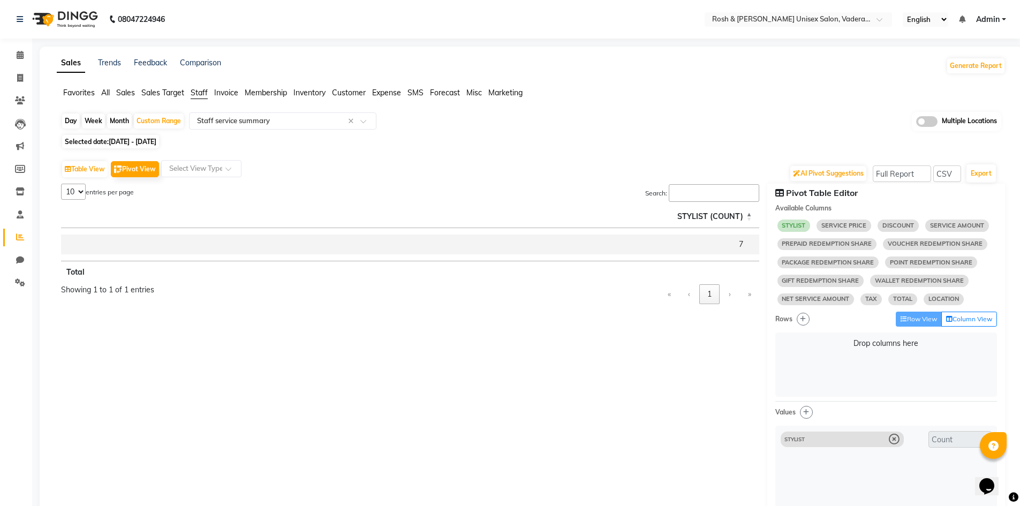
click at [896, 439] on icon at bounding box center [894, 439] width 11 height 11
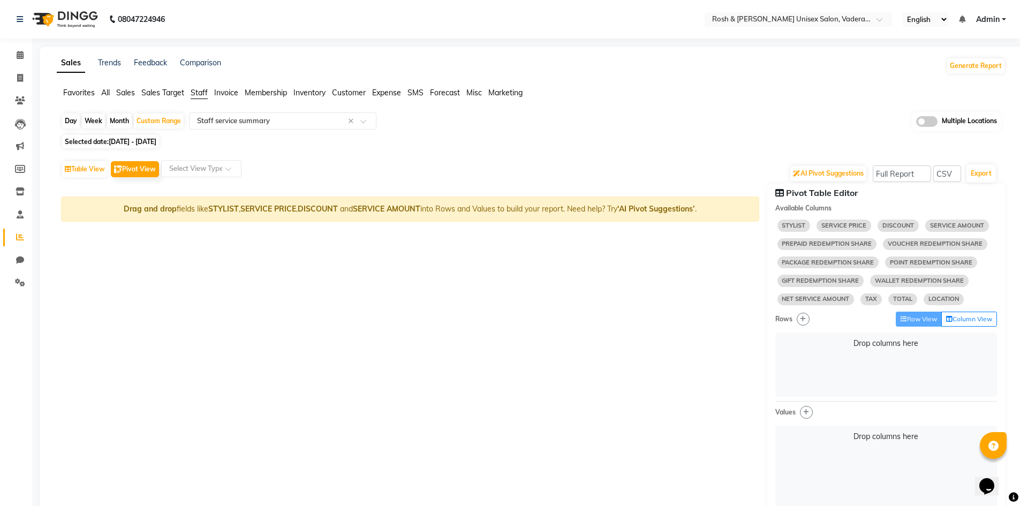
select select "10"
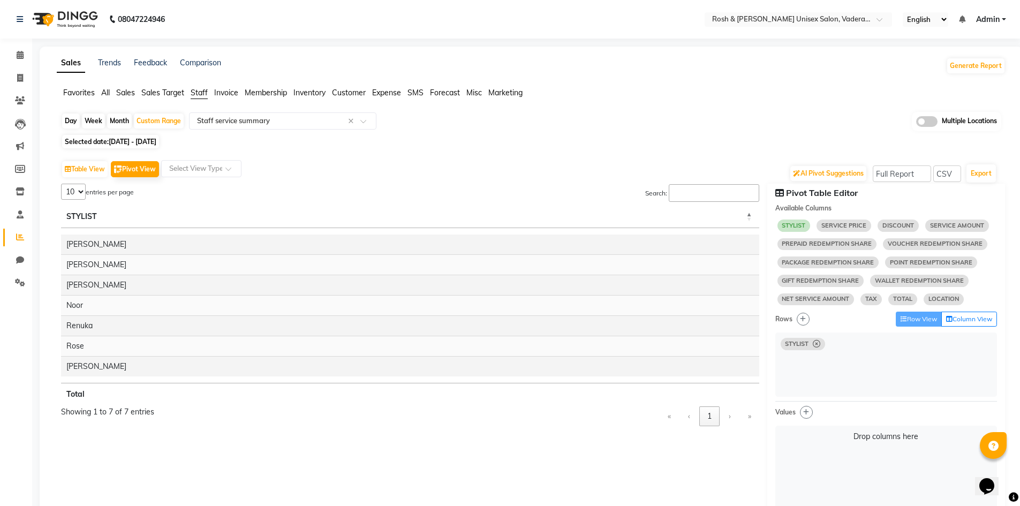
select select "10"
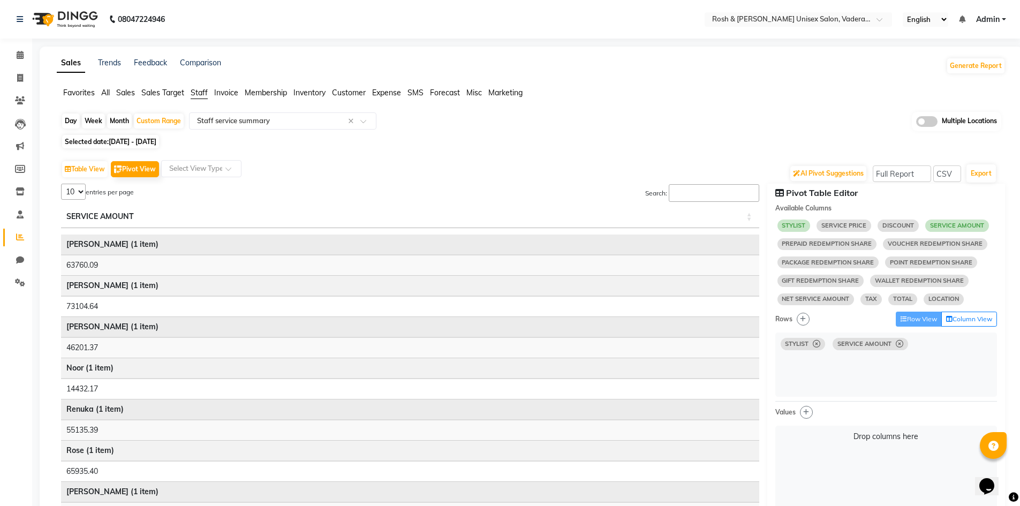
click at [899, 344] on icon at bounding box center [899, 344] width 7 height 1
select select "10"
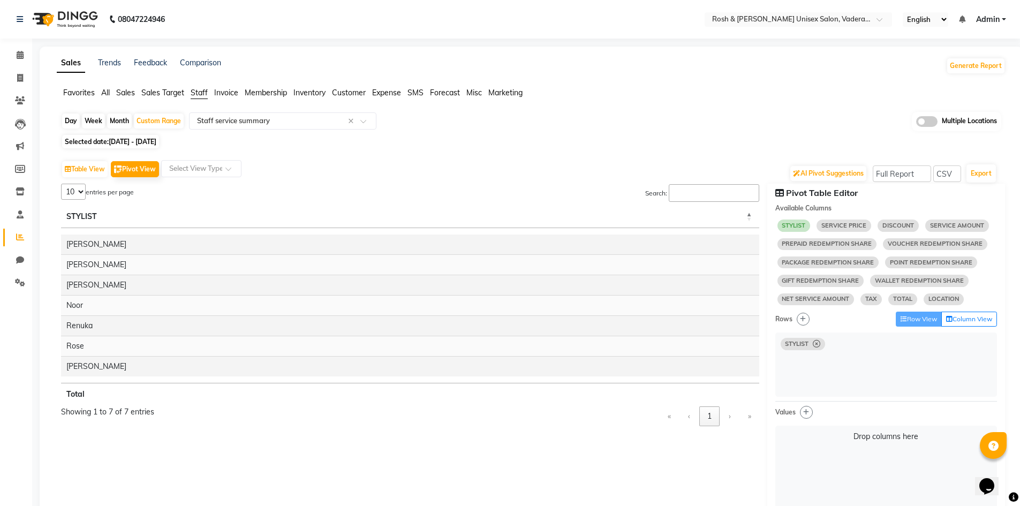
select select "10"
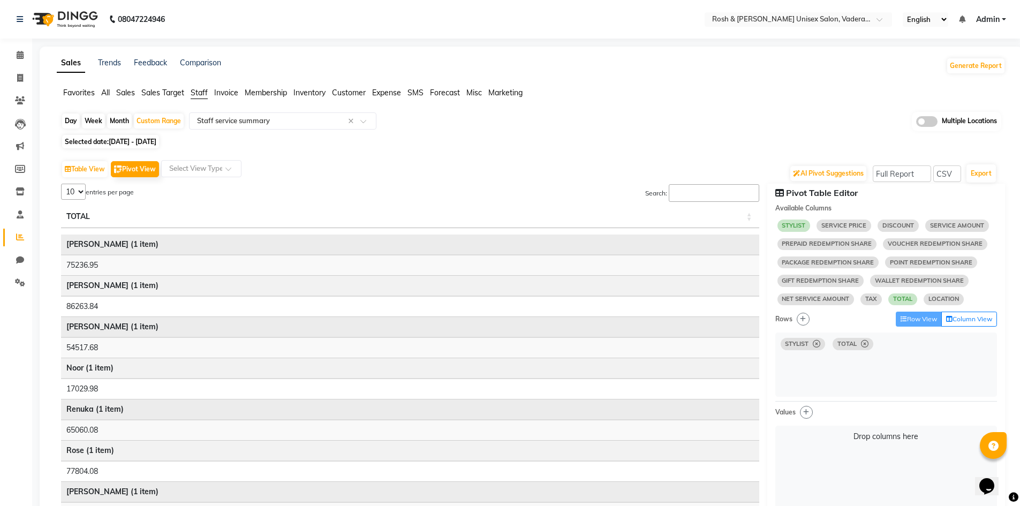
click at [868, 344] on icon at bounding box center [864, 344] width 7 height 1
select select "10"
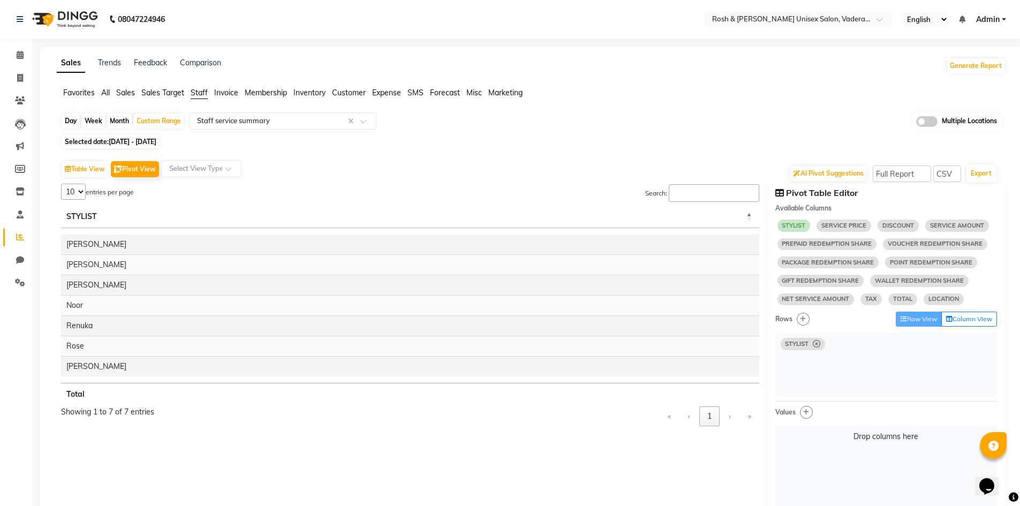
select select "10"
select select "sum"
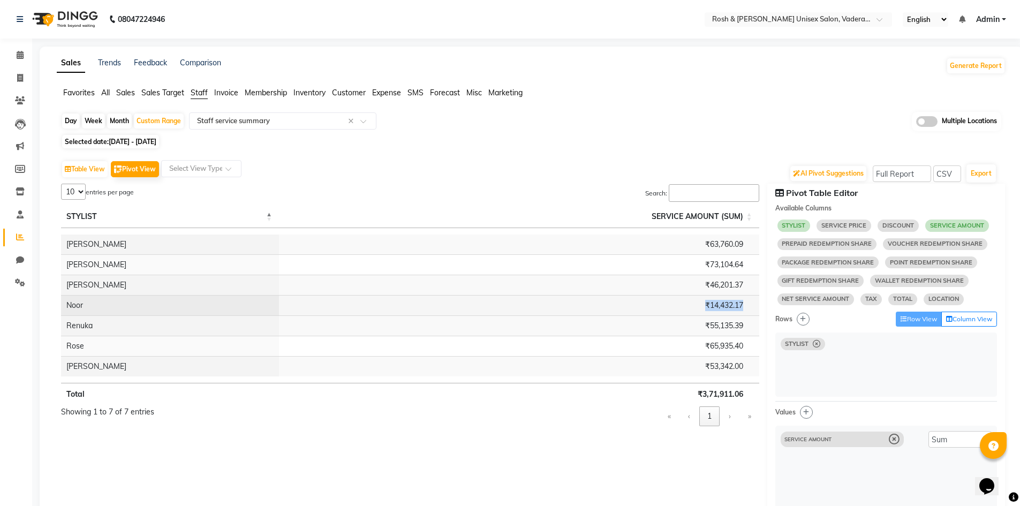
drag, startPoint x: 704, startPoint y: 306, endPoint x: 750, endPoint y: 311, distance: 46.3
click at [750, 311] on td "₹14,432.17" at bounding box center [519, 305] width 480 height 20
click at [750, 310] on td "₹14,432.17" at bounding box center [519, 305] width 480 height 20
click at [901, 178] on select "Select Full Report Filtered Report" at bounding box center [902, 174] width 58 height 17
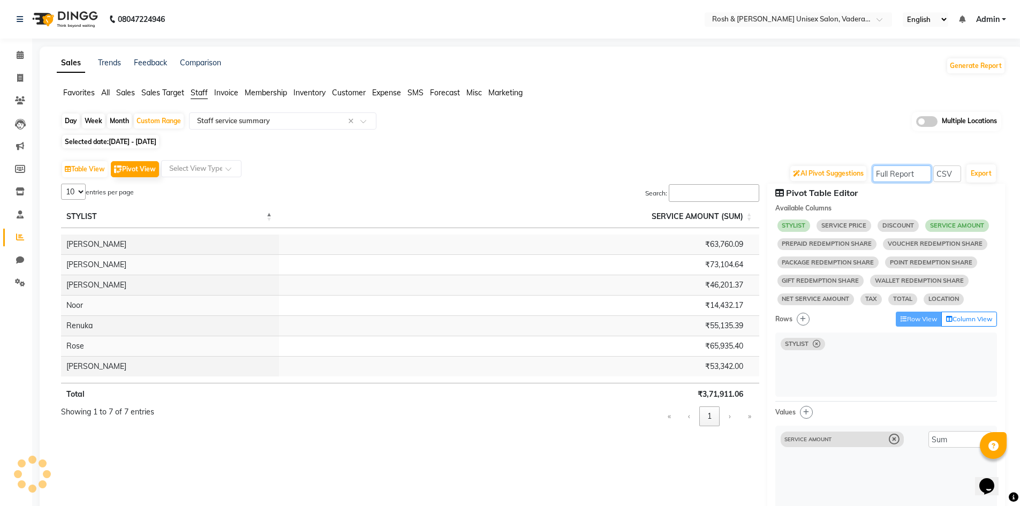
select select "filtered_report"
click at [874, 166] on select "Select Full Report Filtered Report" at bounding box center [902, 174] width 58 height 17
select select "10"
select select "sum"
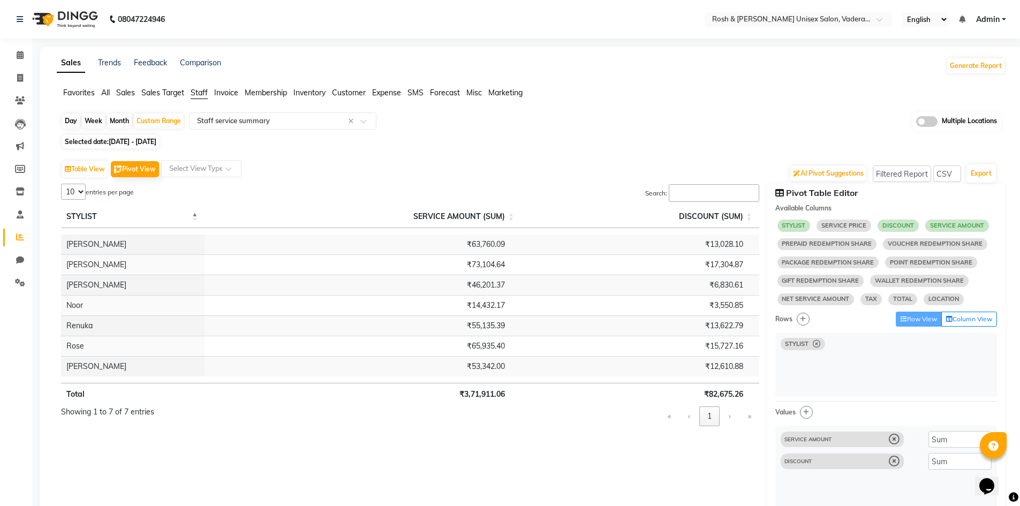
select select "10"
select select "sum"
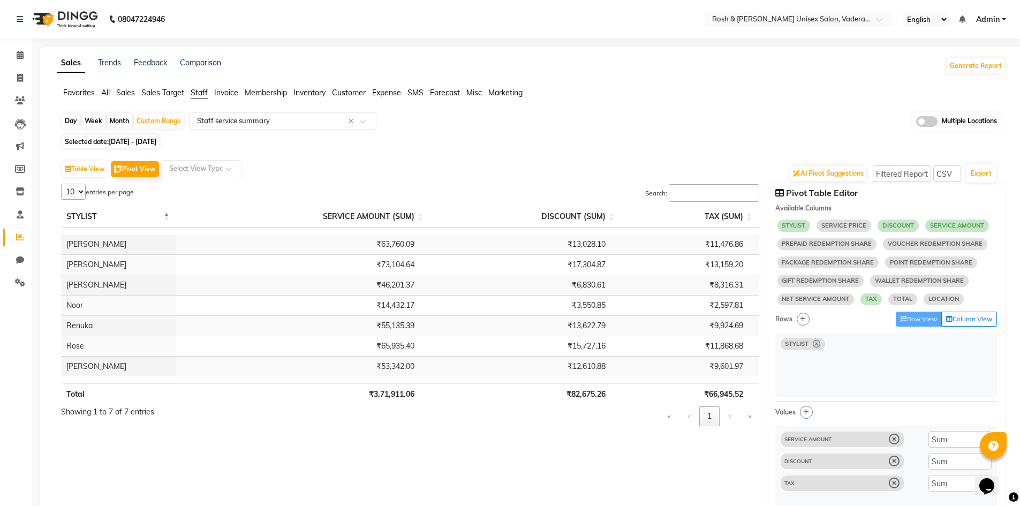
scroll to position [6, 0]
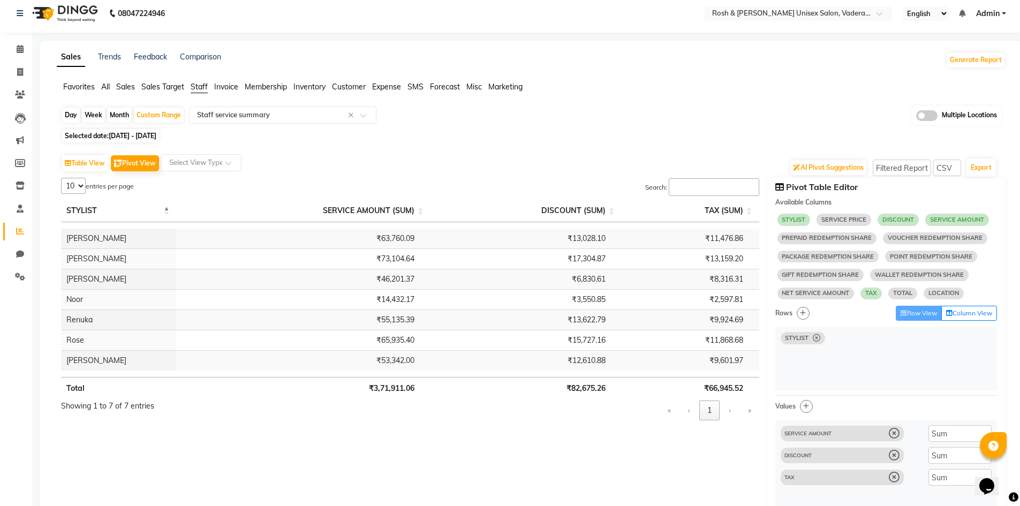
select select "10"
select select "sum"
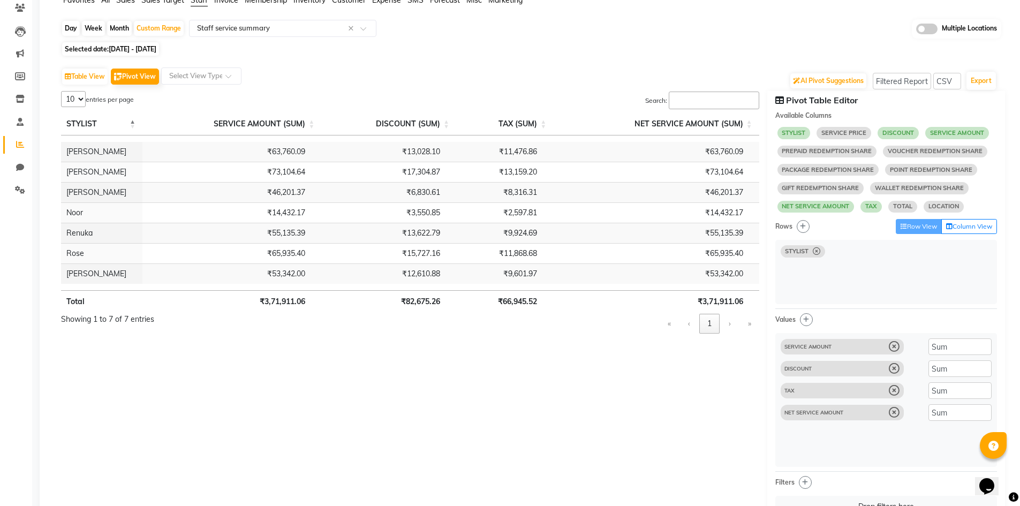
scroll to position [107, 0]
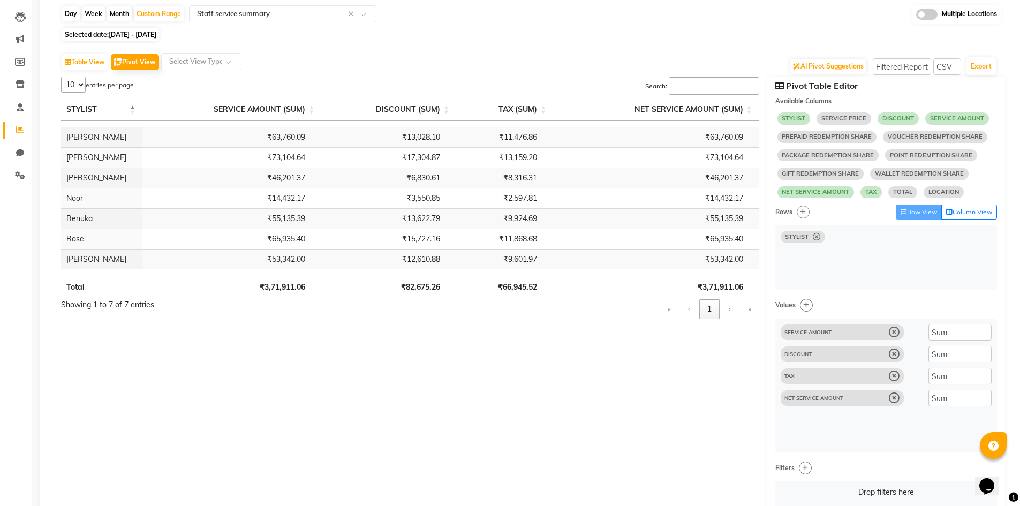
click at [896, 403] on icon at bounding box center [894, 398] width 11 height 11
select select "10"
select select "sum"
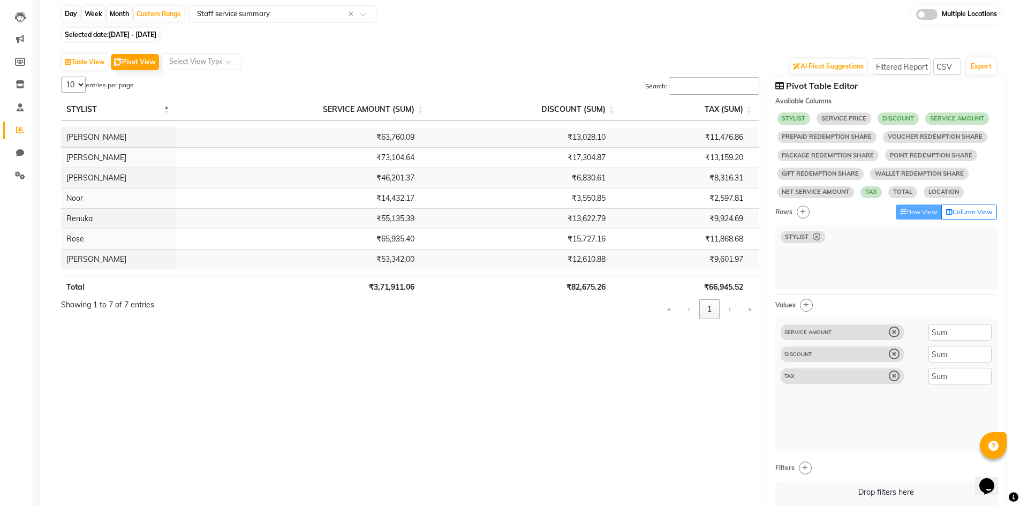
select select "10"
select select "sum"
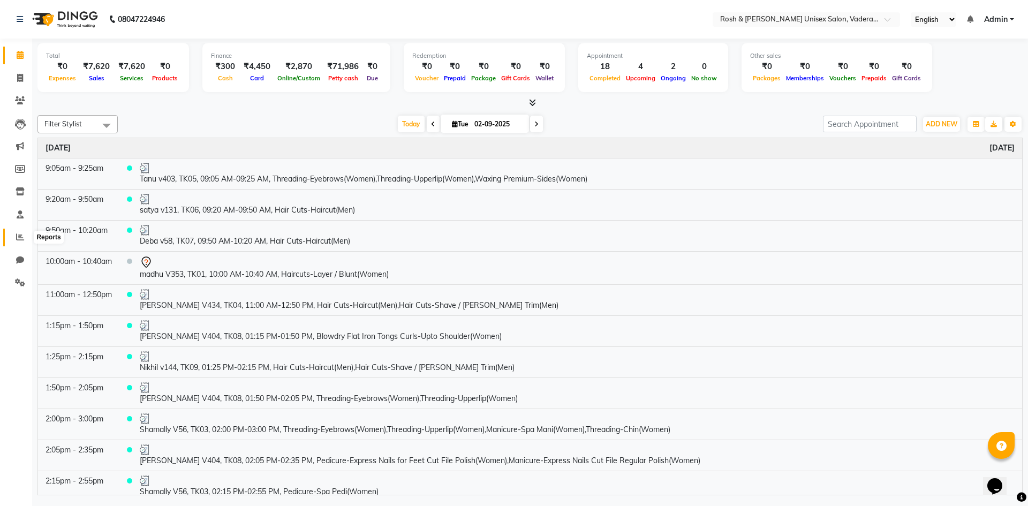
click at [20, 234] on icon at bounding box center [20, 237] width 8 height 8
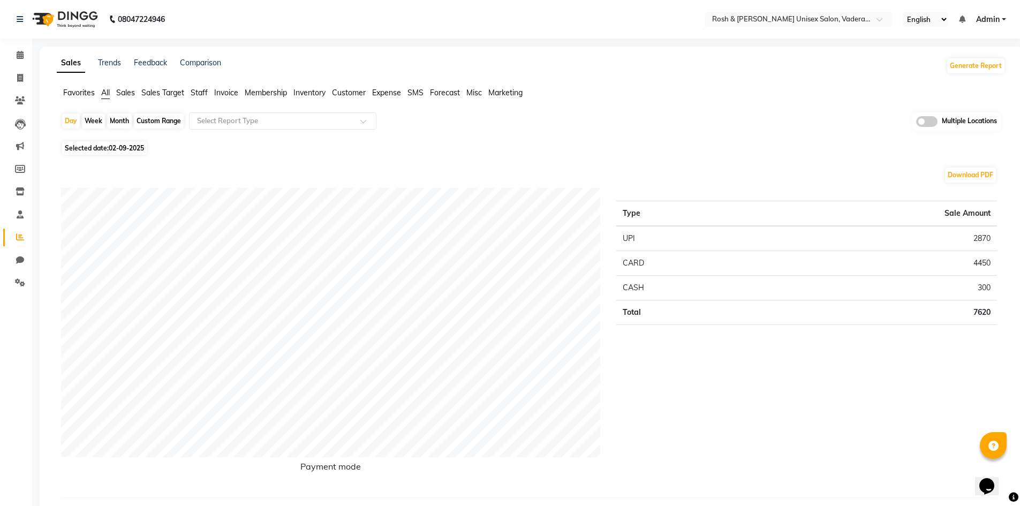
click at [156, 94] on span "Sales Target" at bounding box center [162, 93] width 43 height 10
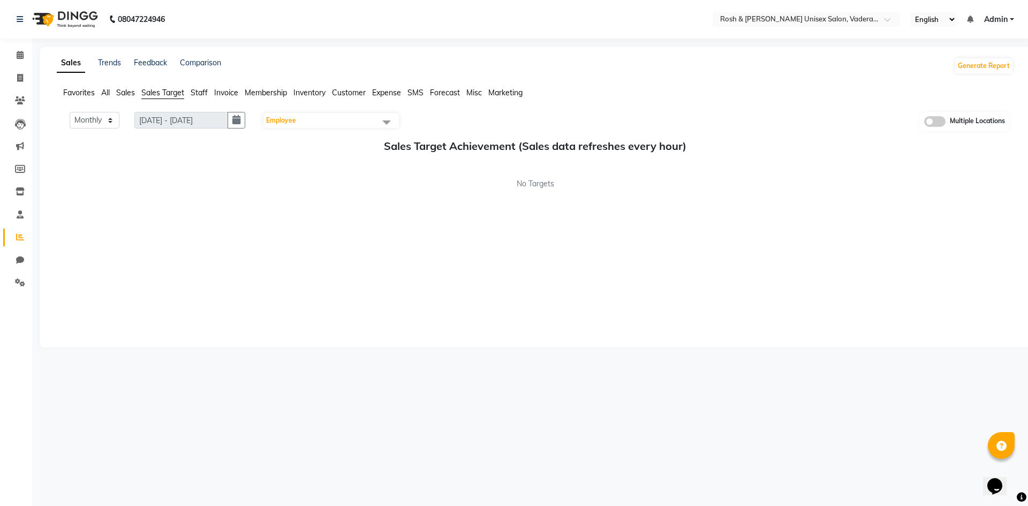
click at [200, 92] on span "Staff" at bounding box center [199, 93] width 17 height 10
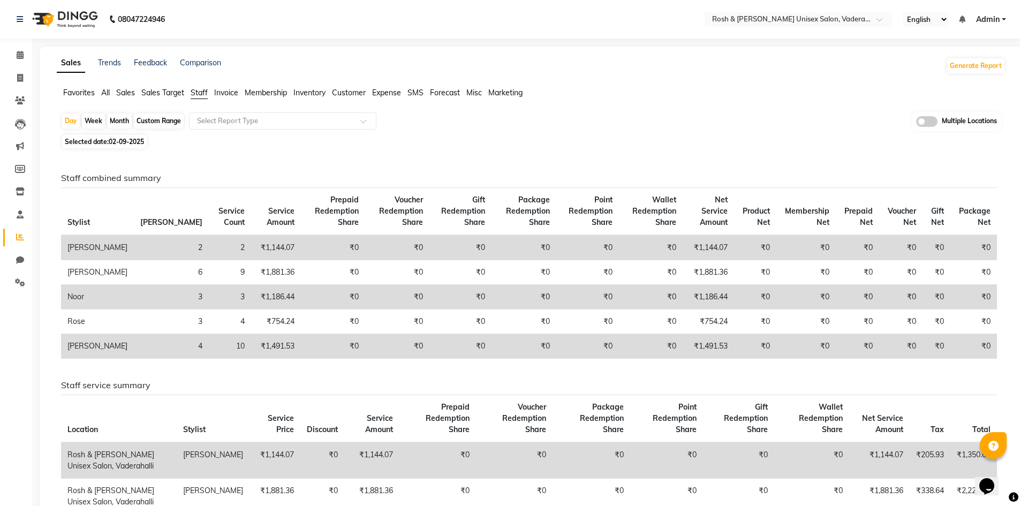
click at [165, 121] on div "Custom Range" at bounding box center [159, 121] width 50 height 15
select select "9"
select select "2025"
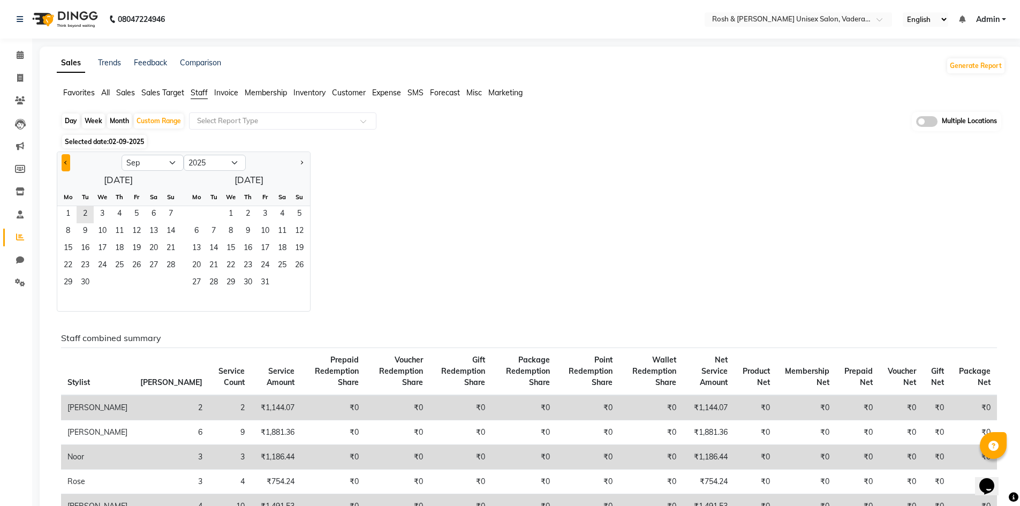
click at [65, 163] on span "Previous month" at bounding box center [66, 162] width 4 height 4
select select "8"
click at [135, 214] on span "1" at bounding box center [136, 214] width 17 height 17
click at [172, 280] on span "31" at bounding box center [170, 283] width 17 height 17
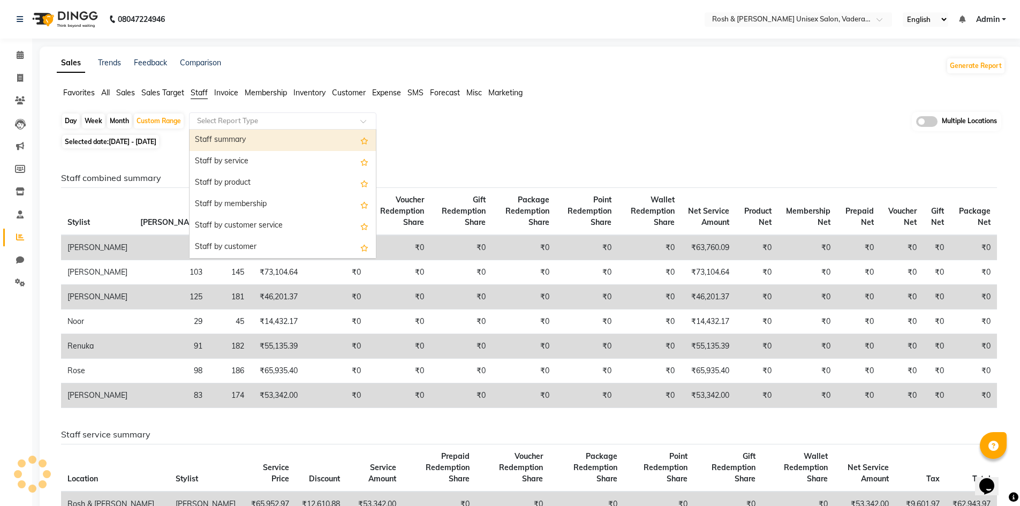
click at [365, 123] on span at bounding box center [366, 124] width 13 height 11
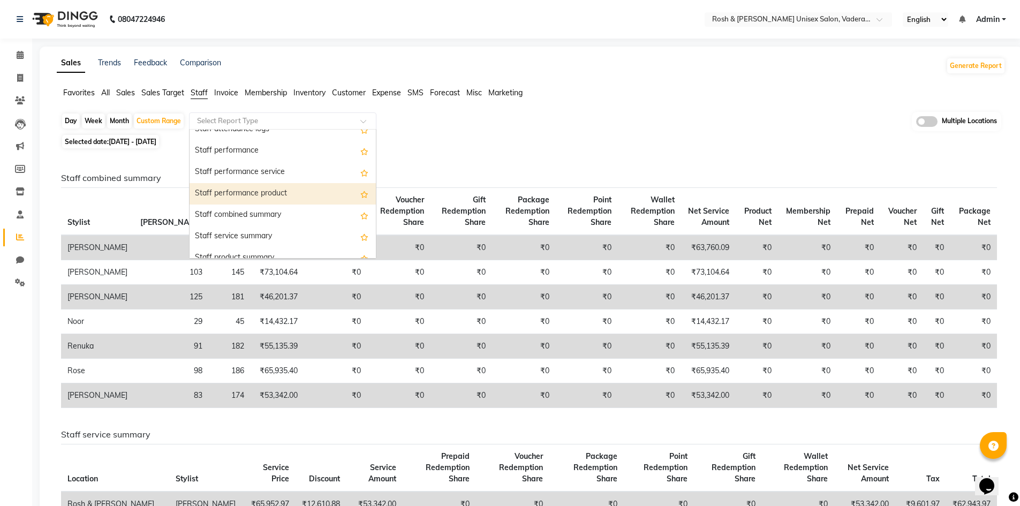
scroll to position [214, 0]
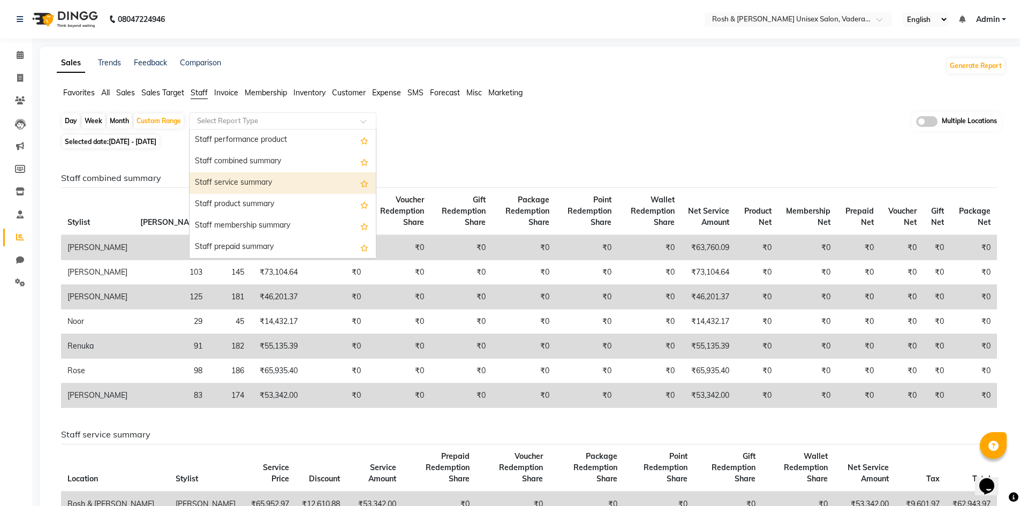
click at [286, 181] on div "Staff service summary" at bounding box center [283, 182] width 186 height 21
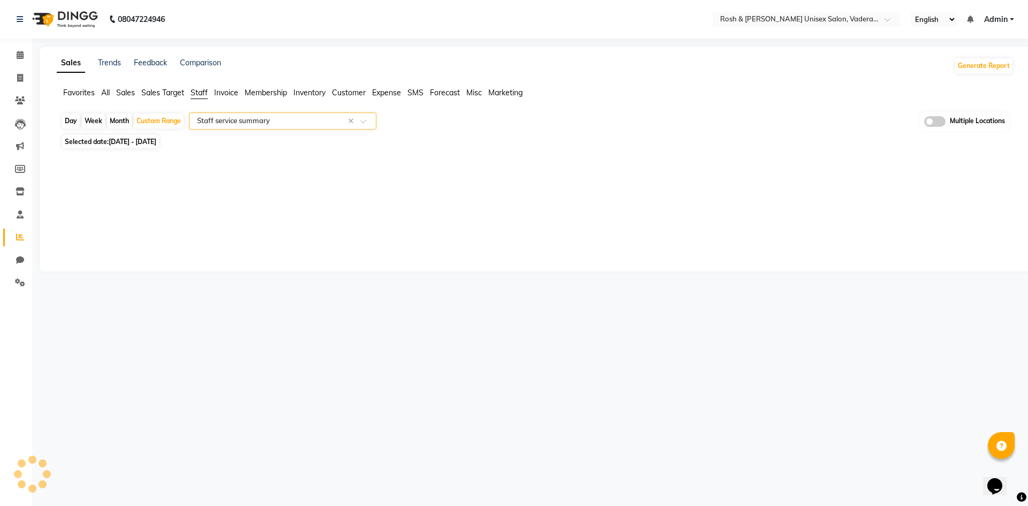
select select "full_report"
select select "csv"
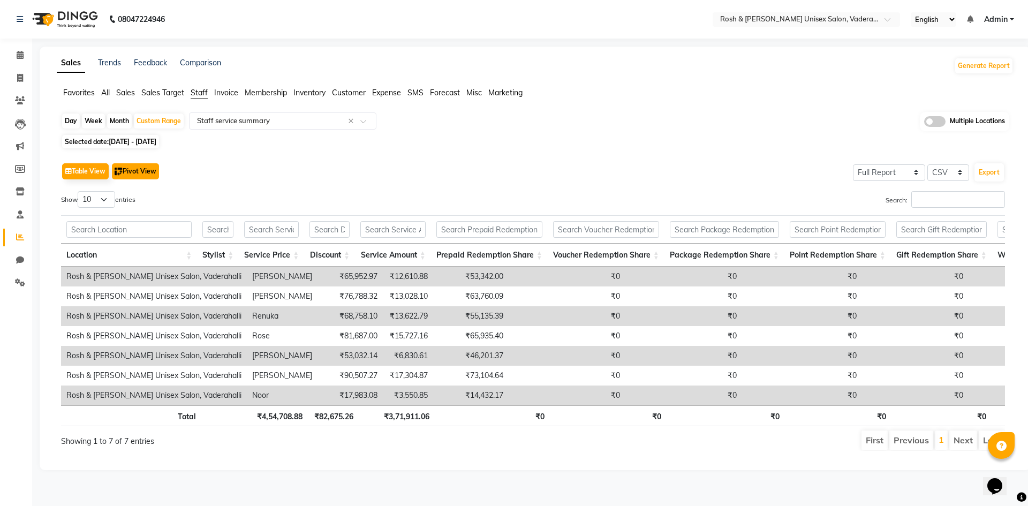
click at [138, 174] on button "Pivot View" at bounding box center [135, 171] width 47 height 16
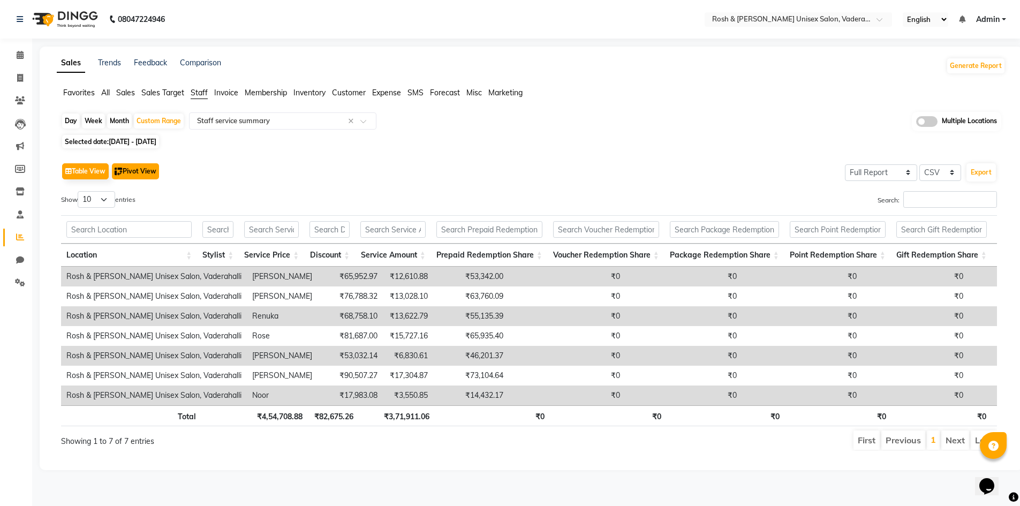
select select "full_report"
select select "csv"
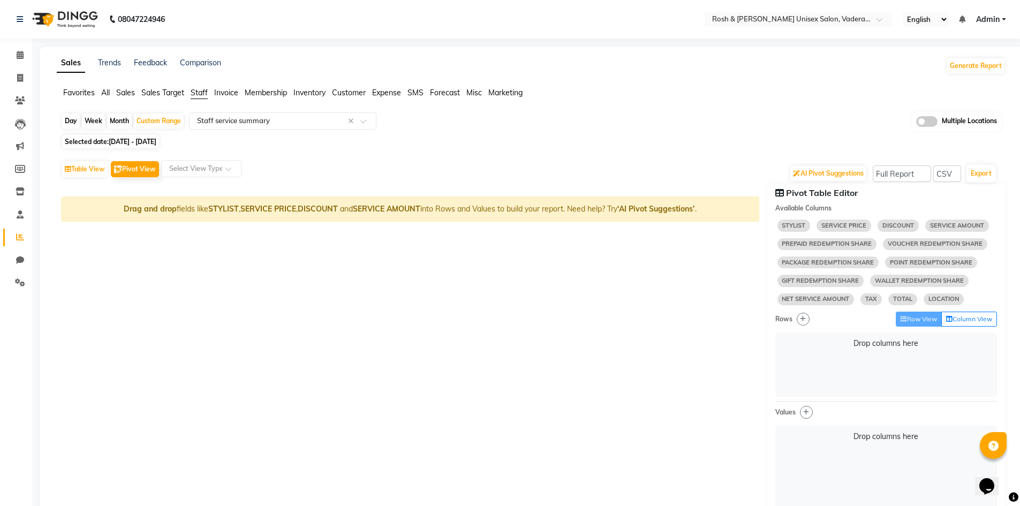
select select "10"
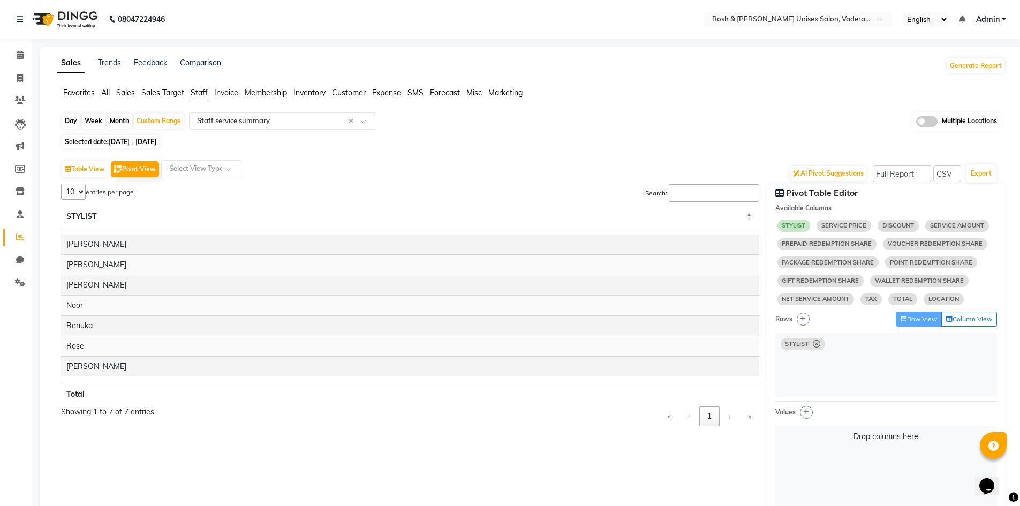
select select "10"
select select "sum"
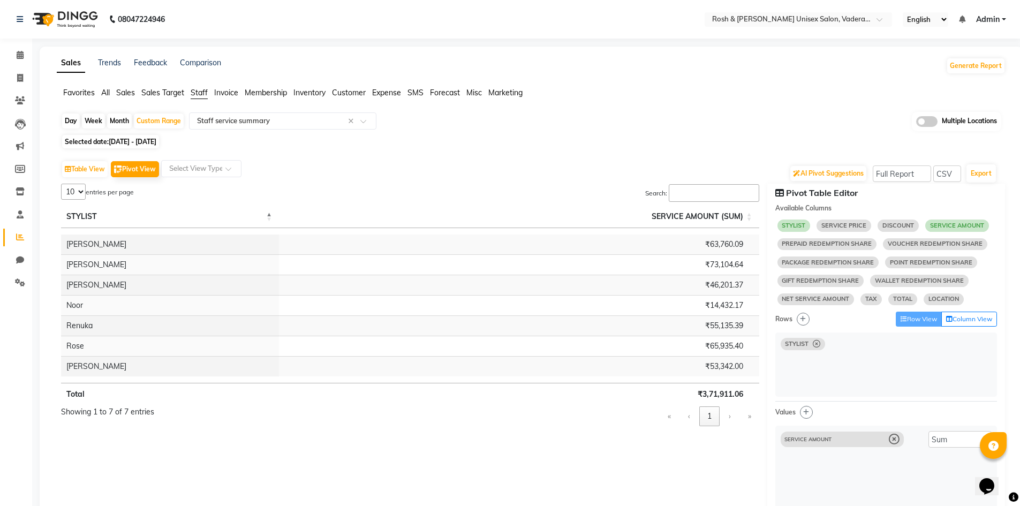
select select "10"
select select "sum"
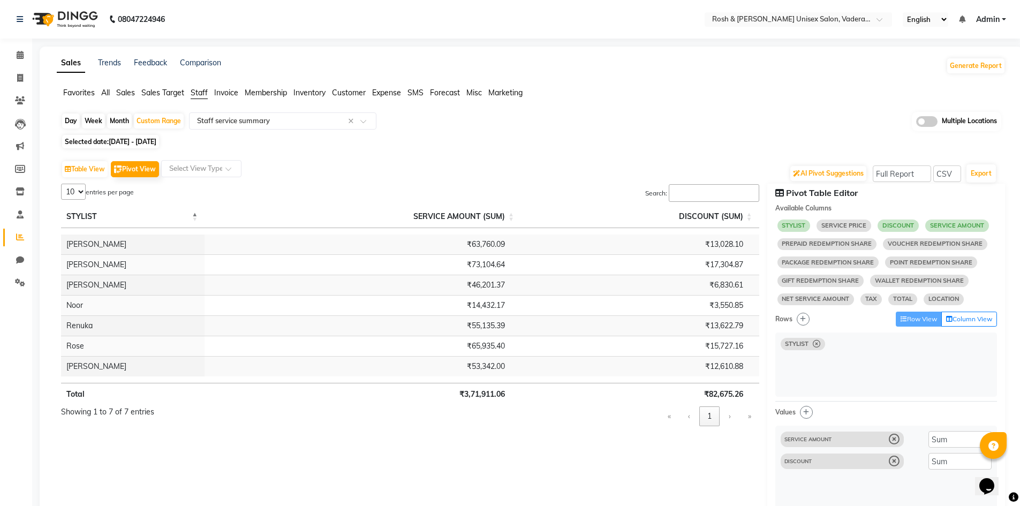
select select "10"
select select "sum"
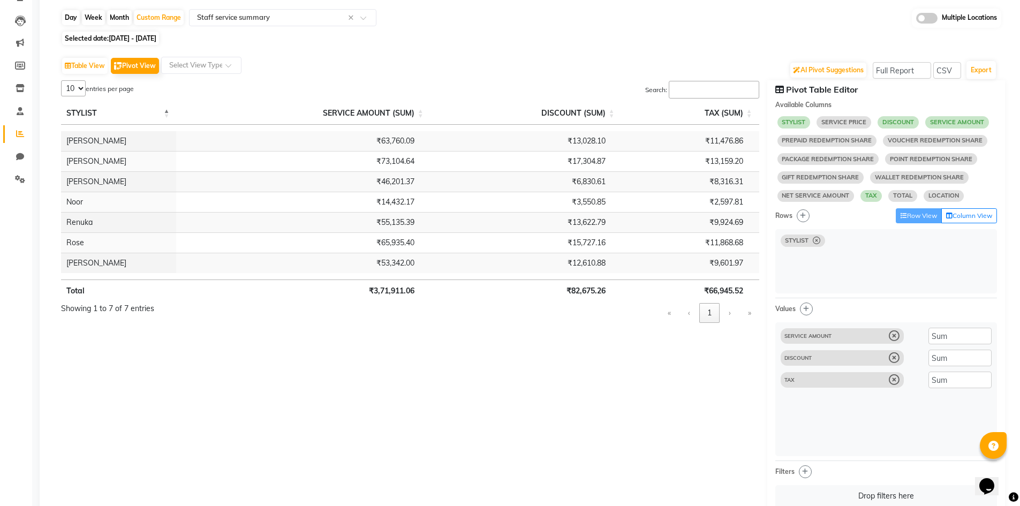
scroll to position [107, 0]
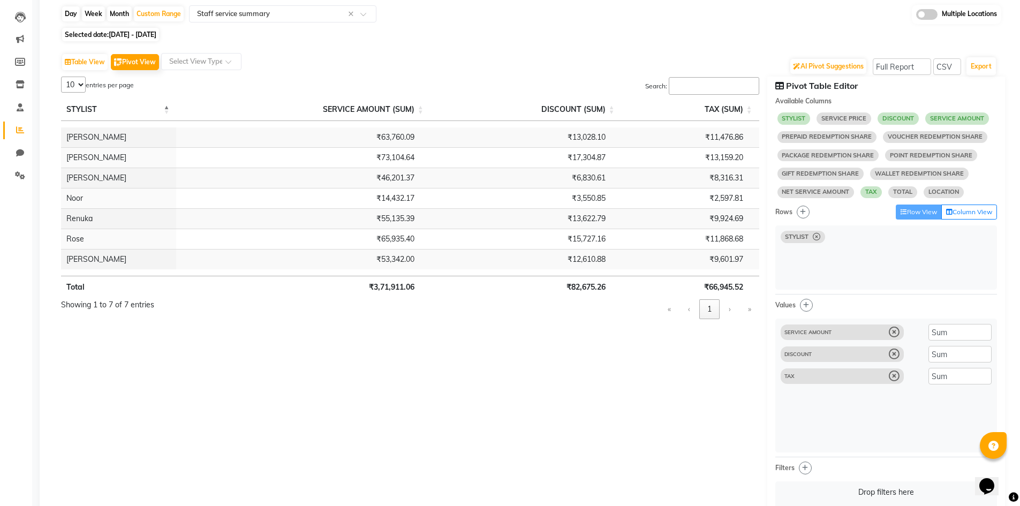
select select "10"
select select "sum"
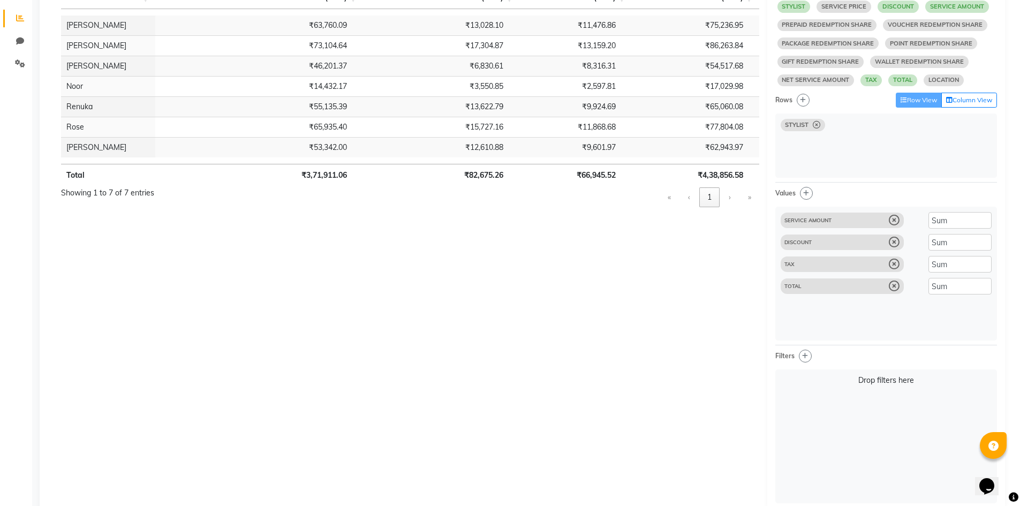
scroll to position [257, 0]
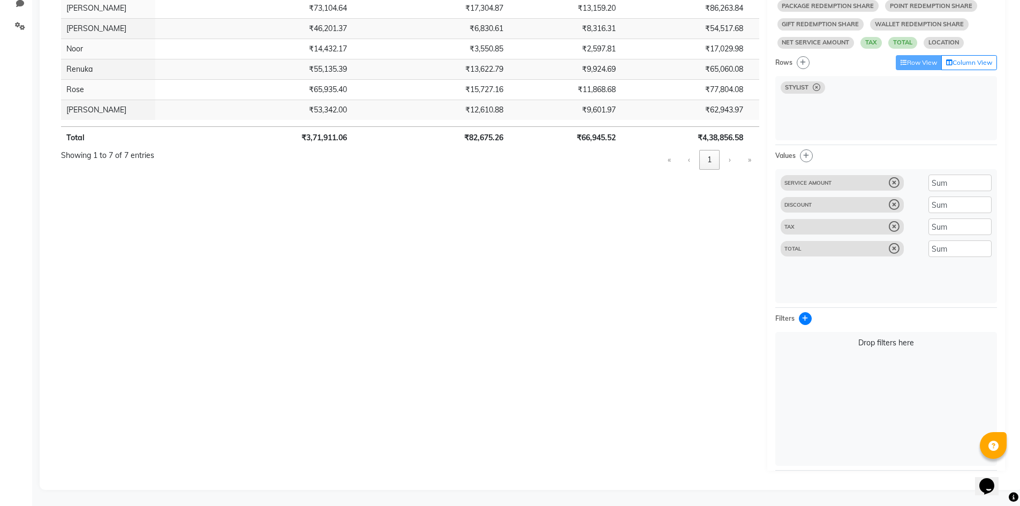
click at [805, 317] on icon "button" at bounding box center [805, 318] width 6 height 6
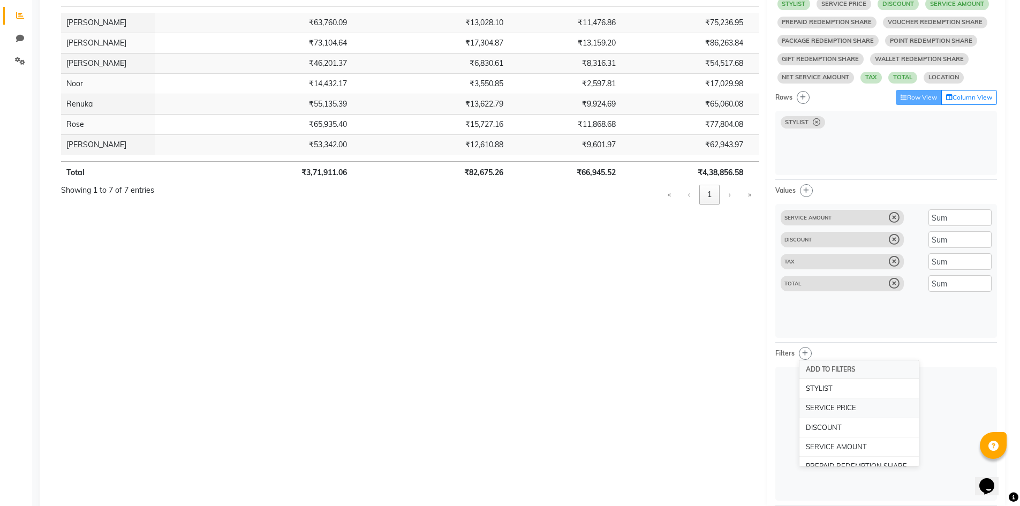
scroll to position [203, 0]
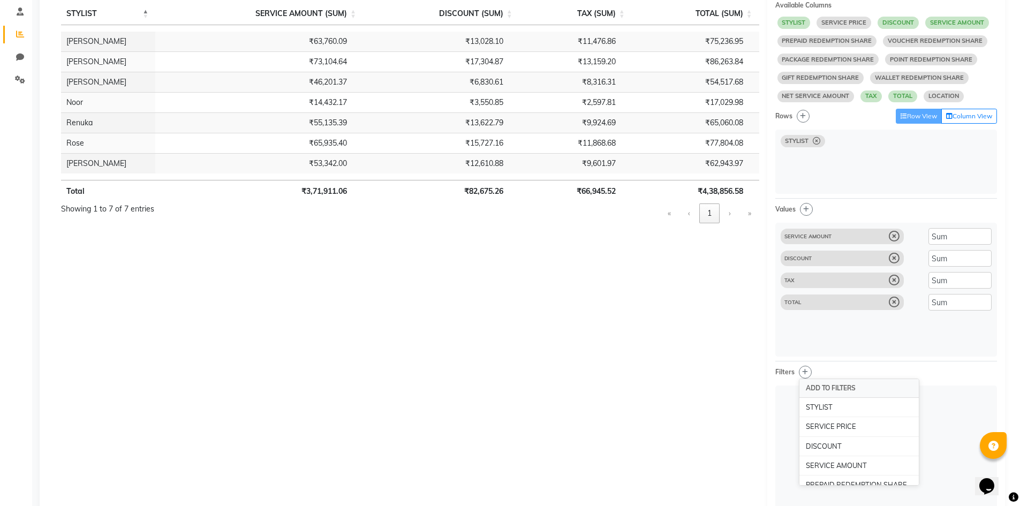
click at [964, 371] on div "Filters Add to Filters STYLIST SERVICE PRICE DISCOUNT SERVICE AMOUNT PREPAID RE…" at bounding box center [887, 374] width 222 height 16
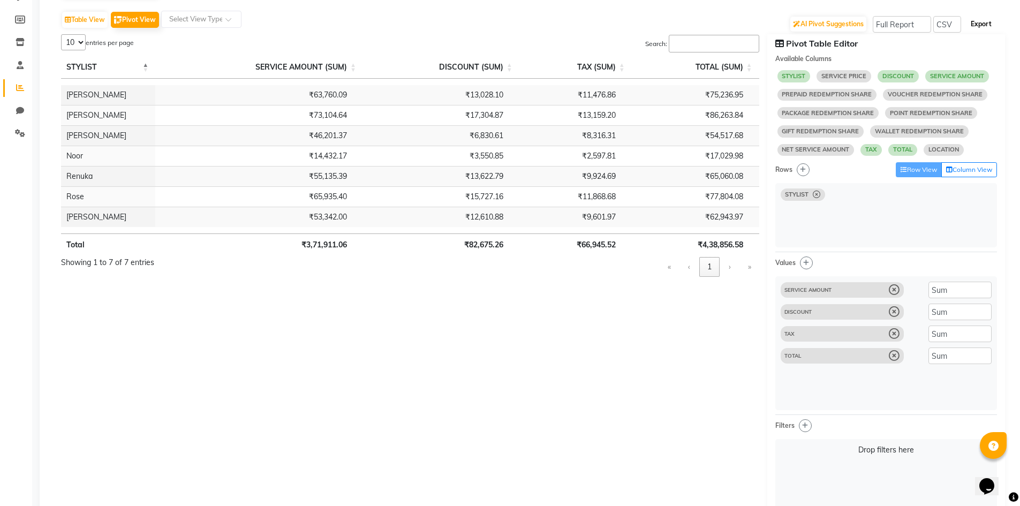
click at [986, 26] on button "Export" at bounding box center [981, 24] width 29 height 18
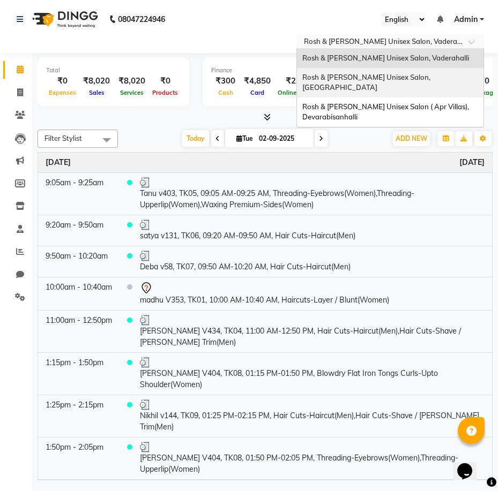
click at [415, 78] on span "Rosh & [PERSON_NAME] Unisex Salon, [GEOGRAPHIC_DATA]" at bounding box center [367, 82] width 130 height 19
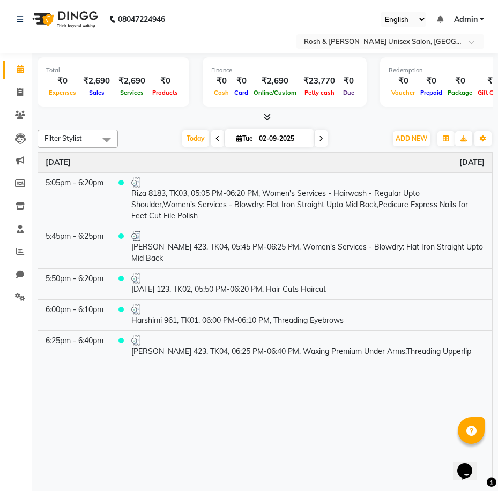
click at [411, 385] on div "Time Event [DATE] 5:05pm - 6:20pm Riza 8183, TK03, 05:05 PM-06:20 PM, Women's S…" at bounding box center [265, 316] width 454 height 327
